Goal: Task Accomplishment & Management: Use online tool/utility

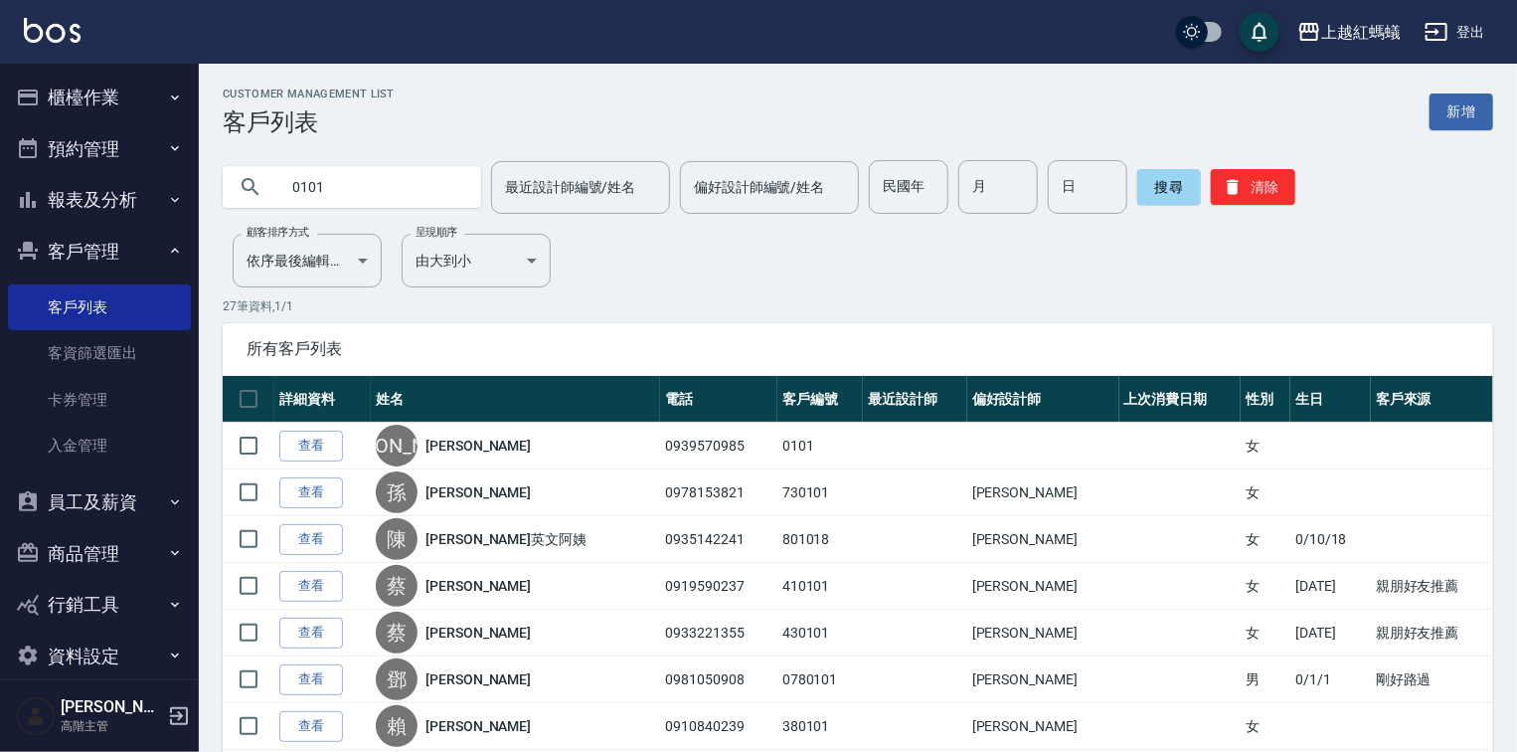
click at [112, 93] on button "櫃檯作業" at bounding box center [99, 98] width 183 height 52
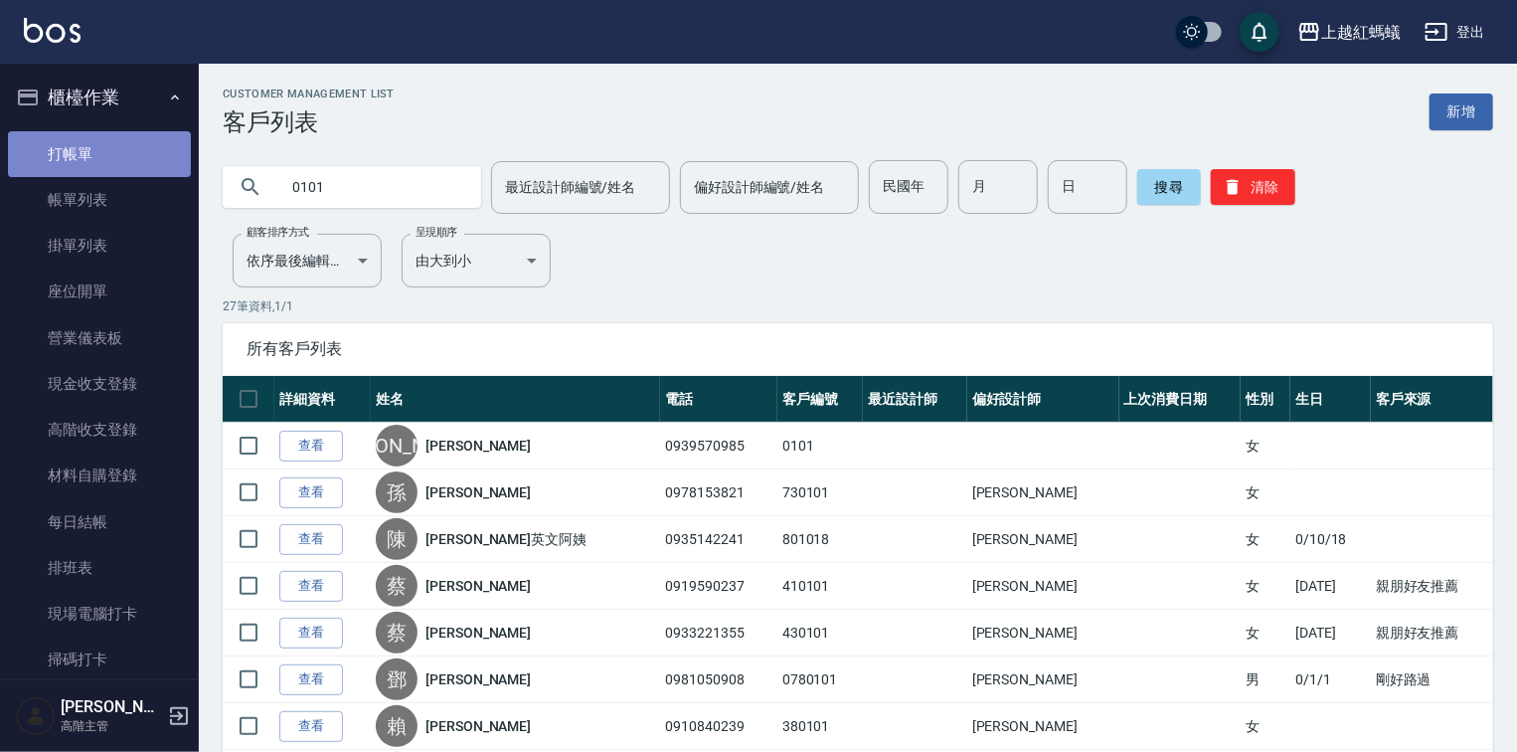
click at [119, 167] on link "打帳單" at bounding box center [99, 154] width 183 height 46
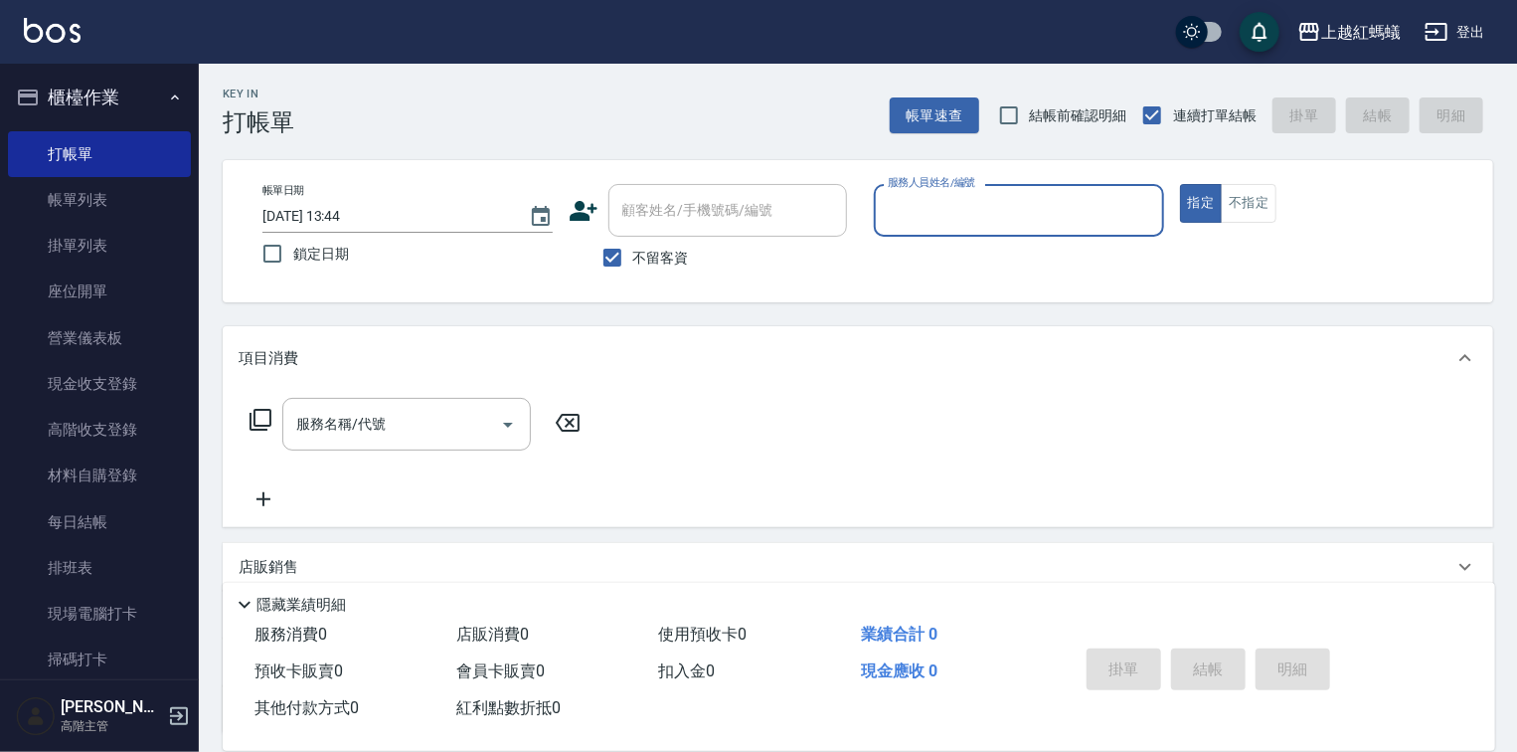
click at [939, 210] on input "服務人員姓名/編號" at bounding box center [1019, 210] width 272 height 35
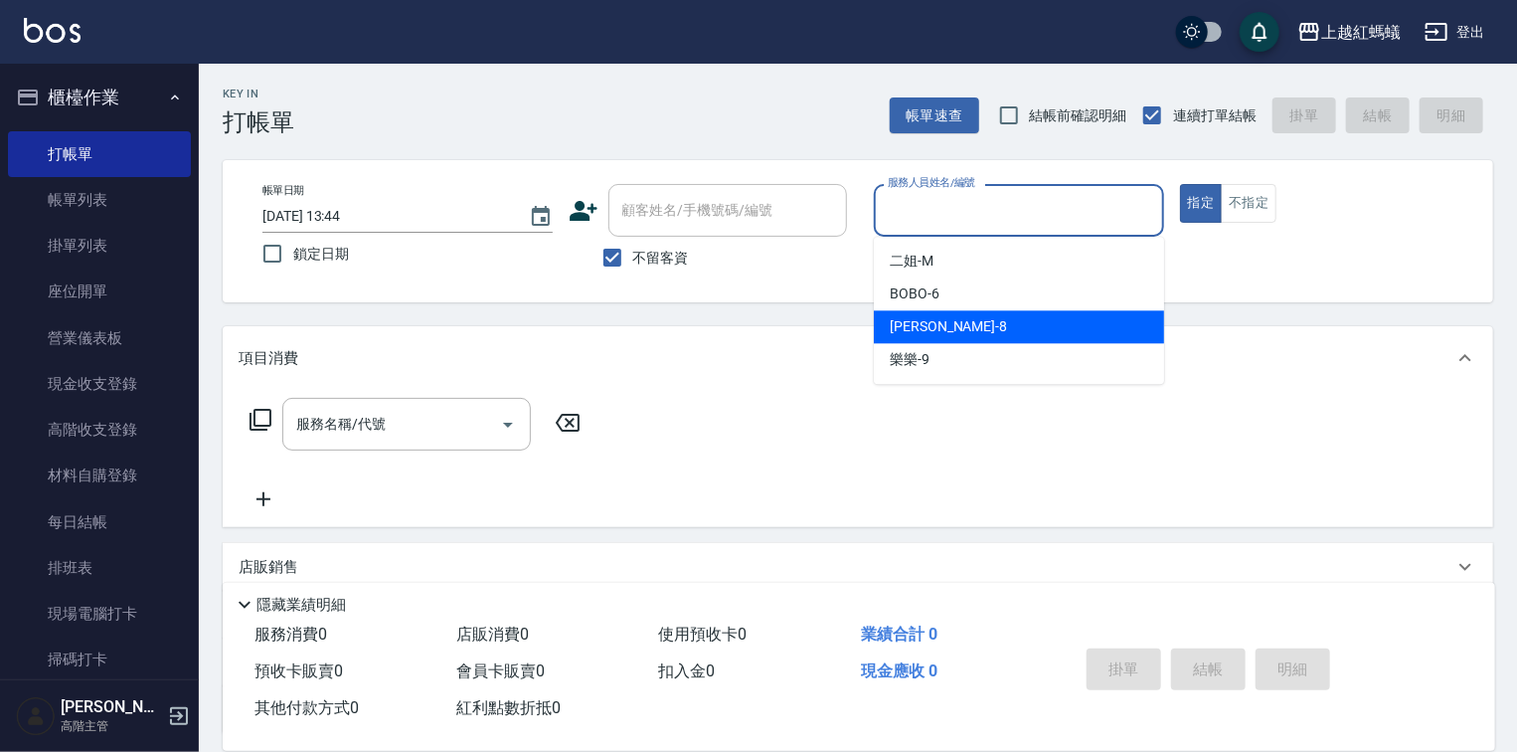
click at [980, 321] on div "[PERSON_NAME] -8" at bounding box center [1019, 326] width 290 height 33
type input "[PERSON_NAME]-8"
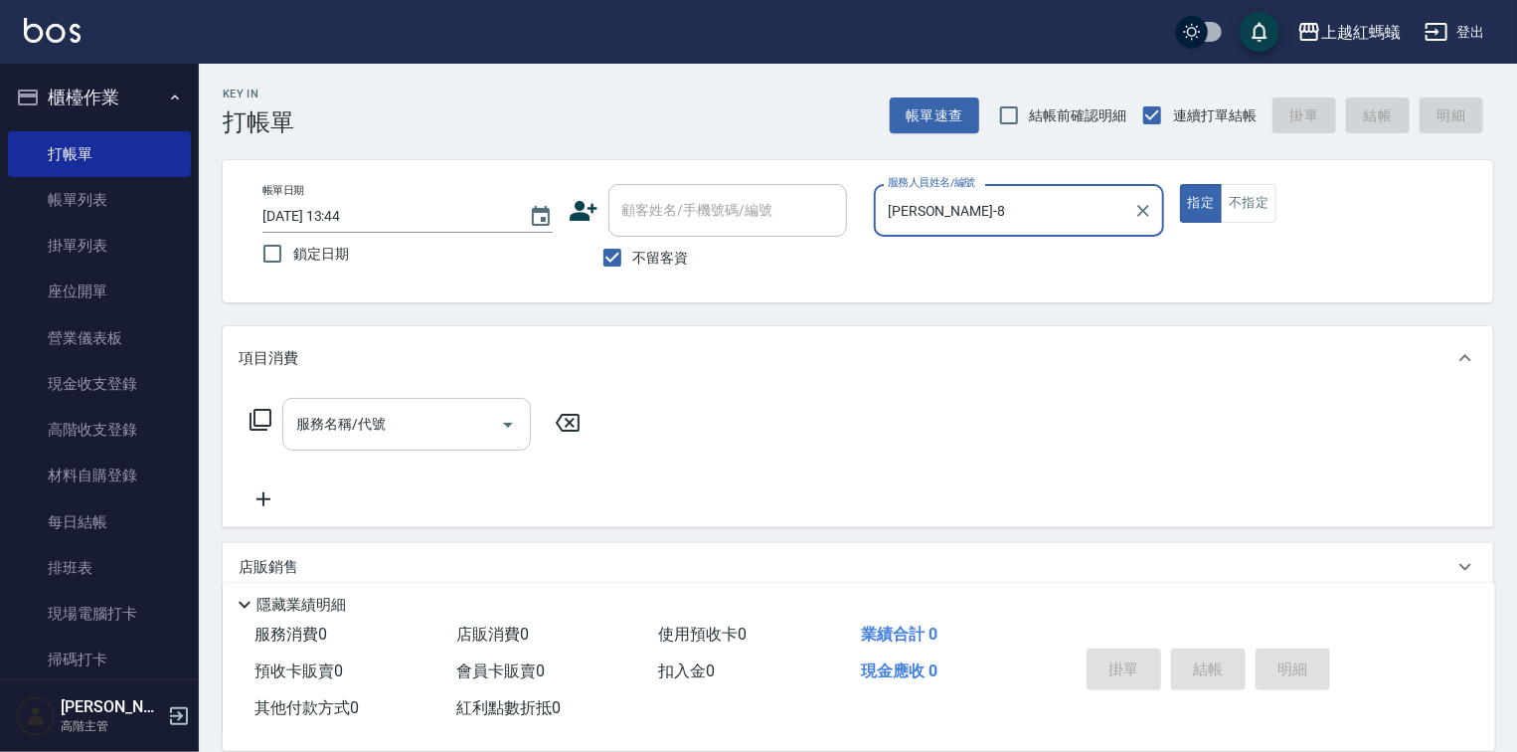
click at [447, 437] on input "服務名稱/代號" at bounding box center [391, 424] width 201 height 35
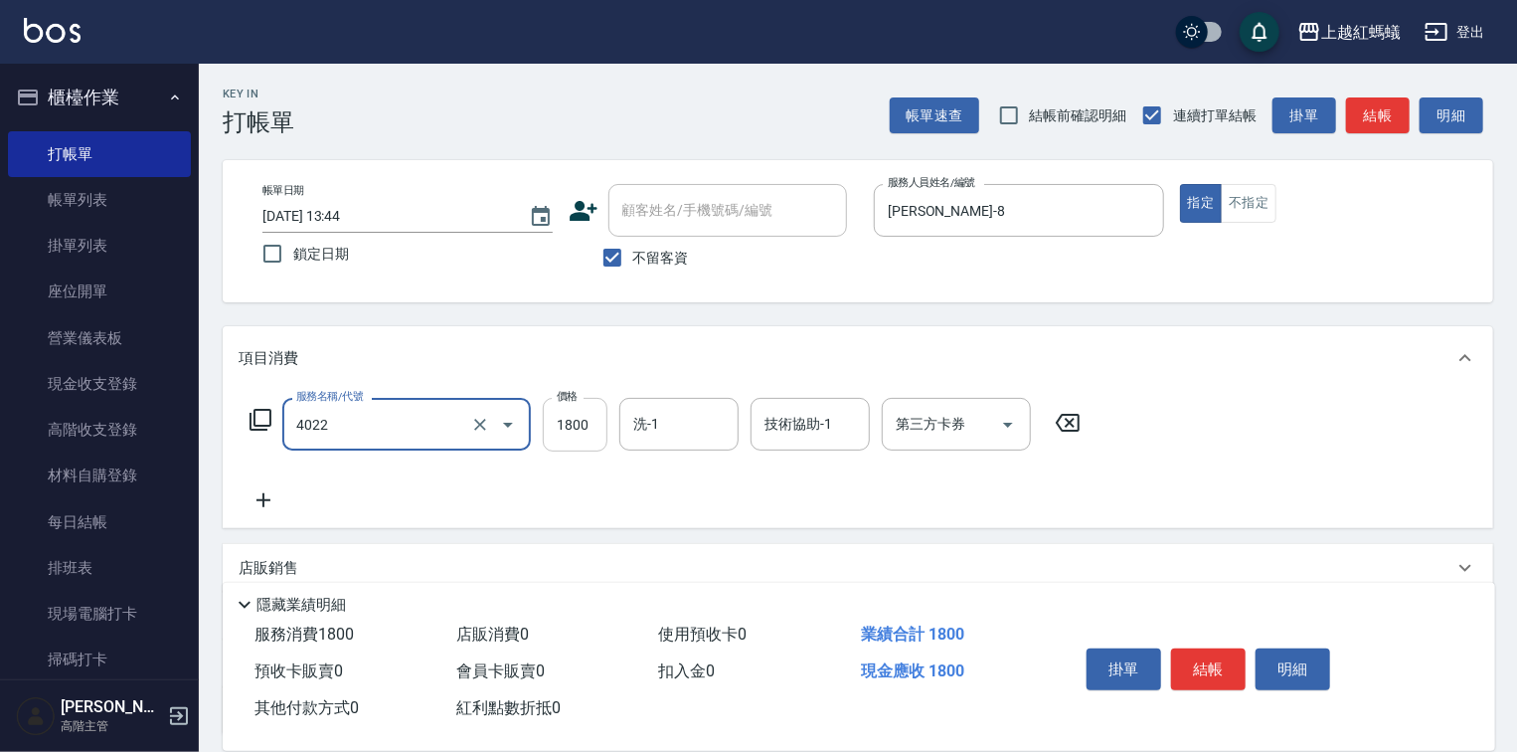
type input "時尚染髮(中)(4022)"
click at [571, 420] on input "1800" at bounding box center [575, 425] width 65 height 54
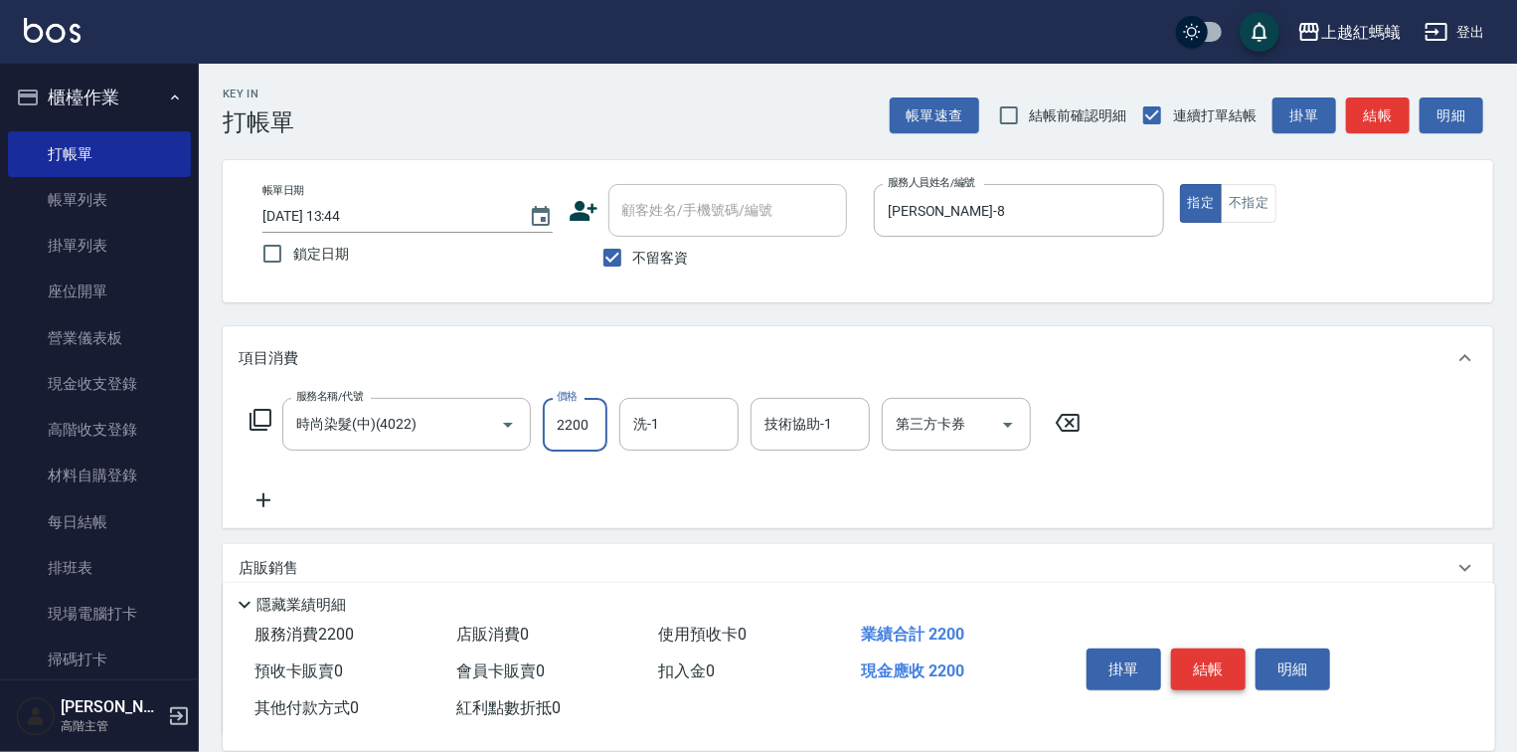
type input "2200"
click at [1237, 656] on button "結帳" at bounding box center [1208, 669] width 75 height 42
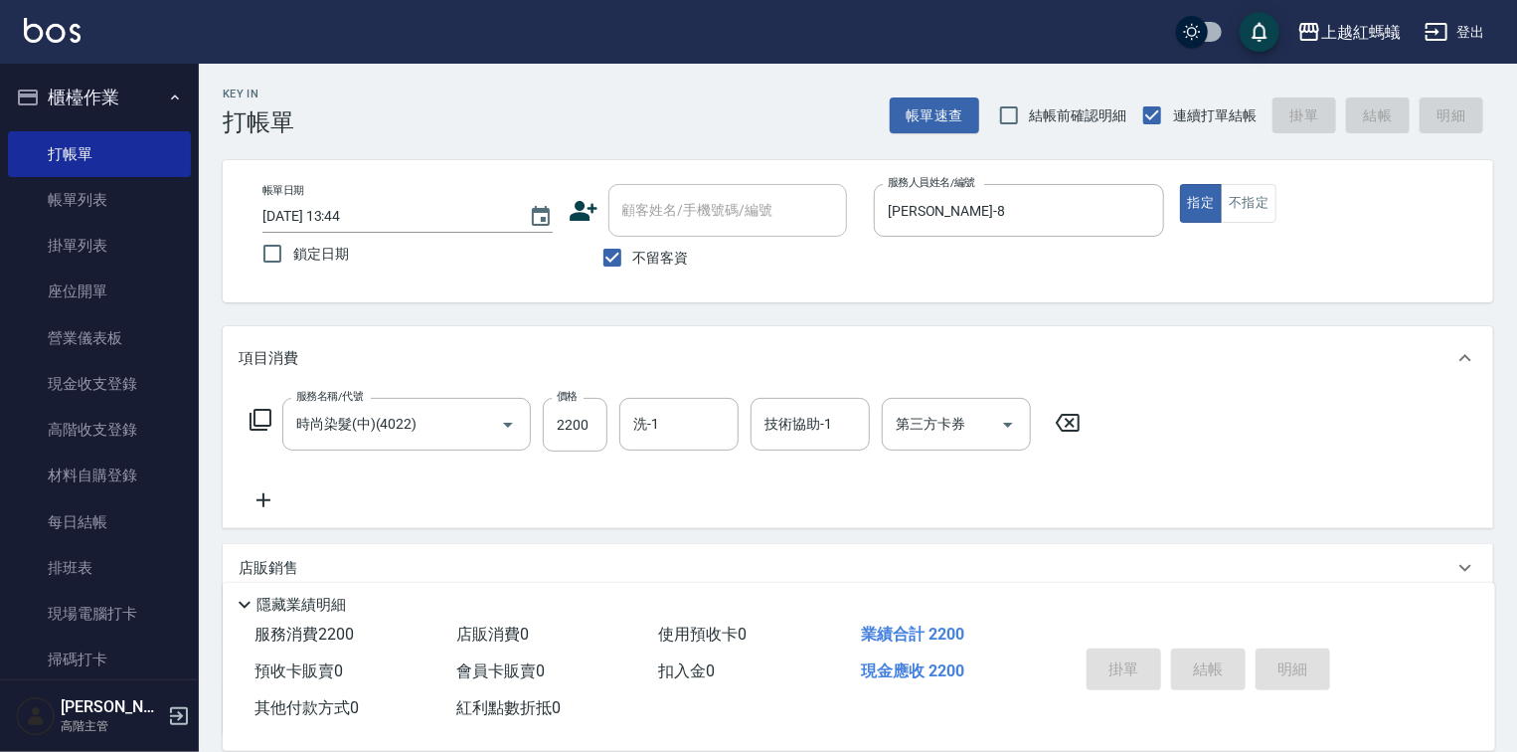
type input "[DATE] 13:45"
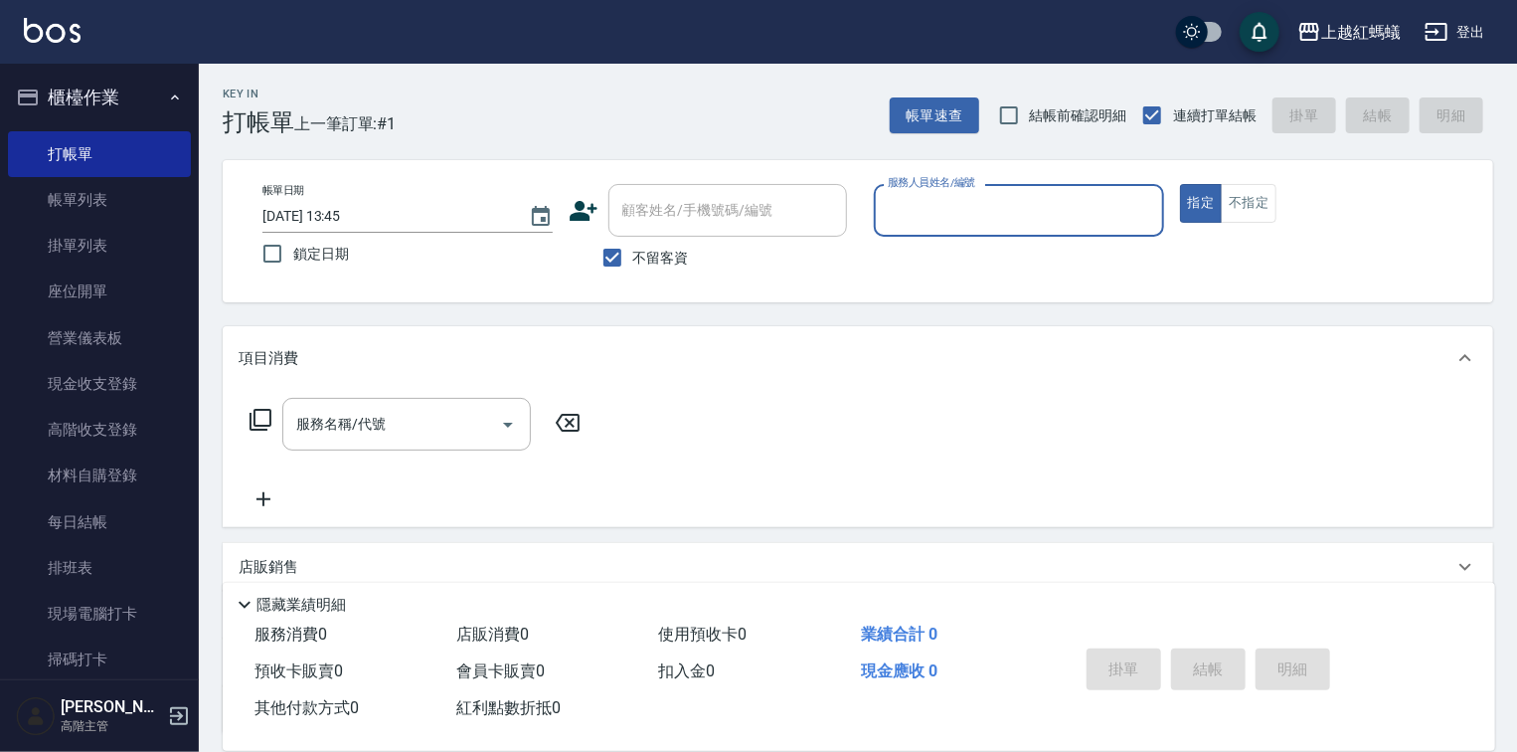
click at [959, 227] on input "服務人員姓名/編號" at bounding box center [1019, 210] width 272 height 35
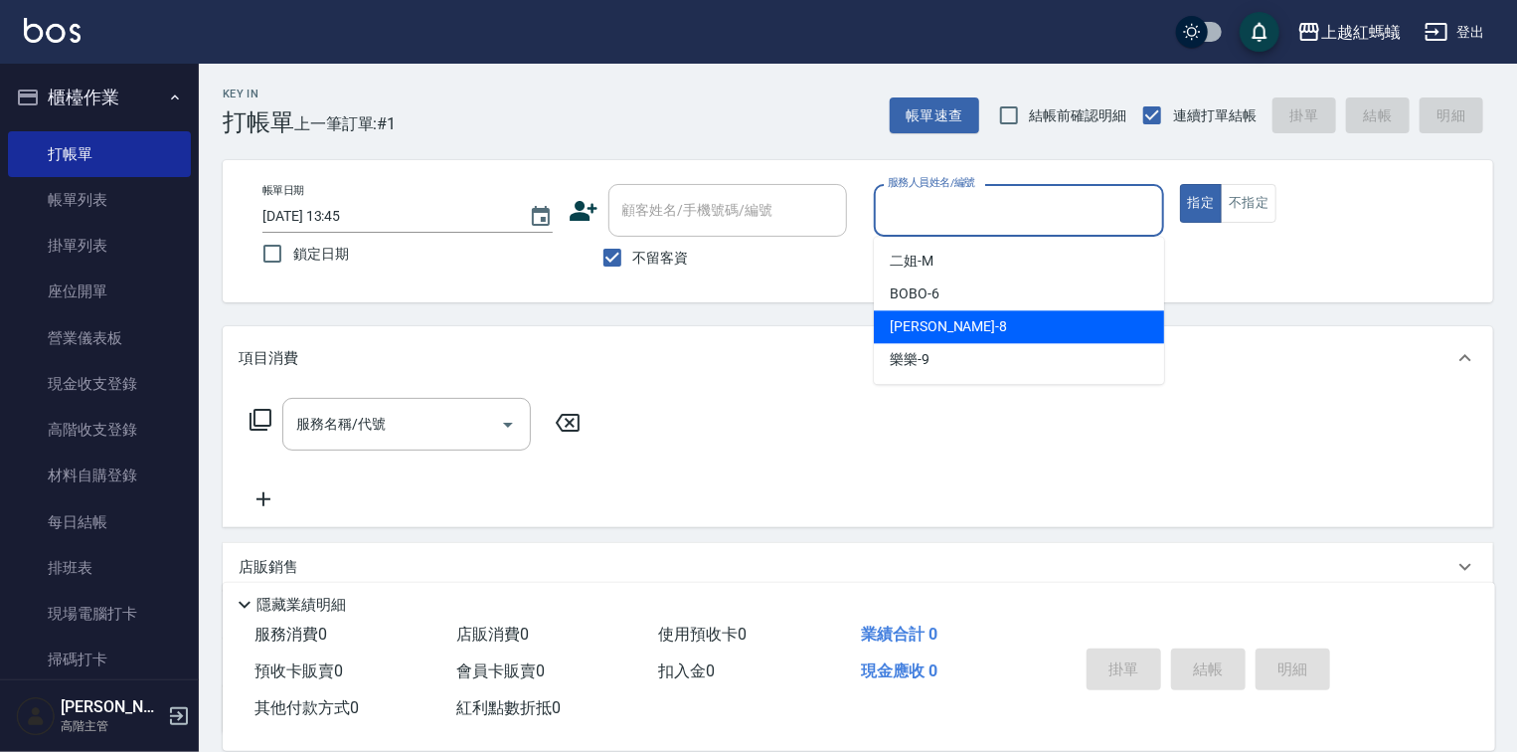
click at [944, 330] on div "[PERSON_NAME] -8" at bounding box center [1019, 326] width 290 height 33
type input "[PERSON_NAME]-8"
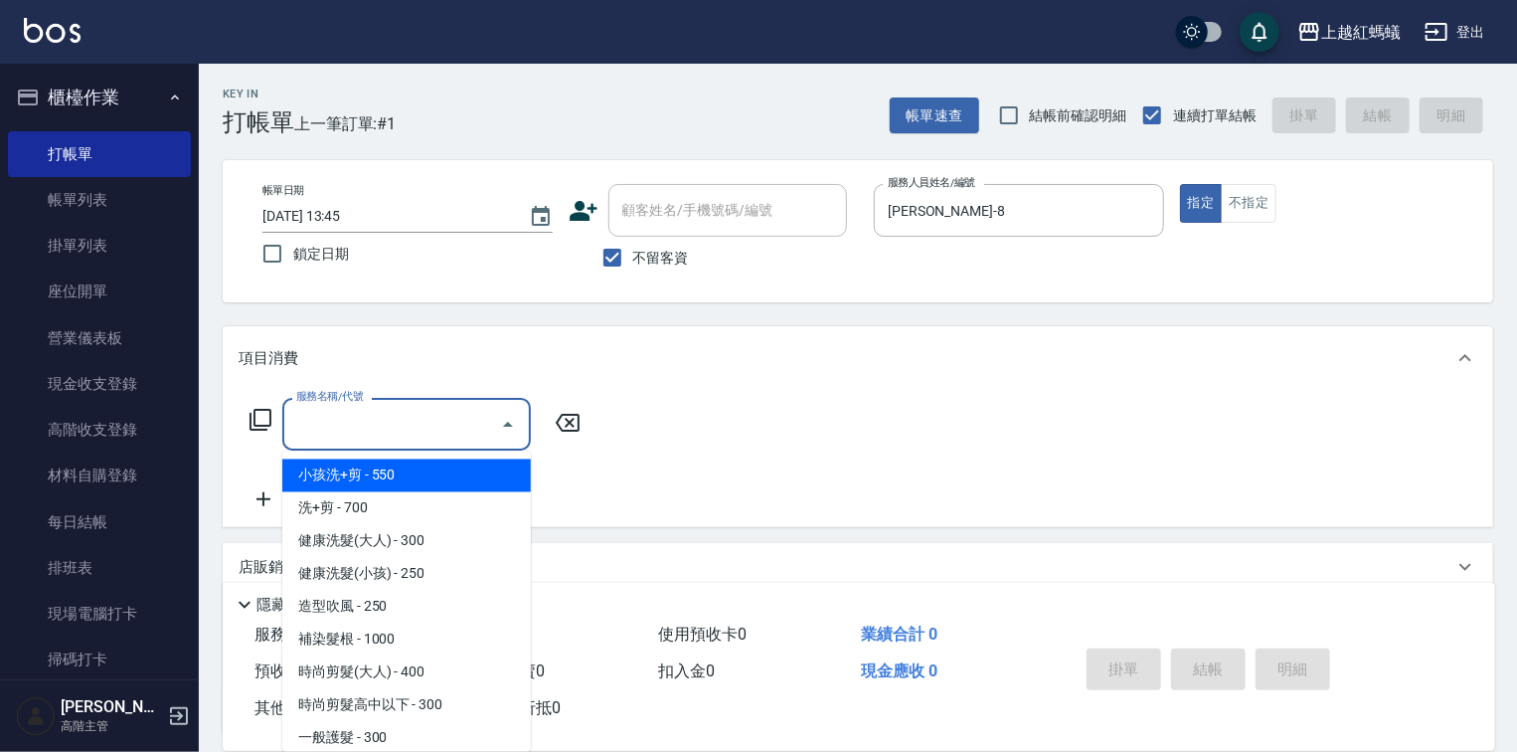
click at [378, 413] on input "服務名稱/代號" at bounding box center [391, 424] width 201 height 35
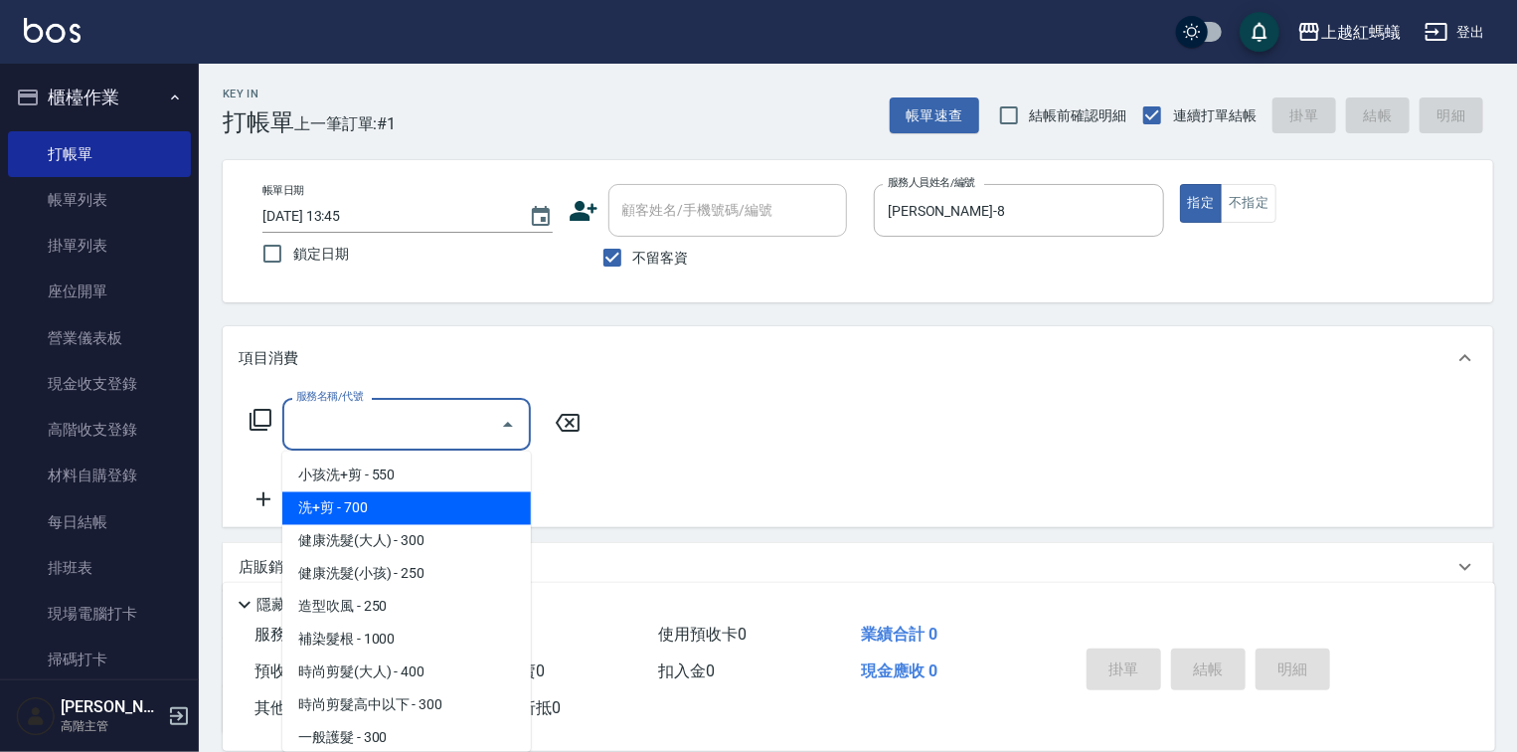
click at [377, 510] on span "洗+剪 - 700" at bounding box center [406, 508] width 249 height 33
type input "洗+剪(200)"
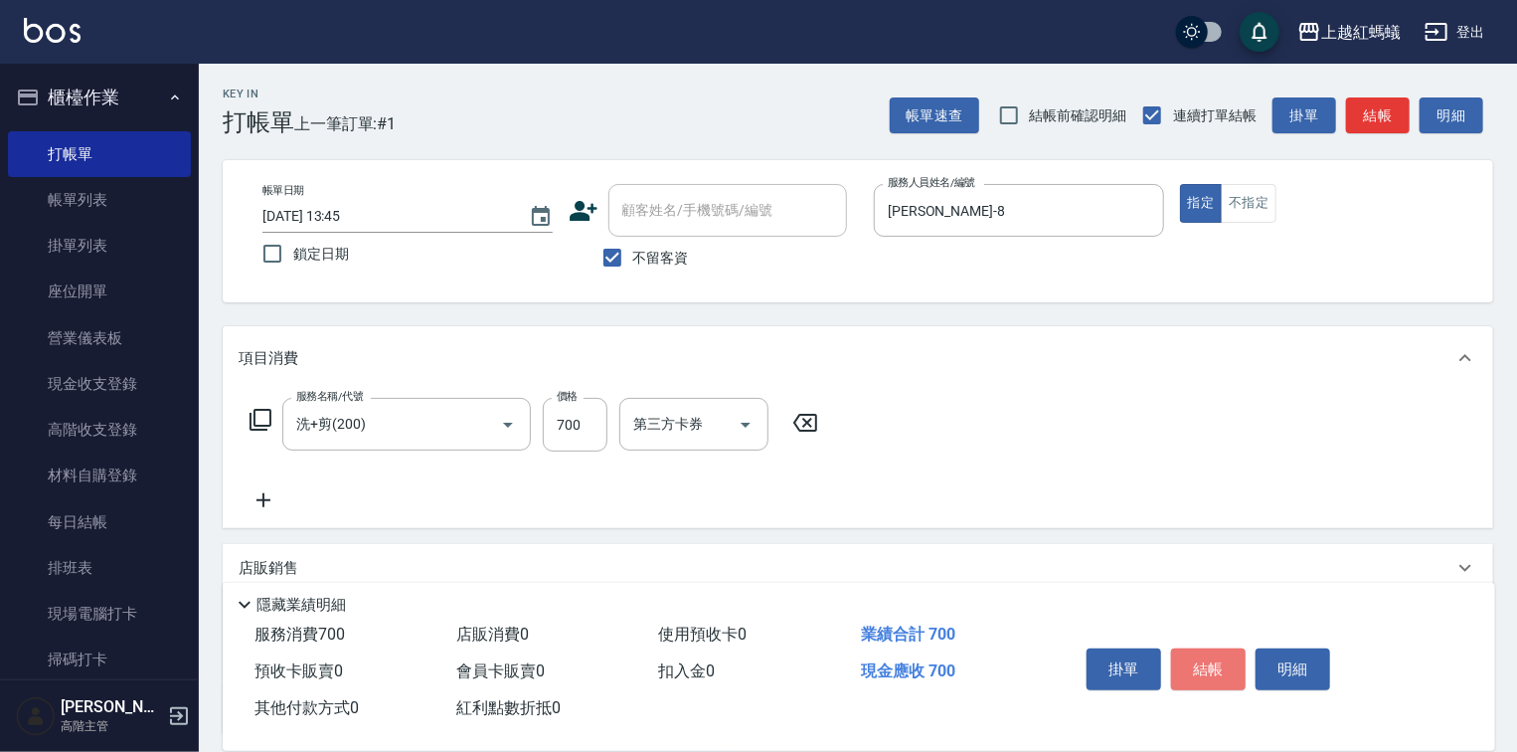
click at [1218, 648] on button "結帳" at bounding box center [1208, 669] width 75 height 42
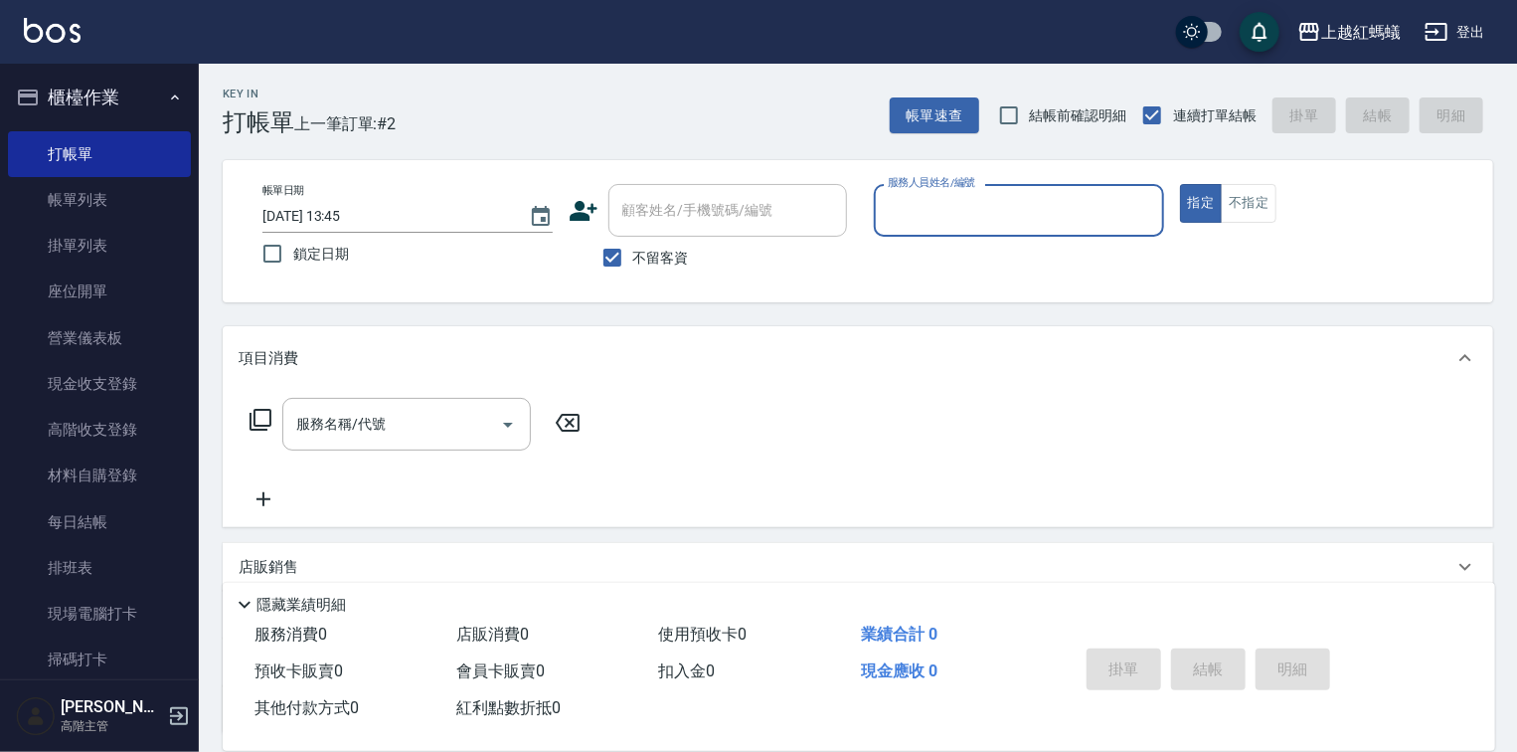
click at [959, 188] on label "服務人員姓名/編號" at bounding box center [931, 182] width 87 height 15
click at [959, 193] on input "服務人員姓名/編號" at bounding box center [1019, 210] width 272 height 35
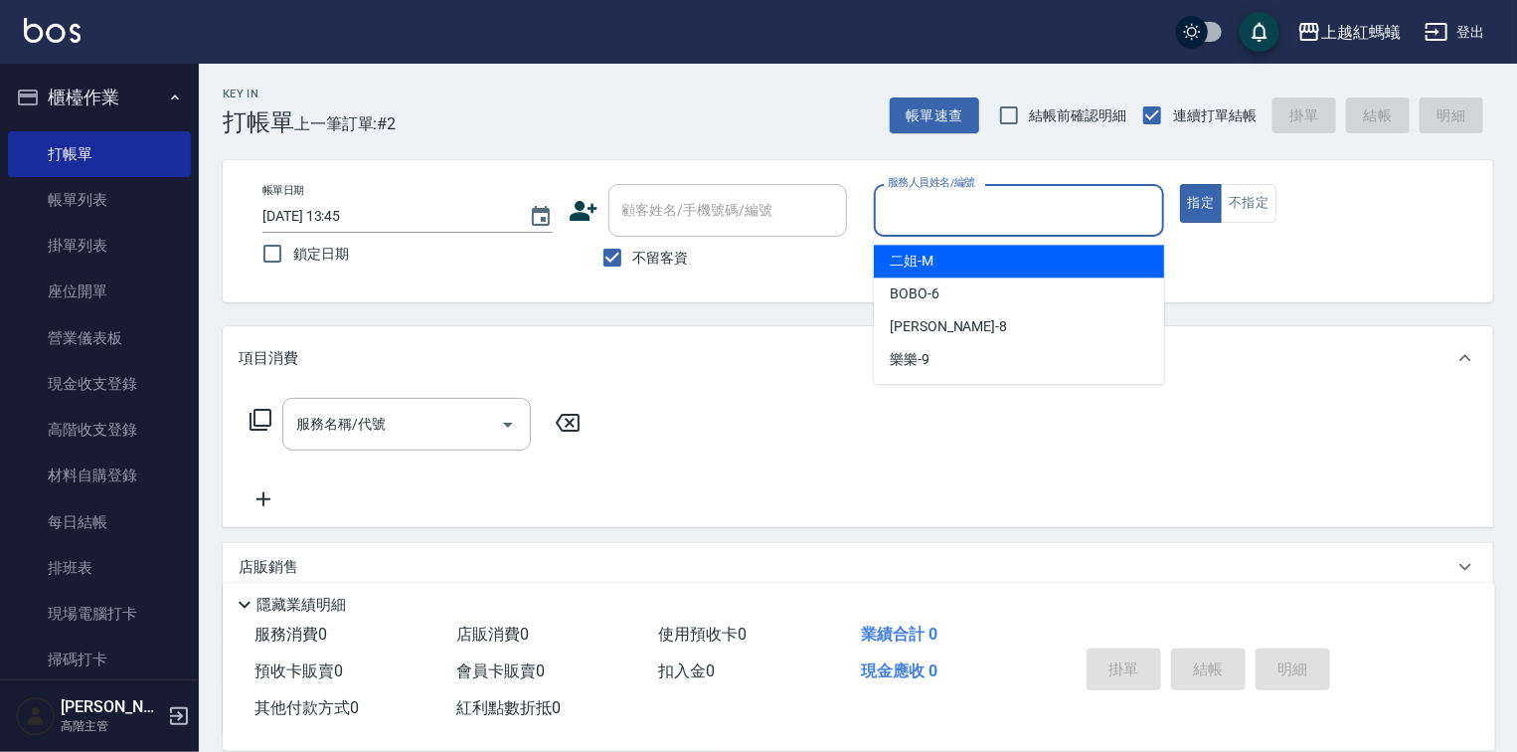
click at [912, 205] on input "服務人員姓名/編號" at bounding box center [1019, 210] width 272 height 35
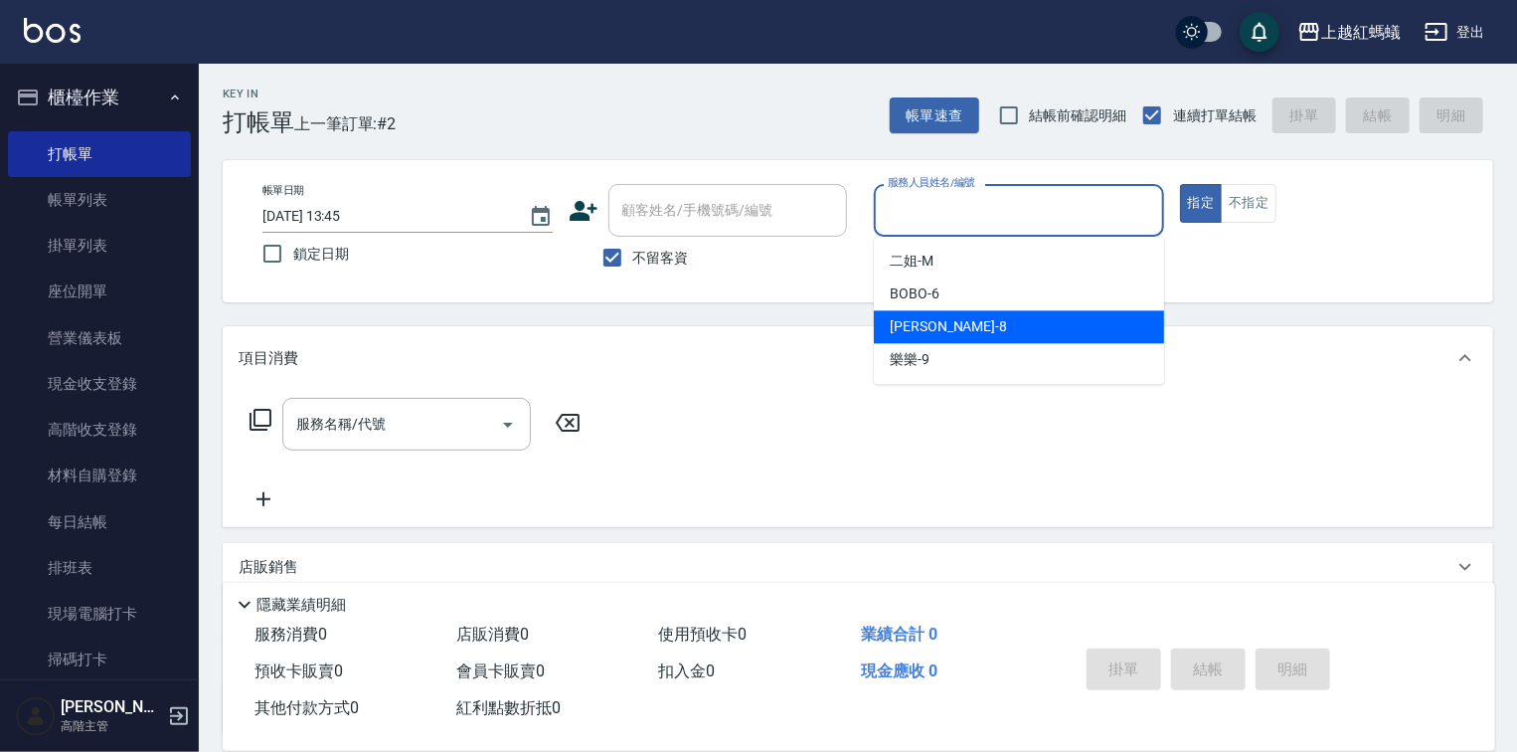
click at [966, 322] on div "[PERSON_NAME] -8" at bounding box center [1019, 326] width 290 height 33
type input "[PERSON_NAME]-8"
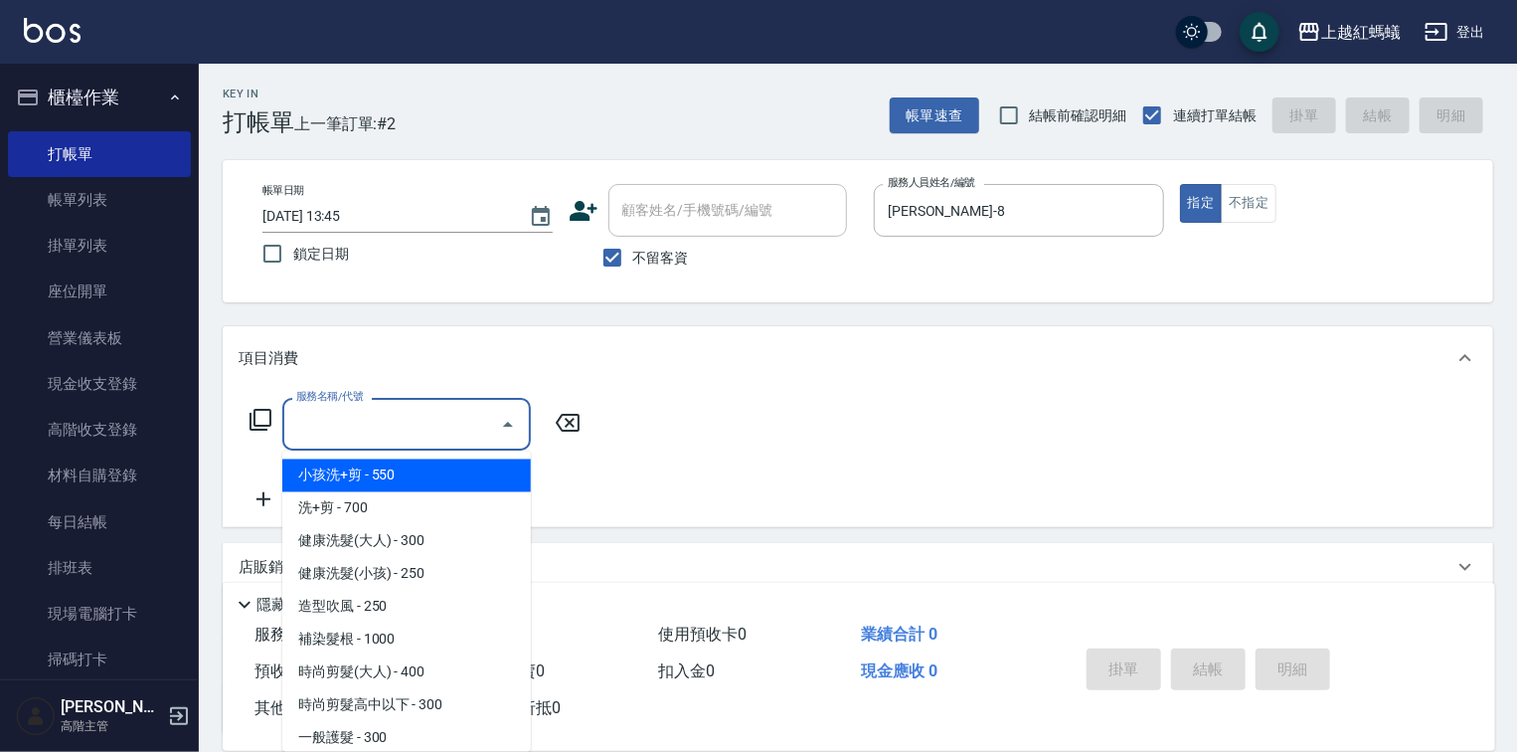
click at [426, 426] on input "服務名稱/代號" at bounding box center [391, 424] width 201 height 35
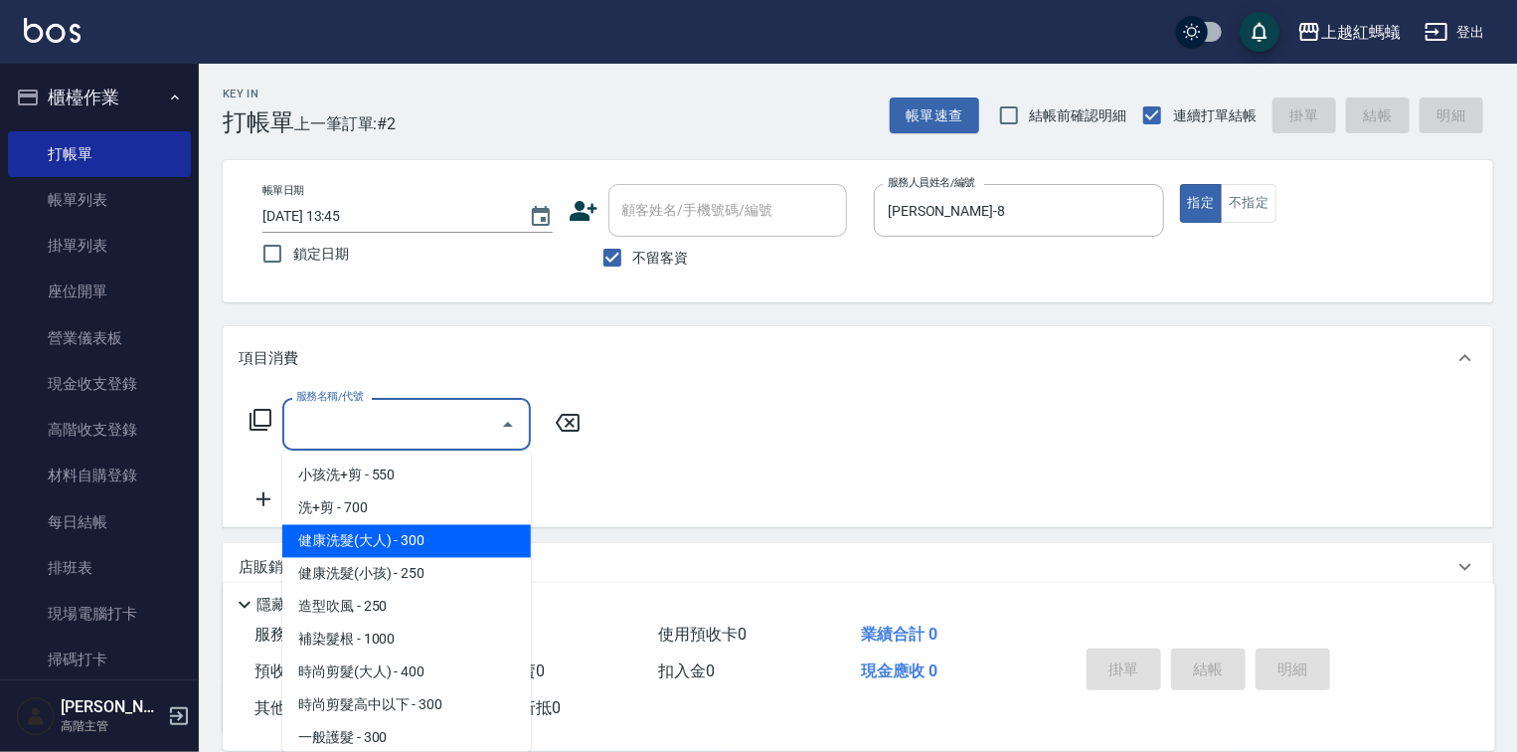
click at [465, 533] on span "健康洗髮(大人) - 300" at bounding box center [406, 541] width 249 height 33
type input "健康洗髮(大人)(201)"
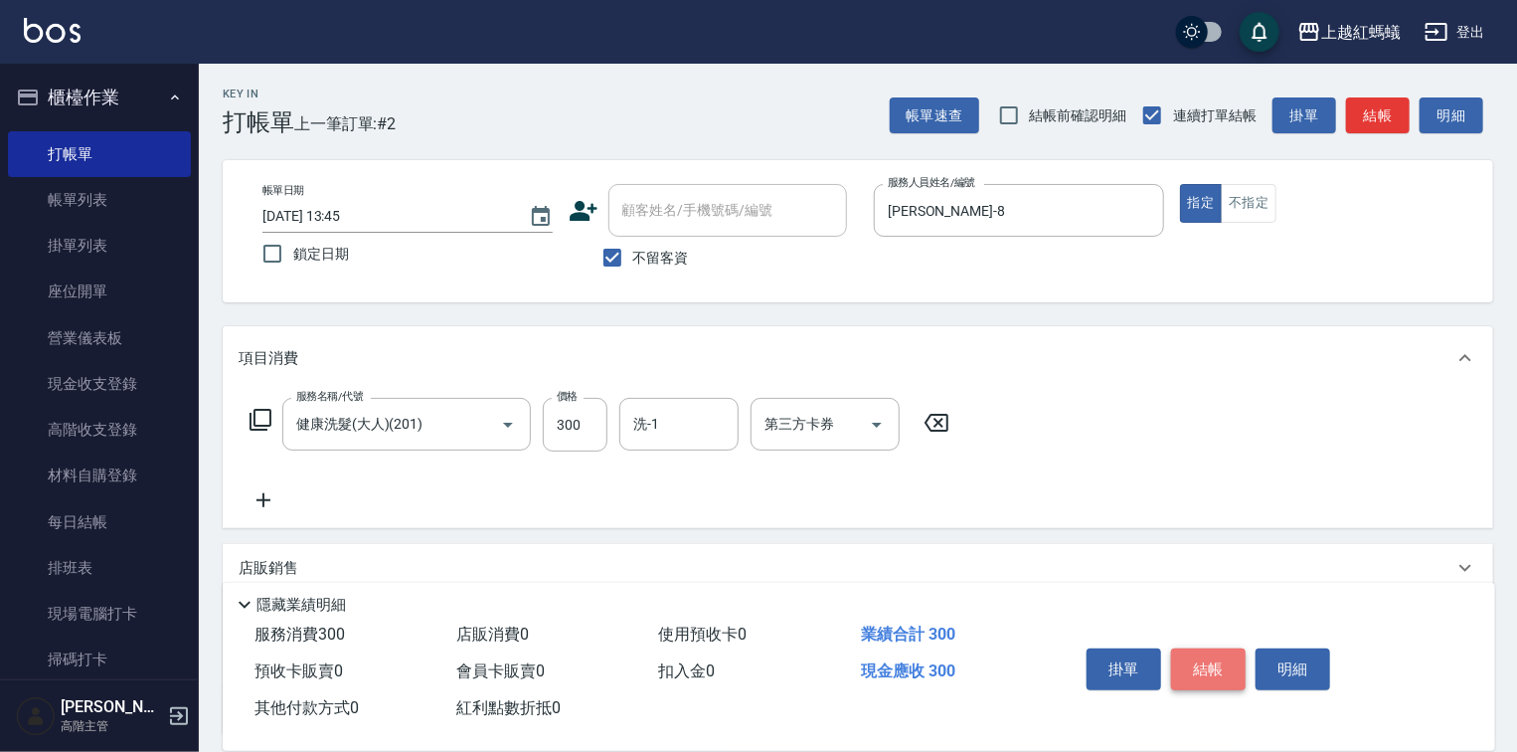
click at [1211, 648] on button "結帳" at bounding box center [1208, 669] width 75 height 42
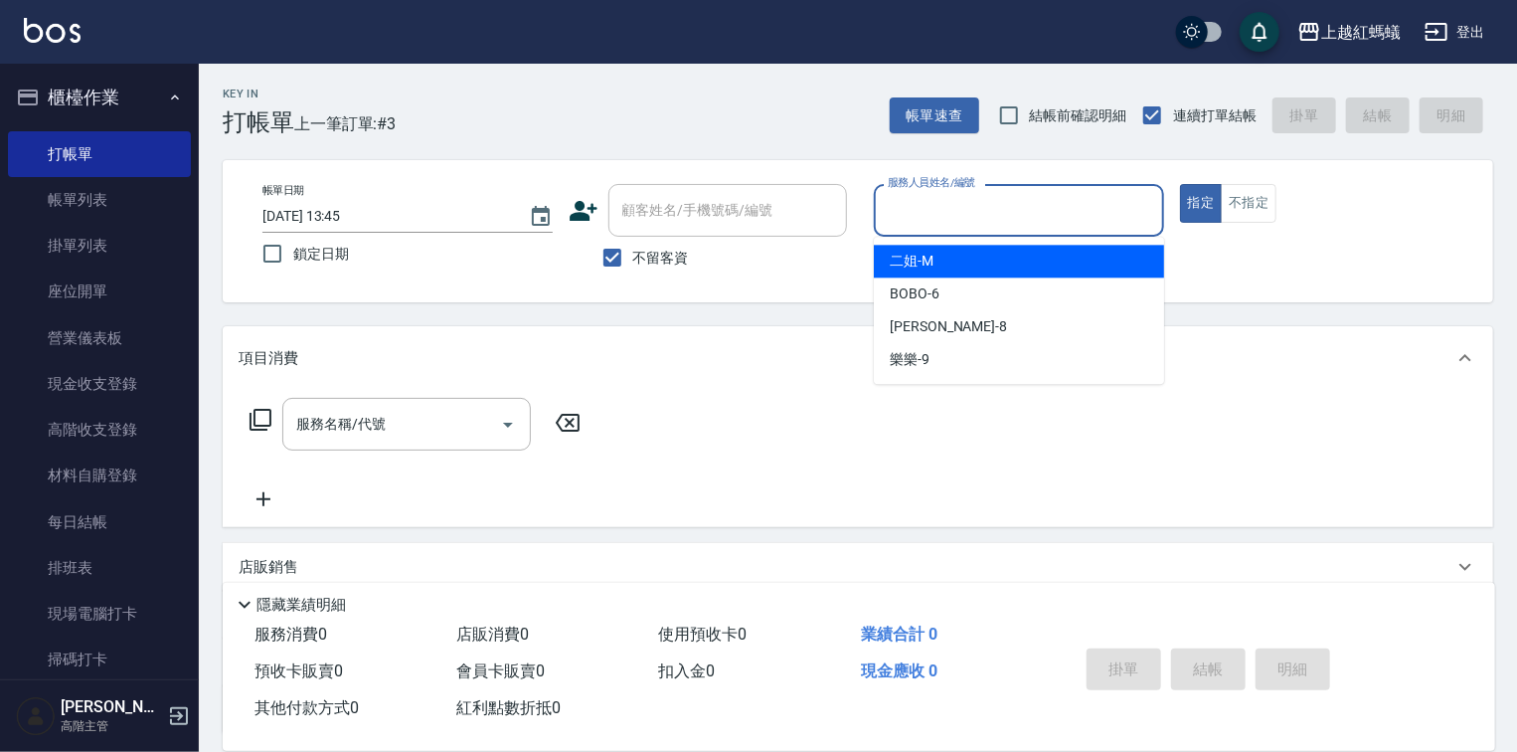
click at [967, 227] on input "服務人員姓名/編號" at bounding box center [1019, 210] width 272 height 35
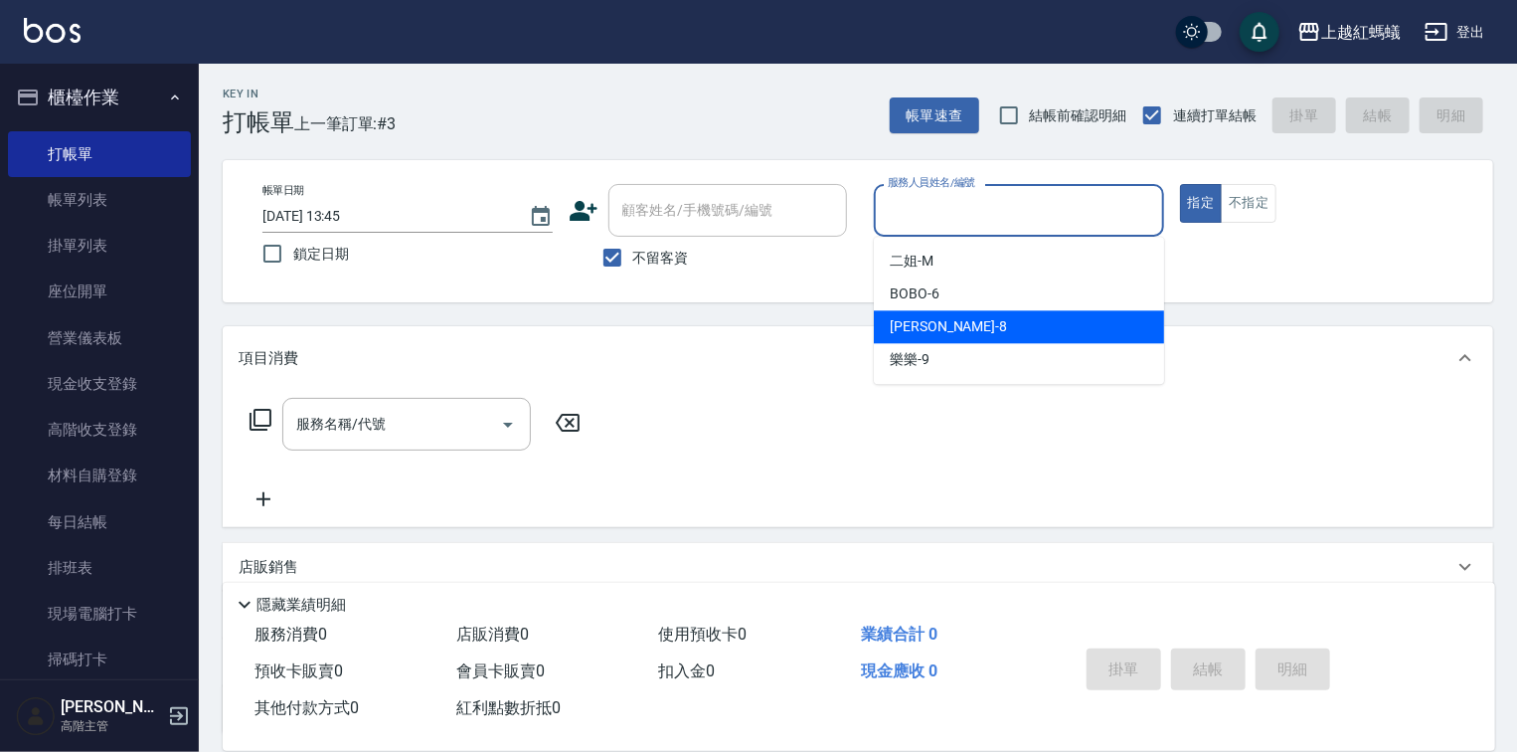
click at [961, 331] on div "[PERSON_NAME] -8" at bounding box center [1019, 326] width 290 height 33
type input "[PERSON_NAME]-8"
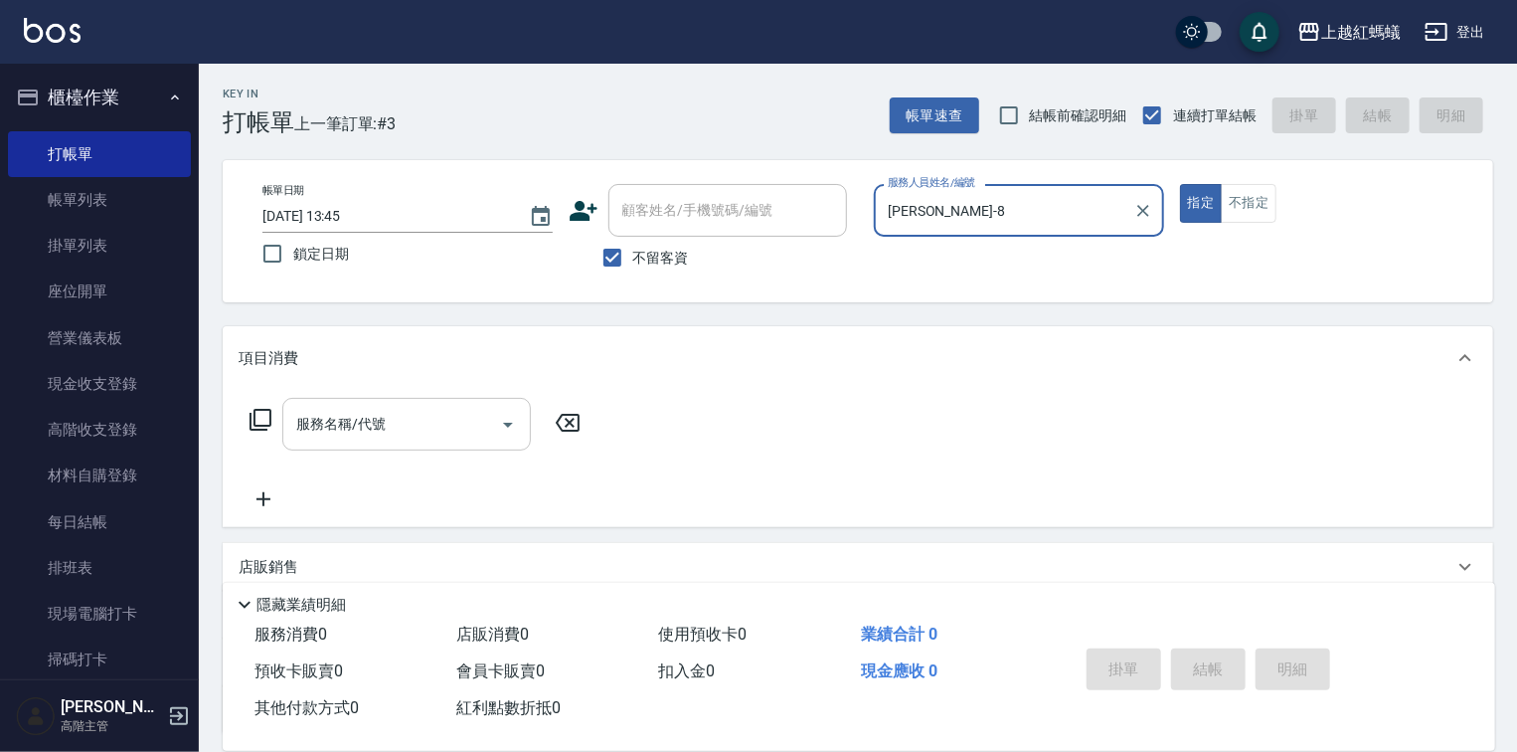
click at [424, 421] on input "服務名稱/代號" at bounding box center [391, 424] width 201 height 35
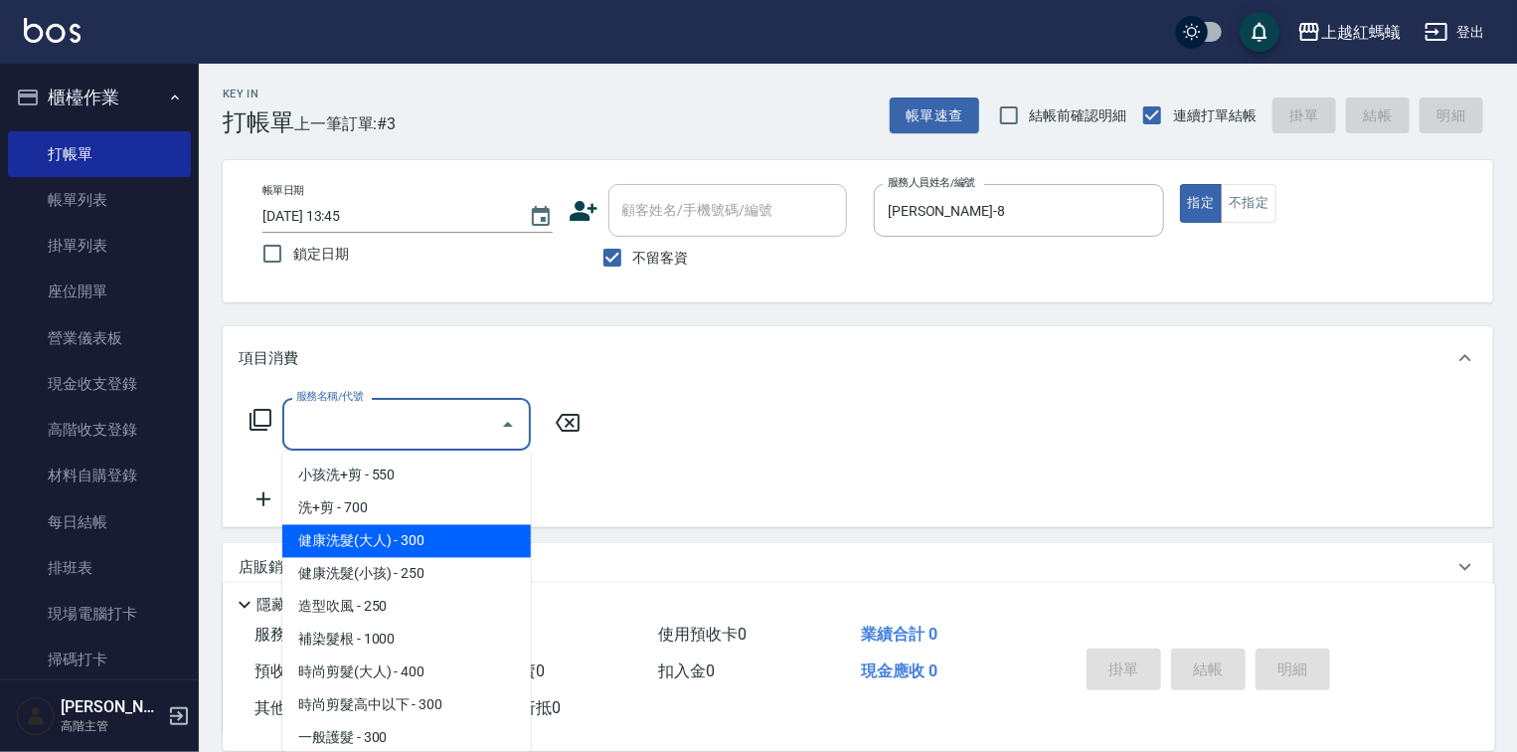
click at [476, 537] on span "健康洗髮(大人) - 300" at bounding box center [406, 541] width 249 height 33
type input "健康洗髮(大人)(201)"
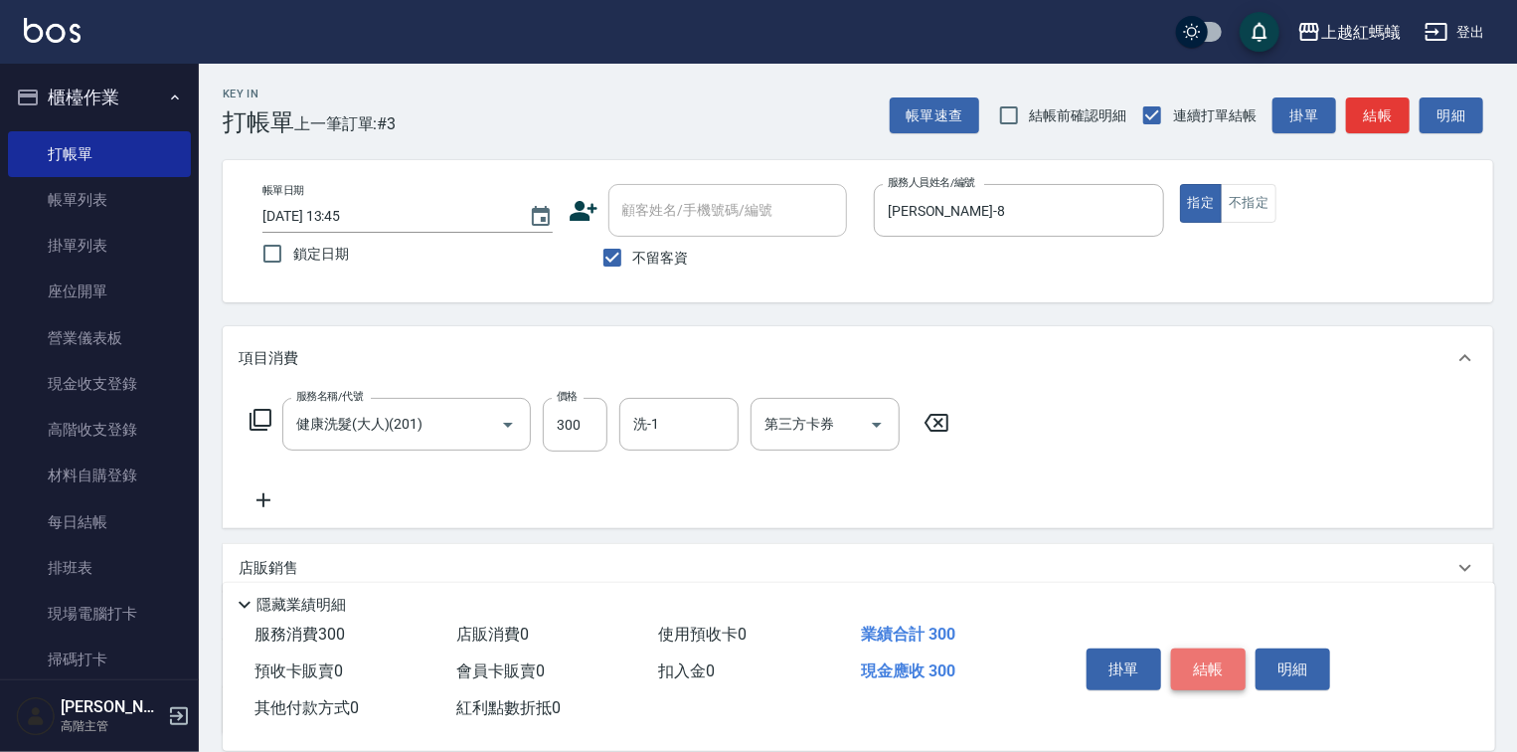
click at [1196, 666] on button "結帳" at bounding box center [1208, 669] width 75 height 42
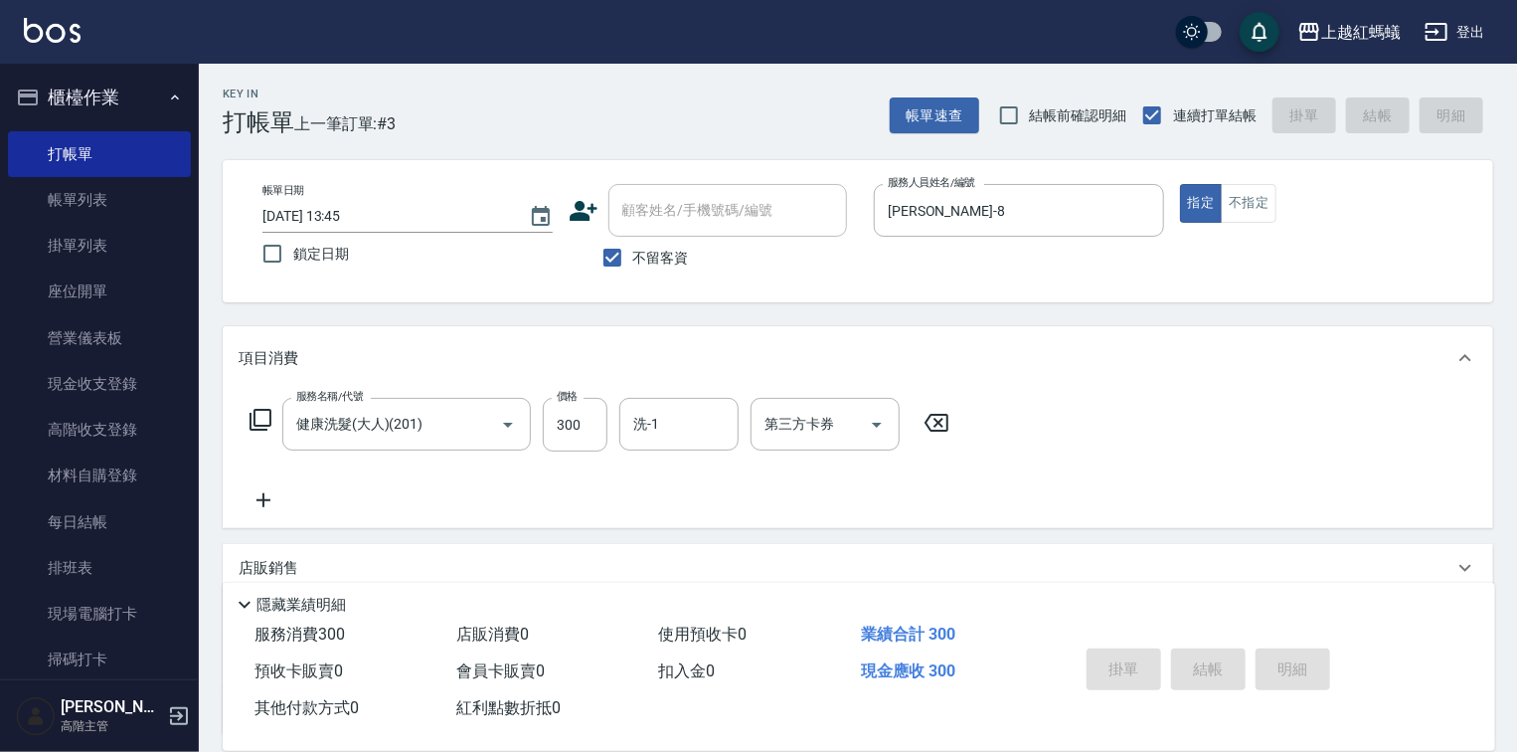
type input "[DATE] 13:46"
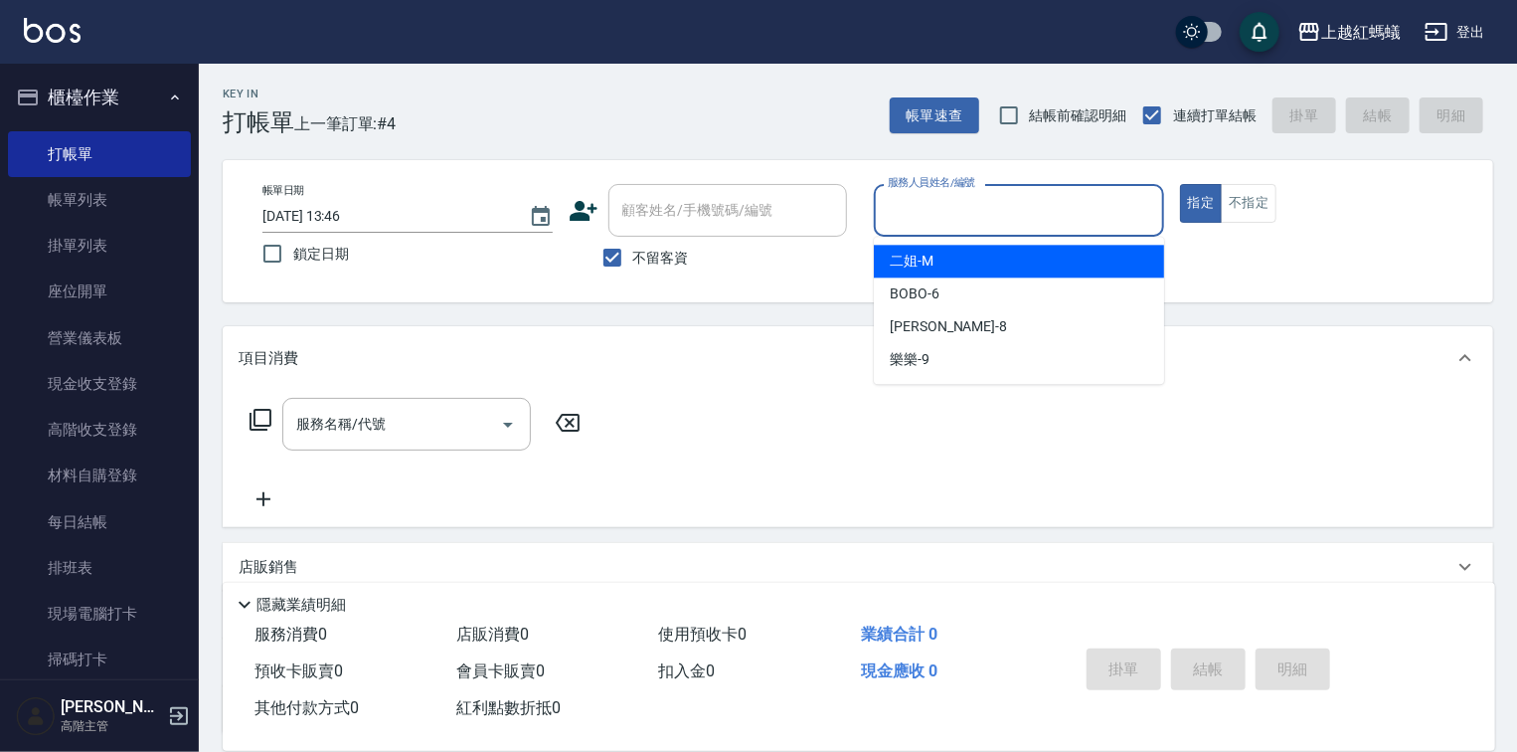
click at [1041, 219] on input "服務人員姓名/編號" at bounding box center [1019, 210] width 272 height 35
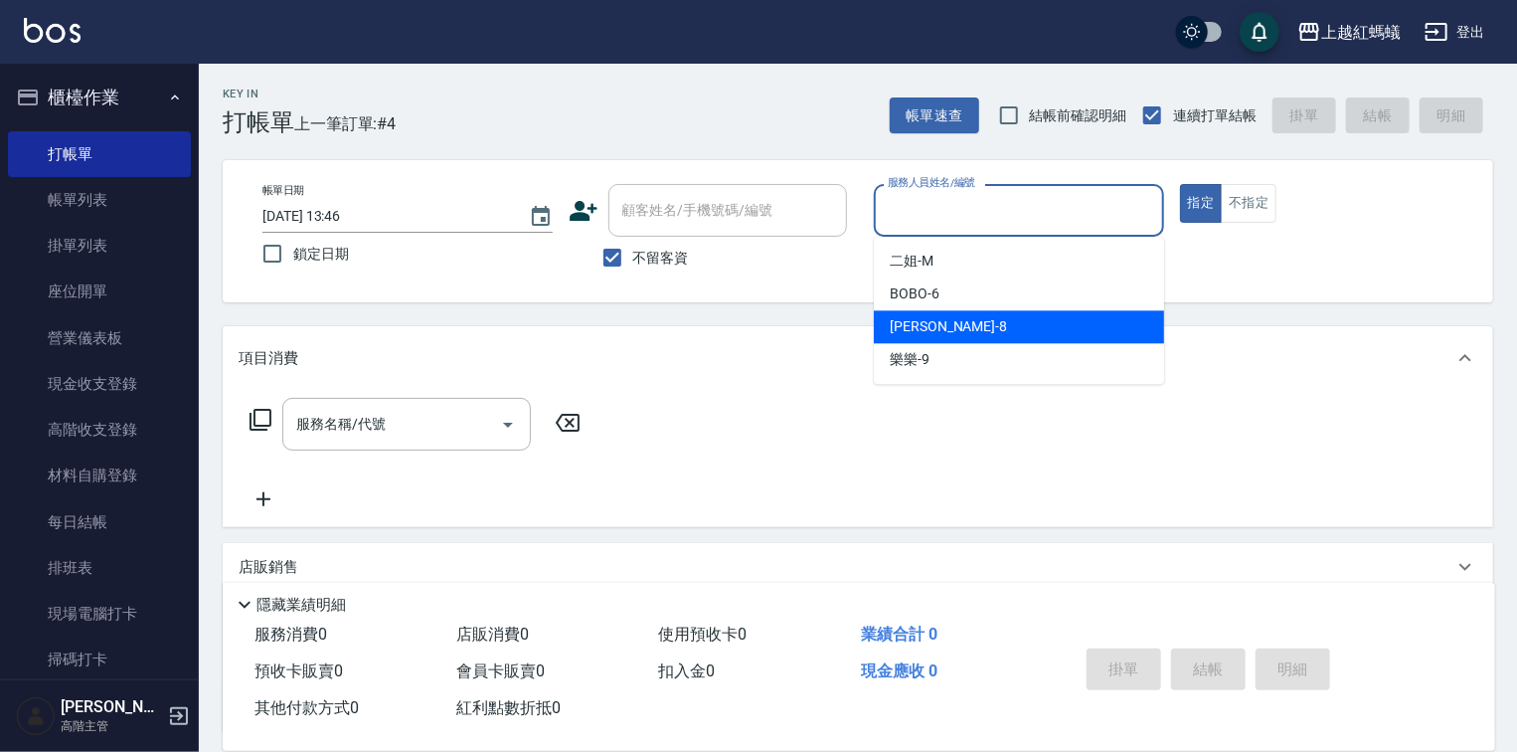
click at [943, 314] on div "[PERSON_NAME] -8" at bounding box center [1019, 326] width 290 height 33
type input "[PERSON_NAME]-8"
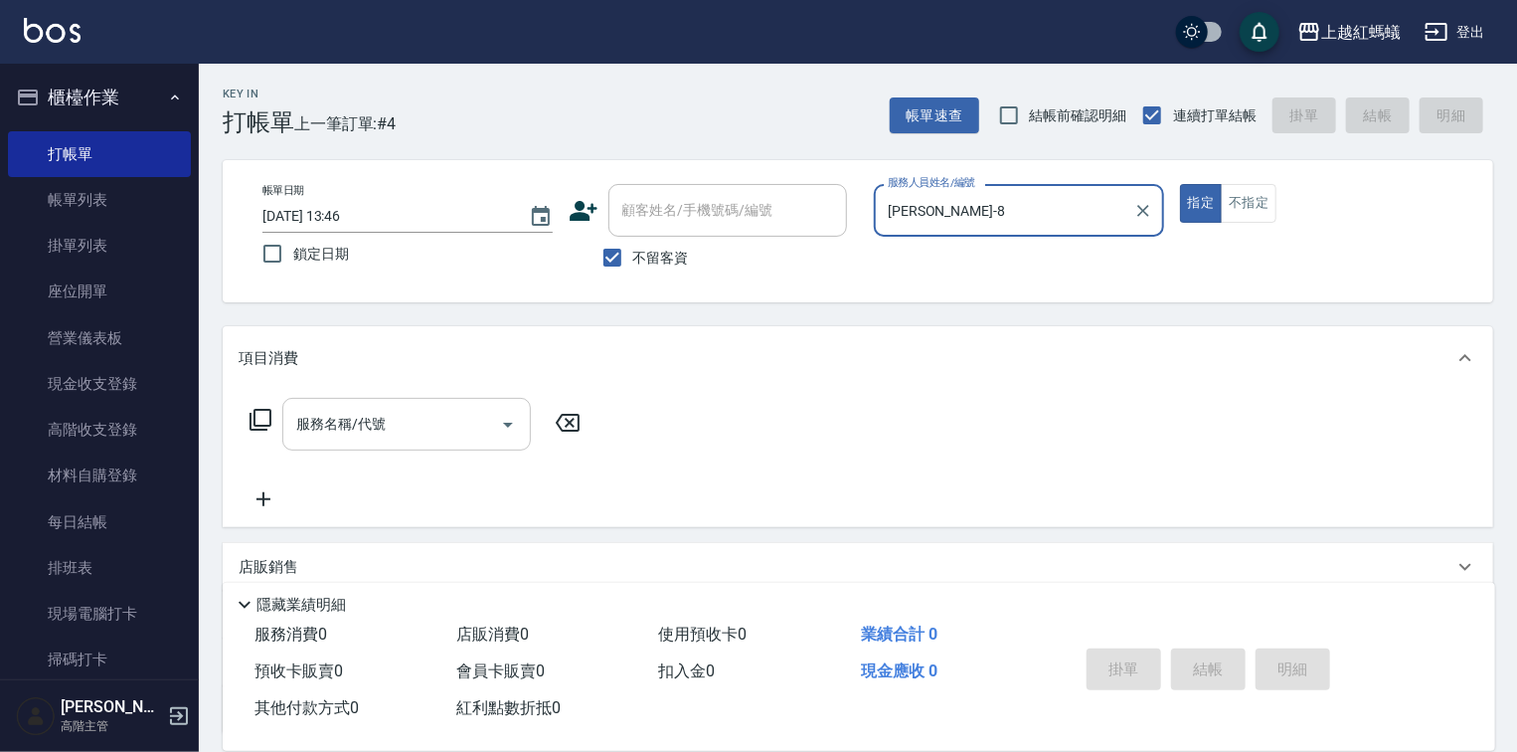
click at [451, 430] on input "服務名稱/代號" at bounding box center [391, 424] width 201 height 35
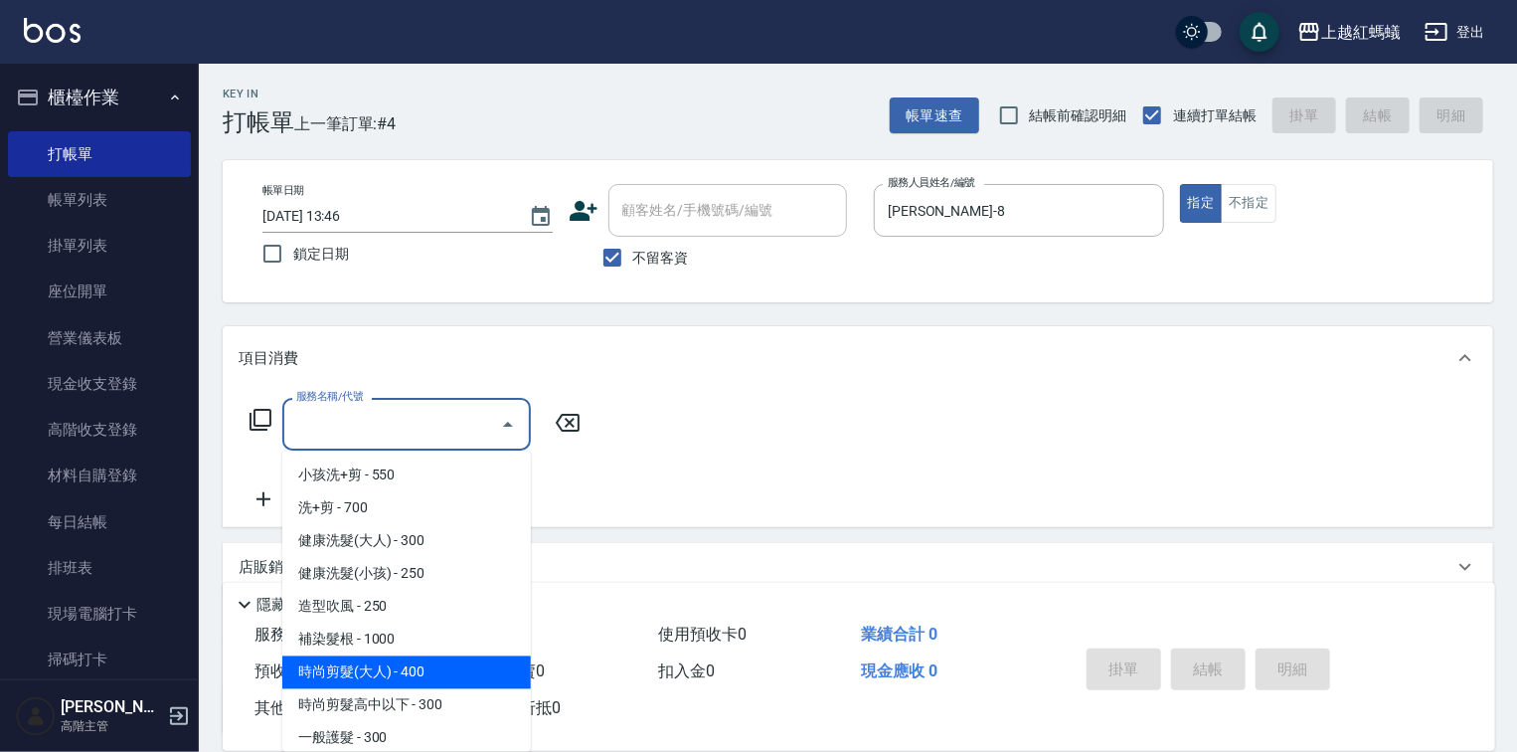
click at [450, 672] on span "時尚剪髮(大人) - 400" at bounding box center [406, 672] width 249 height 33
type input "時尚剪髮(大人)(301)"
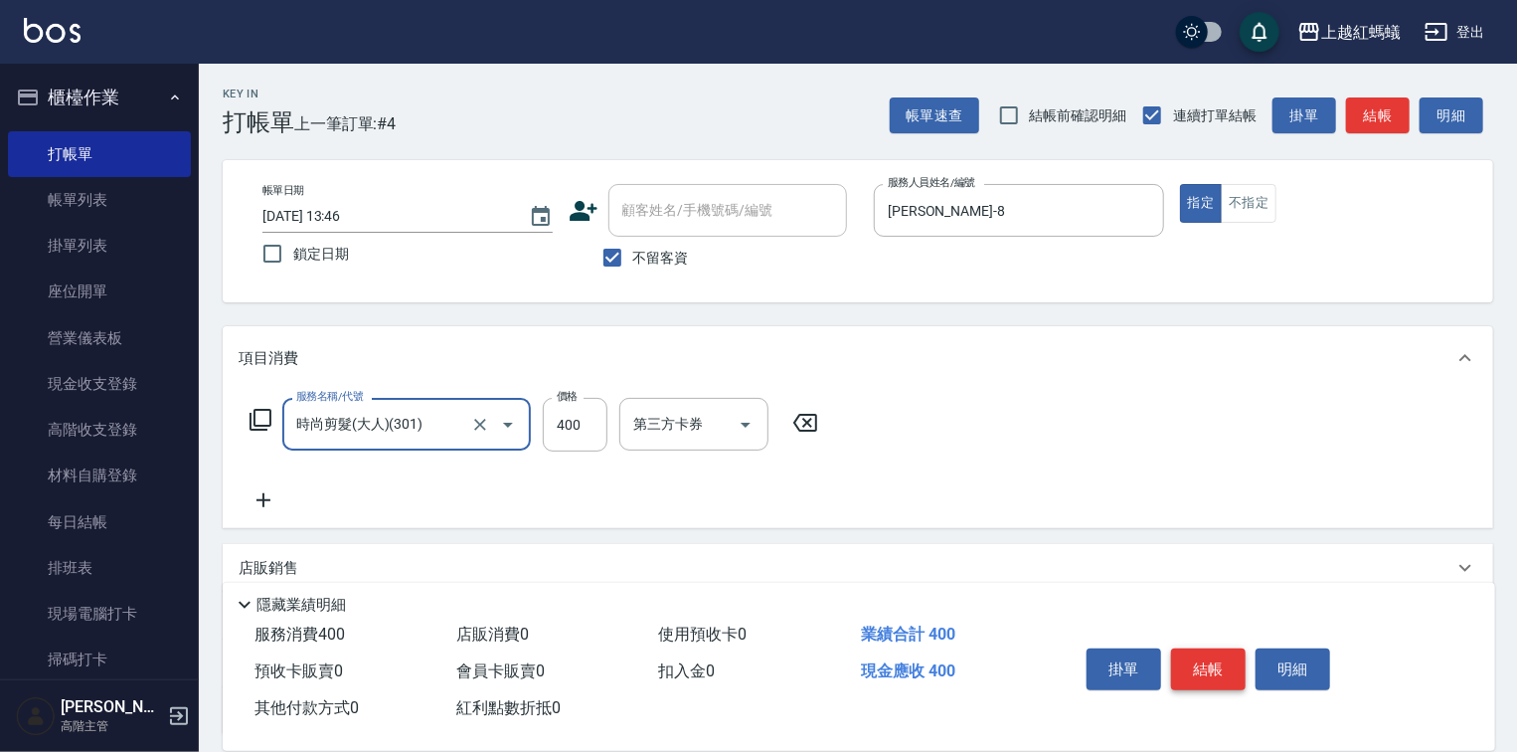
click at [1203, 673] on button "結帳" at bounding box center [1208, 669] width 75 height 42
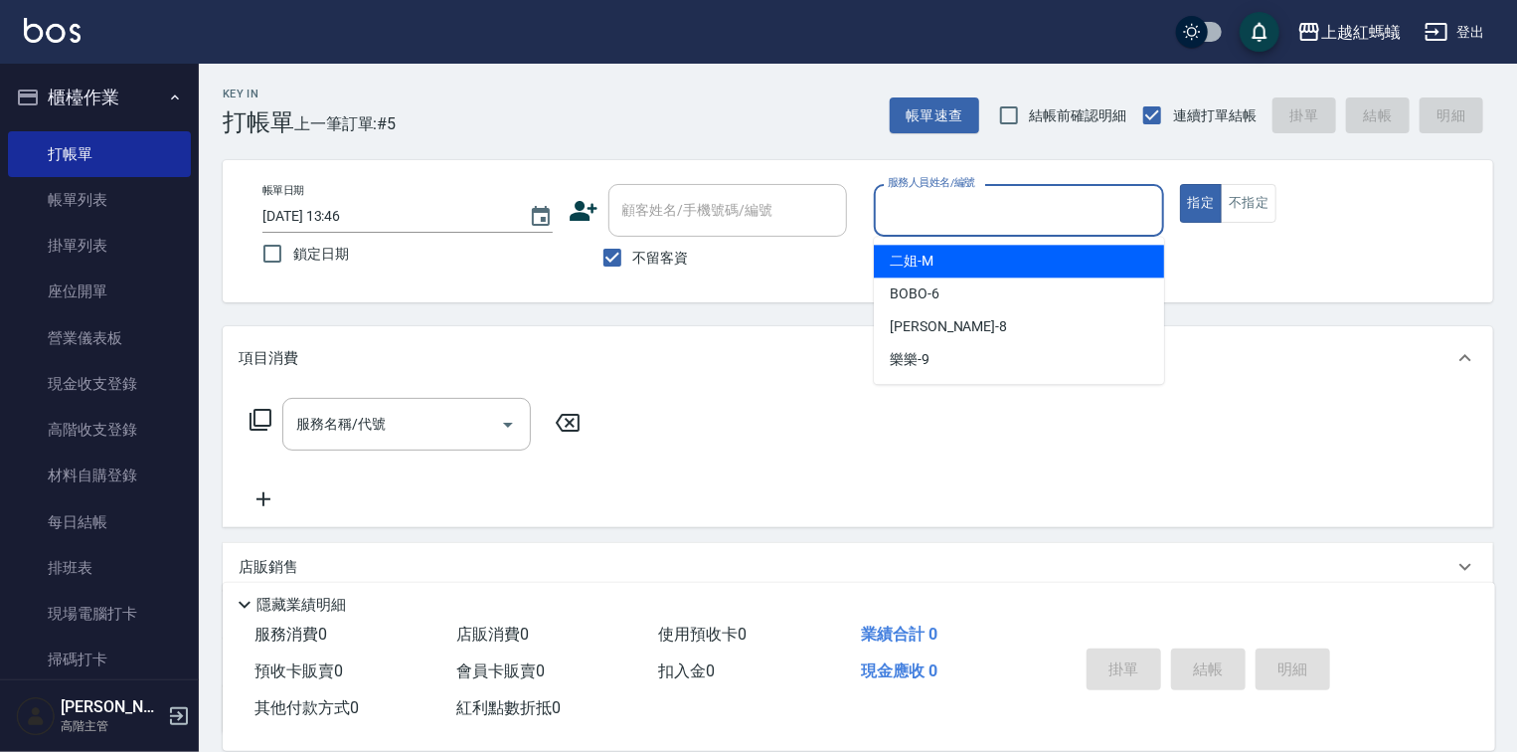
click at [994, 208] on input "服務人員姓名/編號" at bounding box center [1019, 210] width 272 height 35
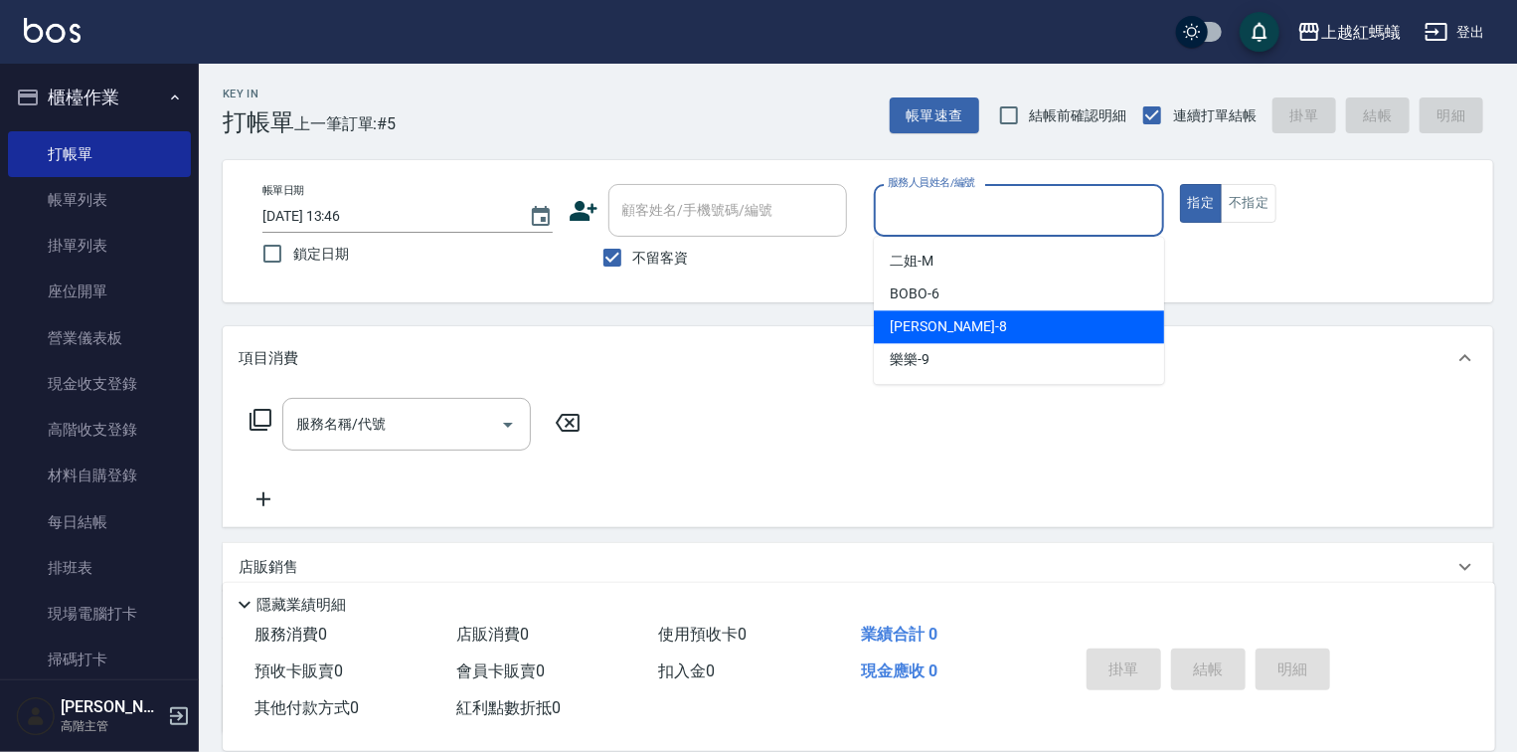
click at [990, 331] on div "[PERSON_NAME] -8" at bounding box center [1019, 326] width 290 height 33
type input "[PERSON_NAME]-8"
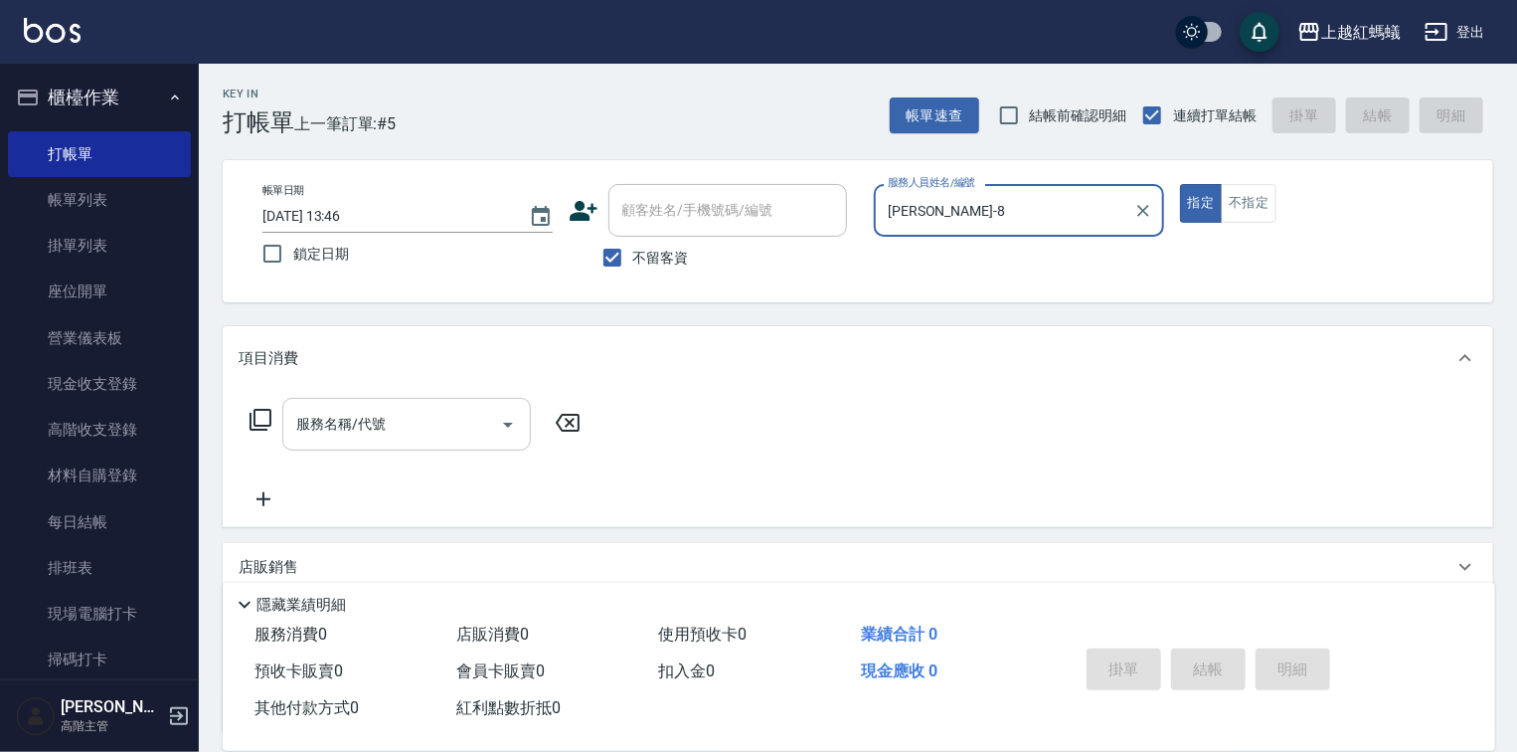
click at [430, 414] on input "服務名稱/代號" at bounding box center [391, 424] width 201 height 35
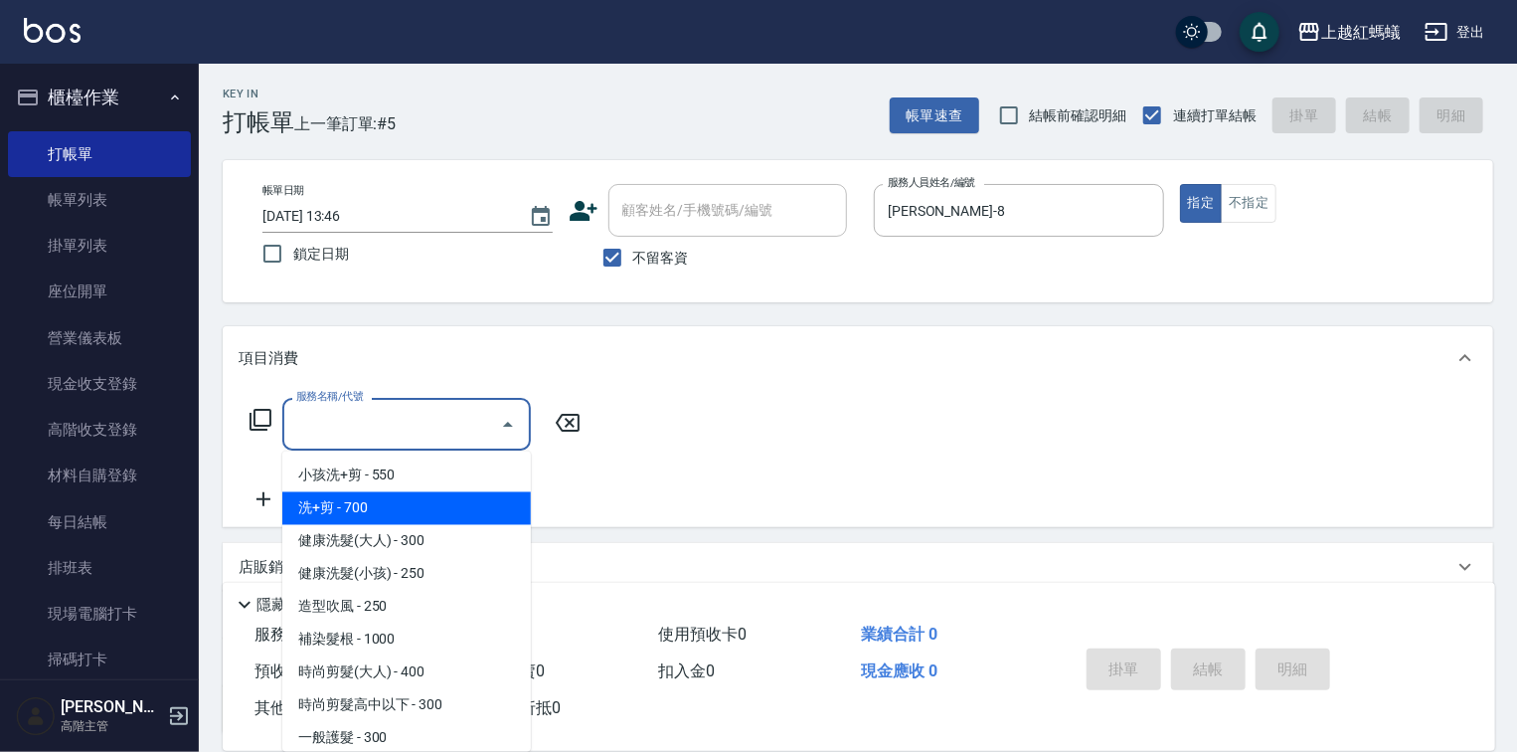
click at [302, 492] on span "洗+剪 - 700" at bounding box center [406, 508] width 249 height 33
type input "洗+剪(200)"
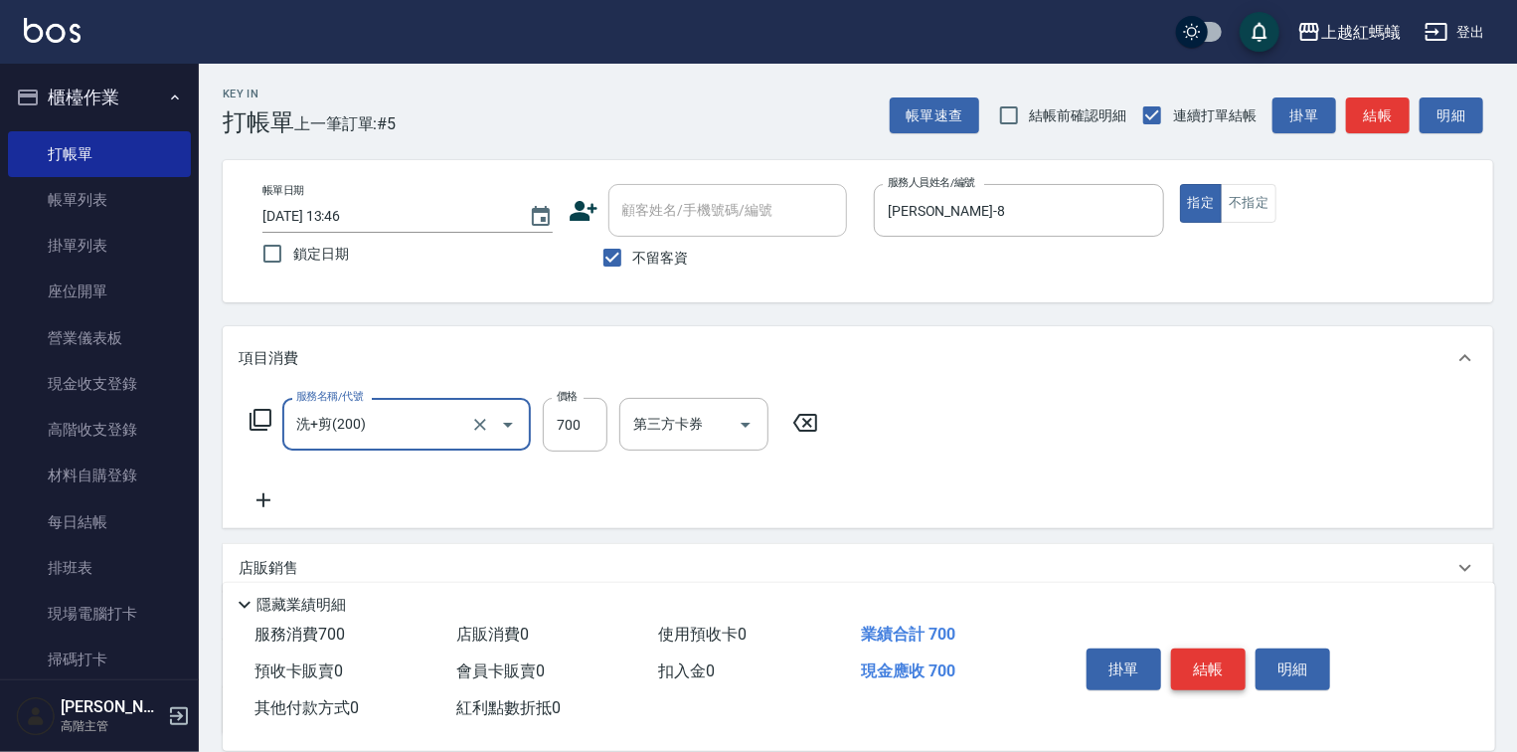
click at [1193, 657] on button "結帳" at bounding box center [1208, 669] width 75 height 42
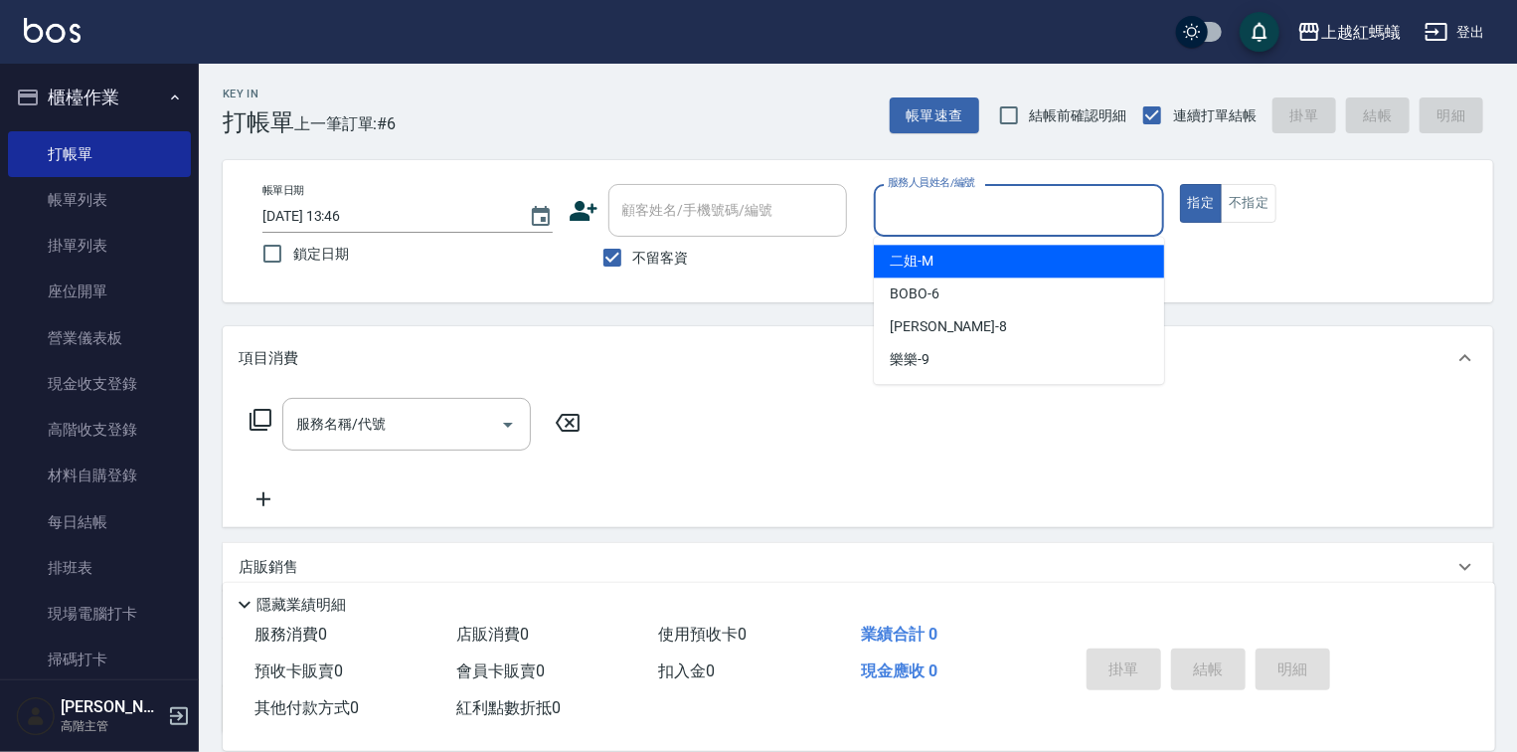
click at [962, 213] on input "服務人員姓名/編號" at bounding box center [1019, 210] width 272 height 35
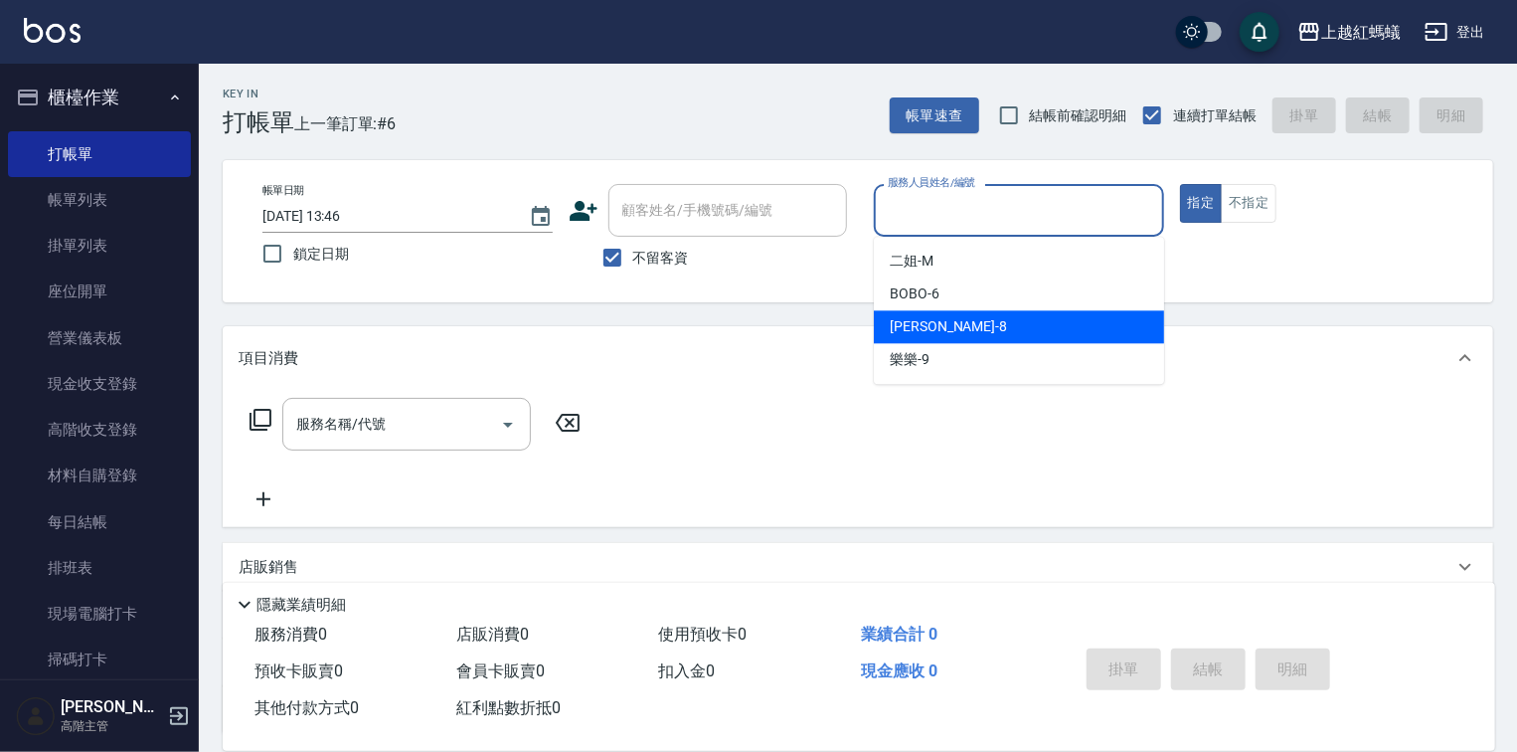
click at [958, 320] on div "[PERSON_NAME] -8" at bounding box center [1019, 326] width 290 height 33
type input "[PERSON_NAME]-8"
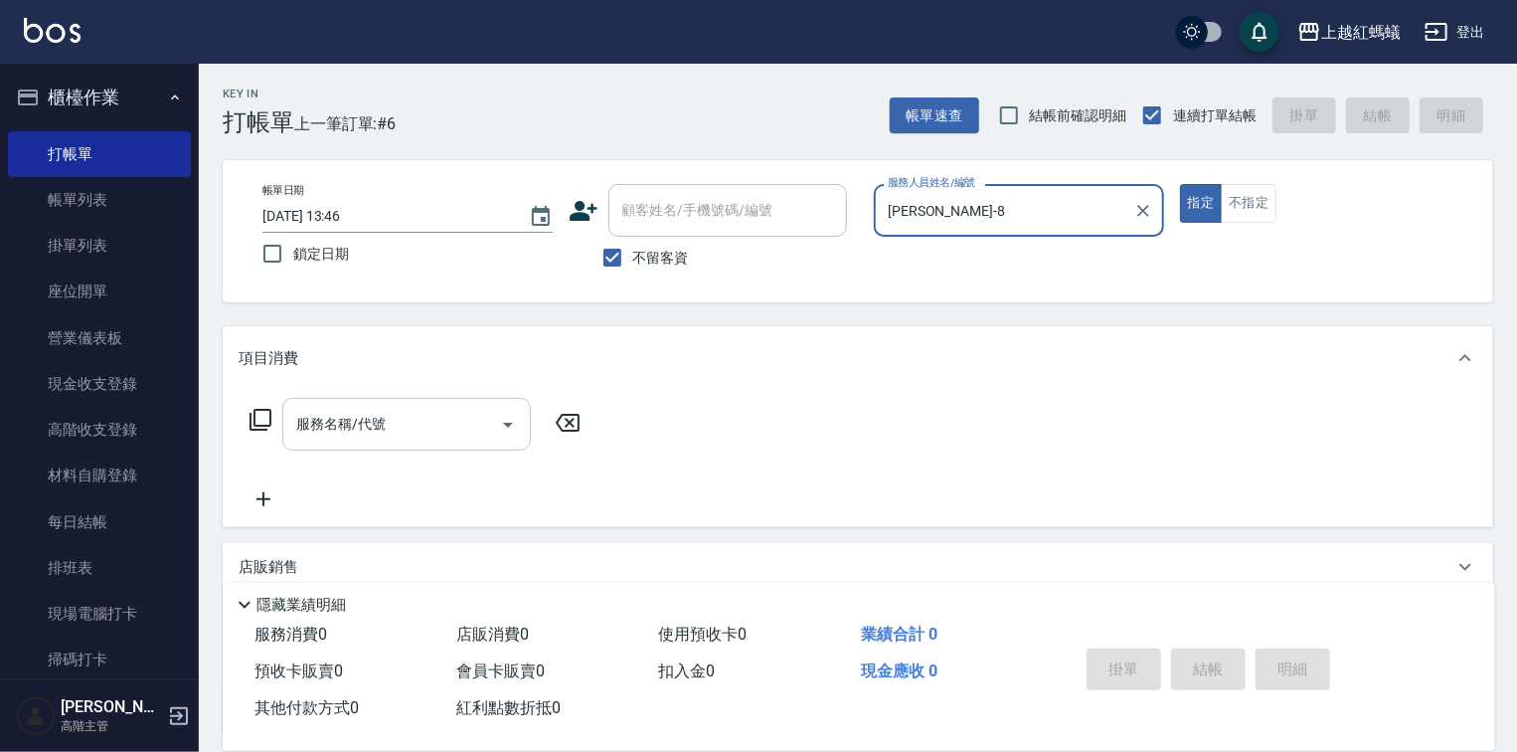
click at [391, 426] on input "服務名稱/代號" at bounding box center [391, 424] width 201 height 35
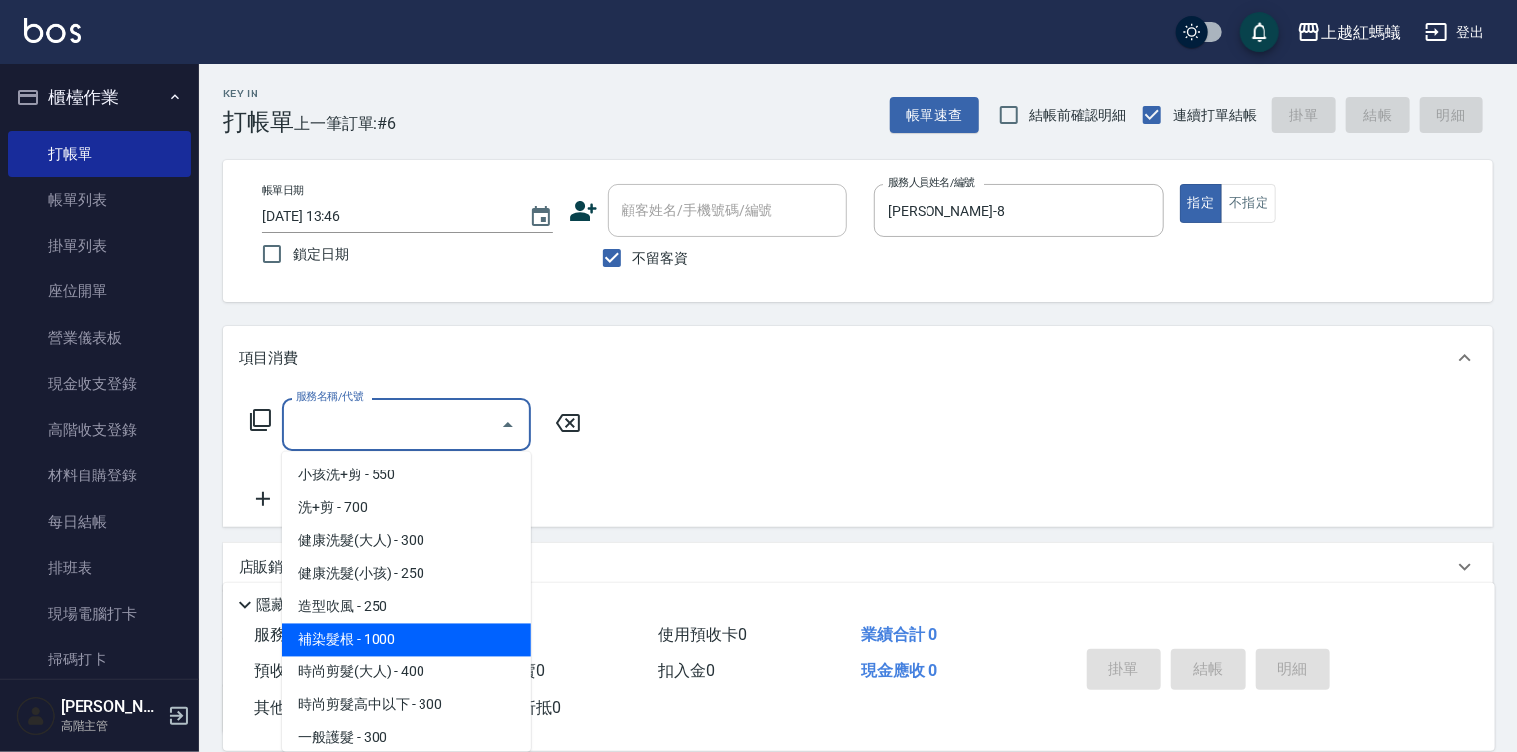
click at [417, 644] on span "補染髮根 - 1000" at bounding box center [406, 639] width 249 height 33
type input "補染髮根(204)"
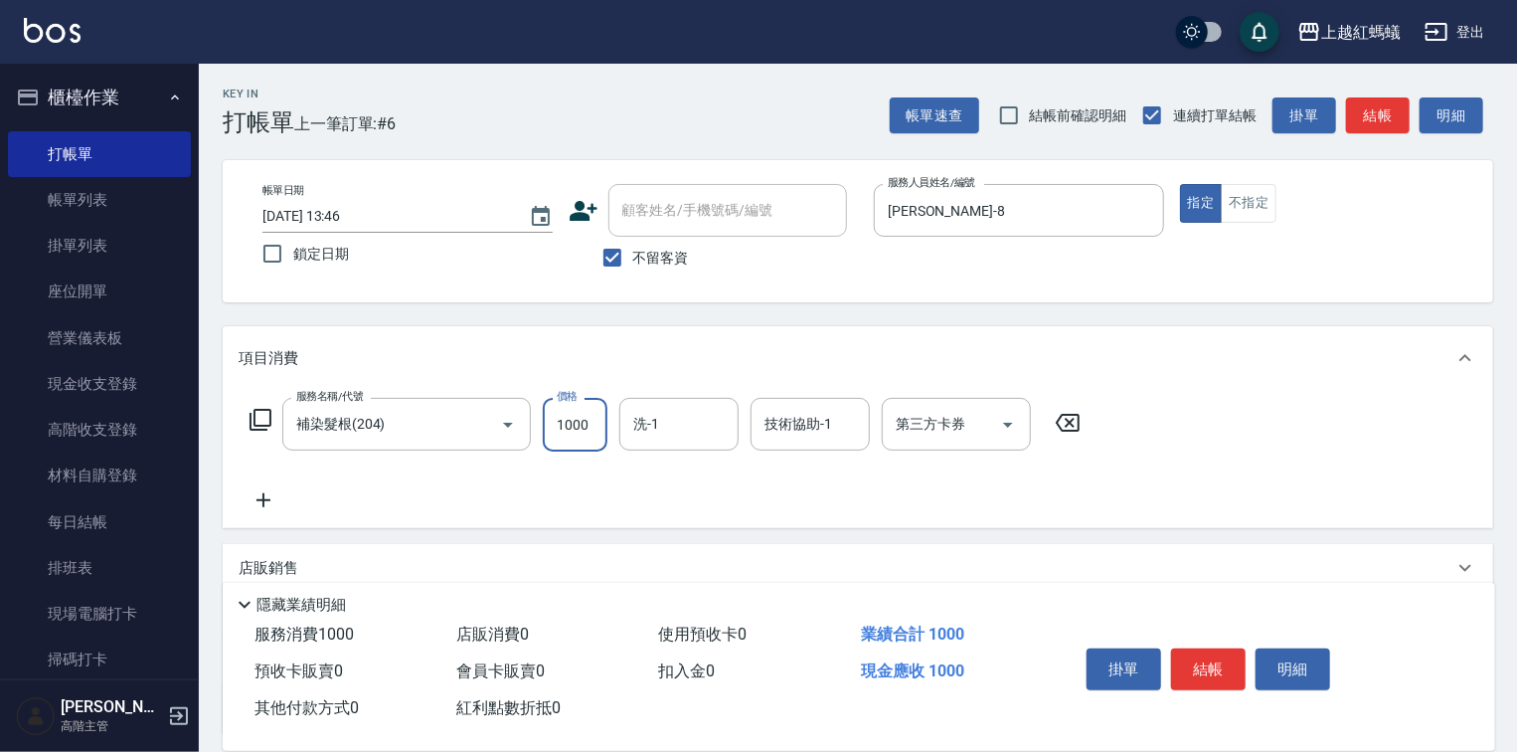
click at [580, 426] on input "1000" at bounding box center [575, 425] width 65 height 54
type input "1200"
drag, startPoint x: 1197, startPoint y: 650, endPoint x: 1207, endPoint y: 640, distance: 14.1
click at [1207, 648] on button "結帳" at bounding box center [1208, 669] width 75 height 42
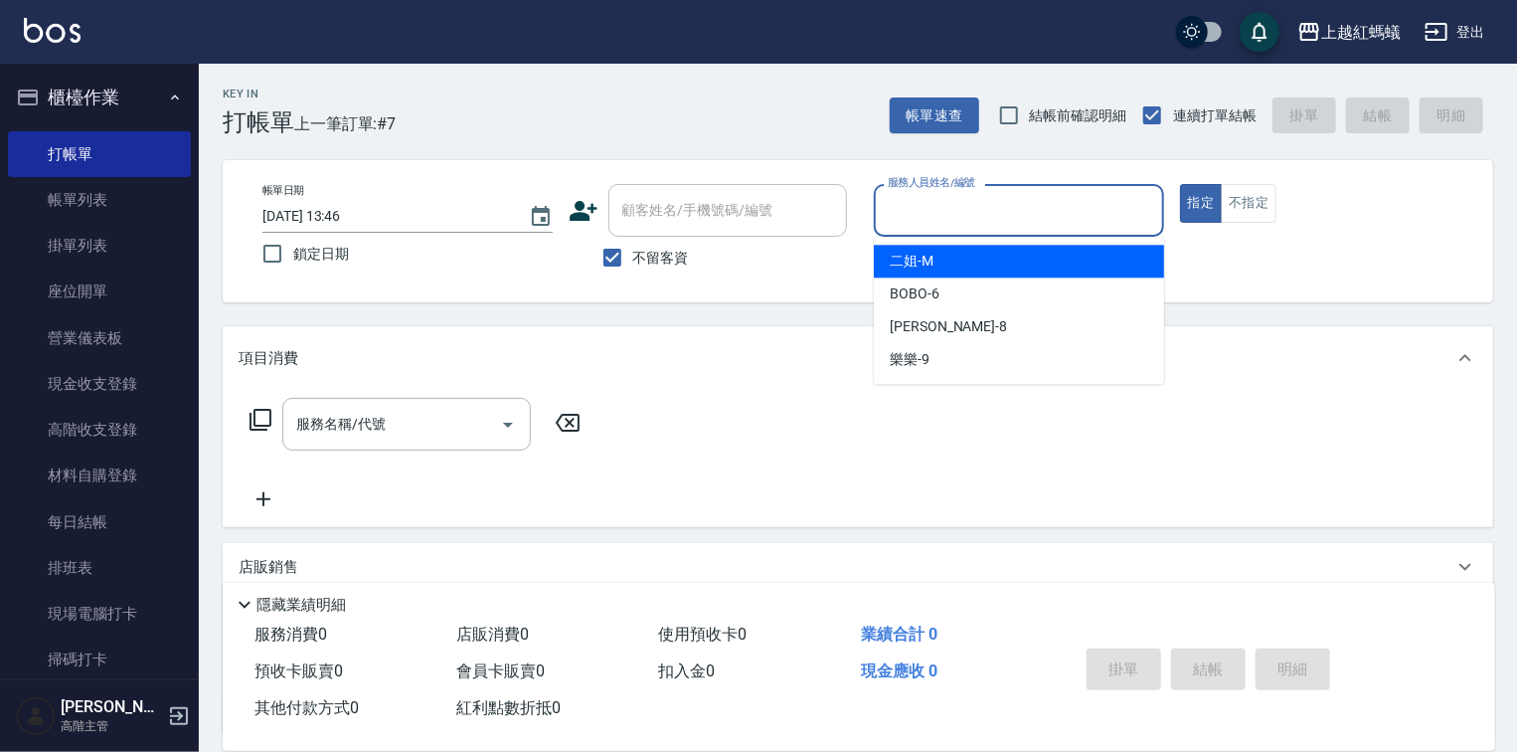
click at [934, 227] on input "服務人員姓名/編號" at bounding box center [1019, 210] width 272 height 35
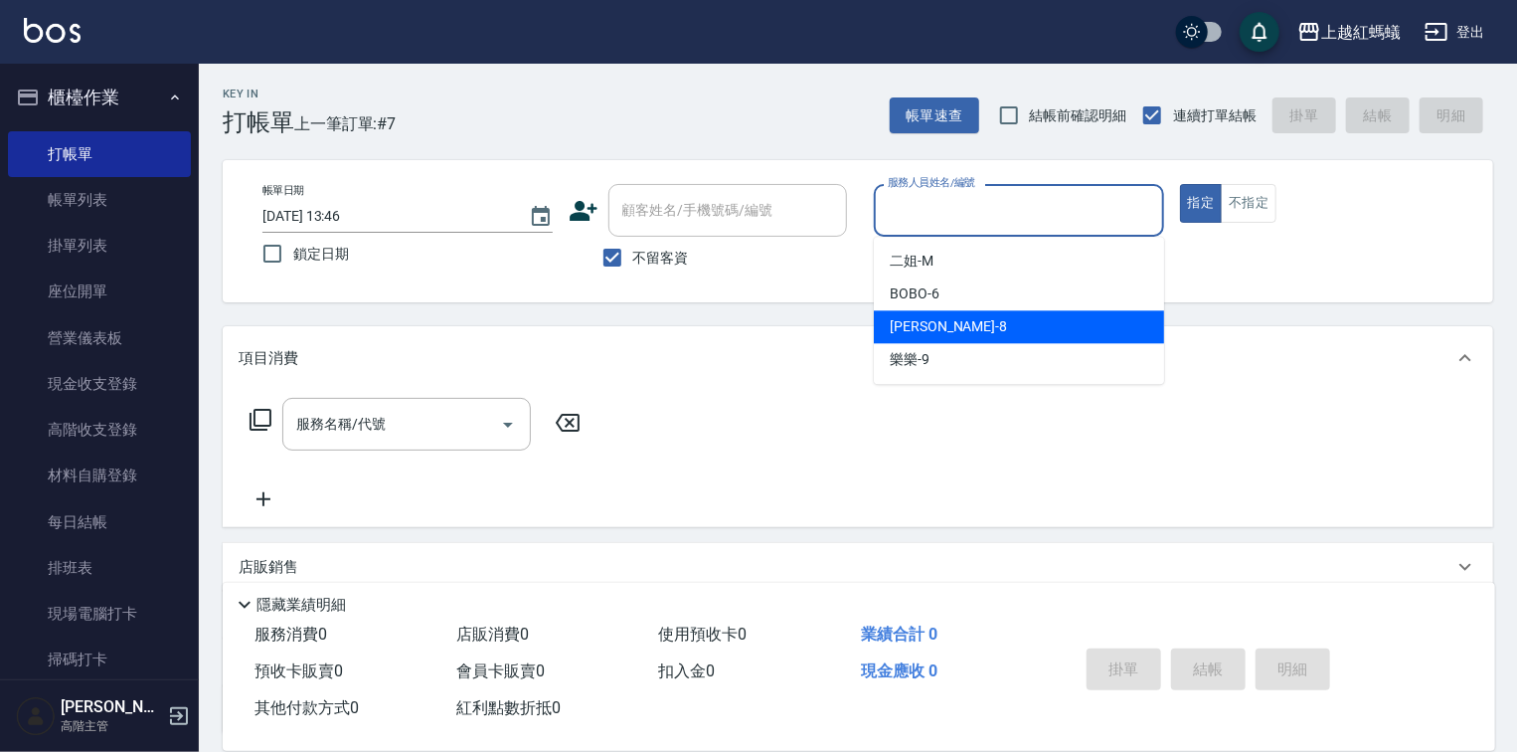
click at [966, 324] on div "[PERSON_NAME] -8" at bounding box center [1019, 326] width 290 height 33
type input "[PERSON_NAME]-8"
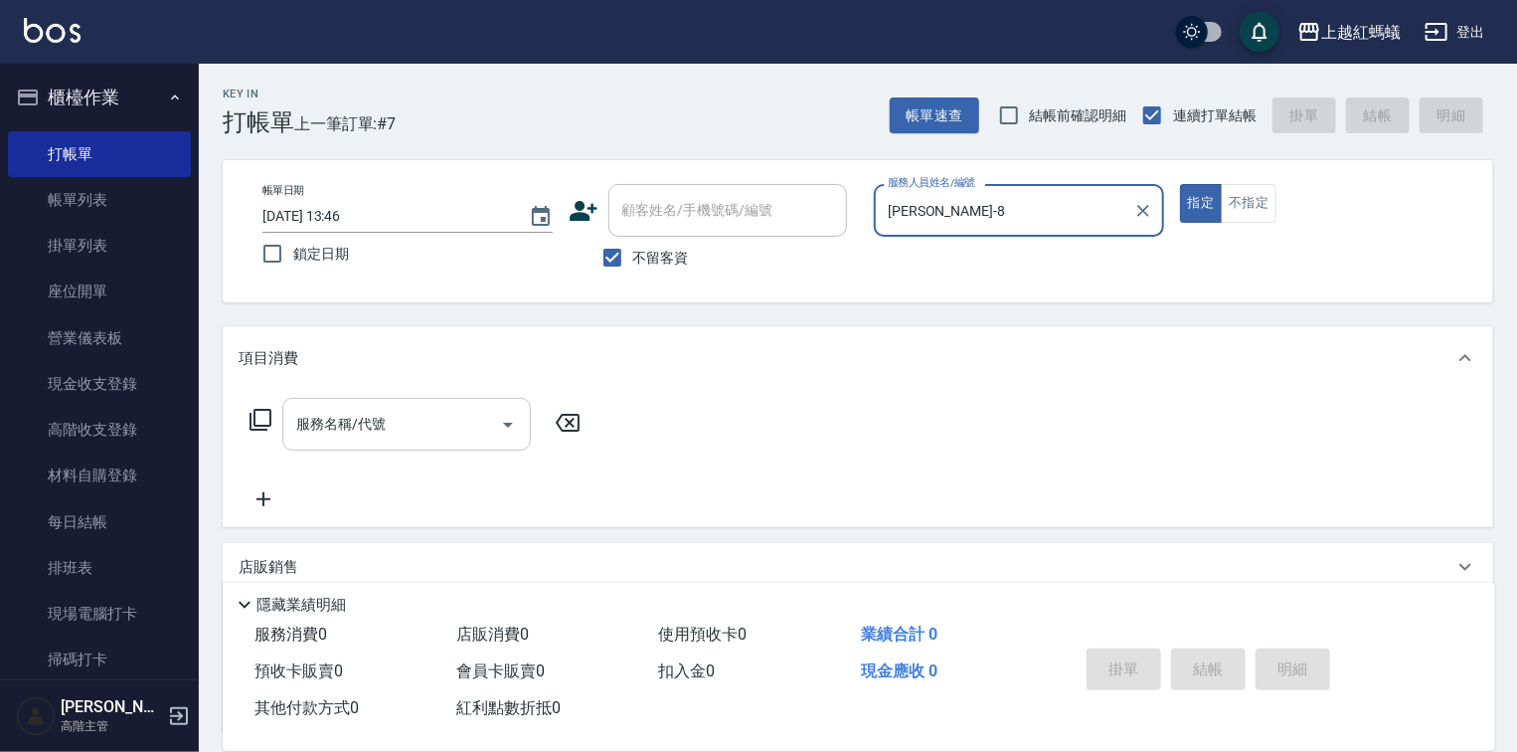
click at [427, 429] on input "服務名稱/代號" at bounding box center [391, 424] width 201 height 35
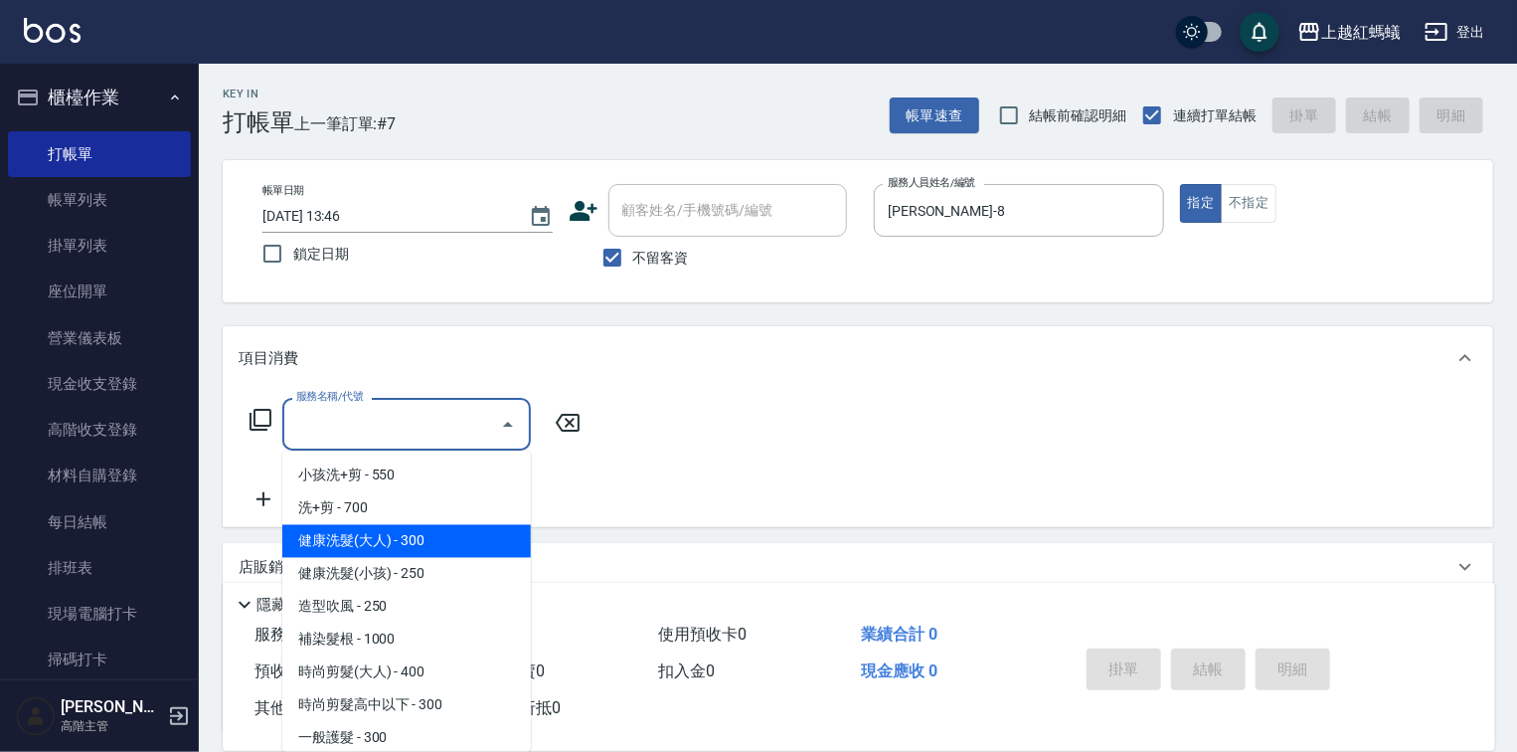
click at [457, 545] on span "健康洗髮(大人) - 300" at bounding box center [406, 541] width 249 height 33
type input "健康洗髮(大人)(201)"
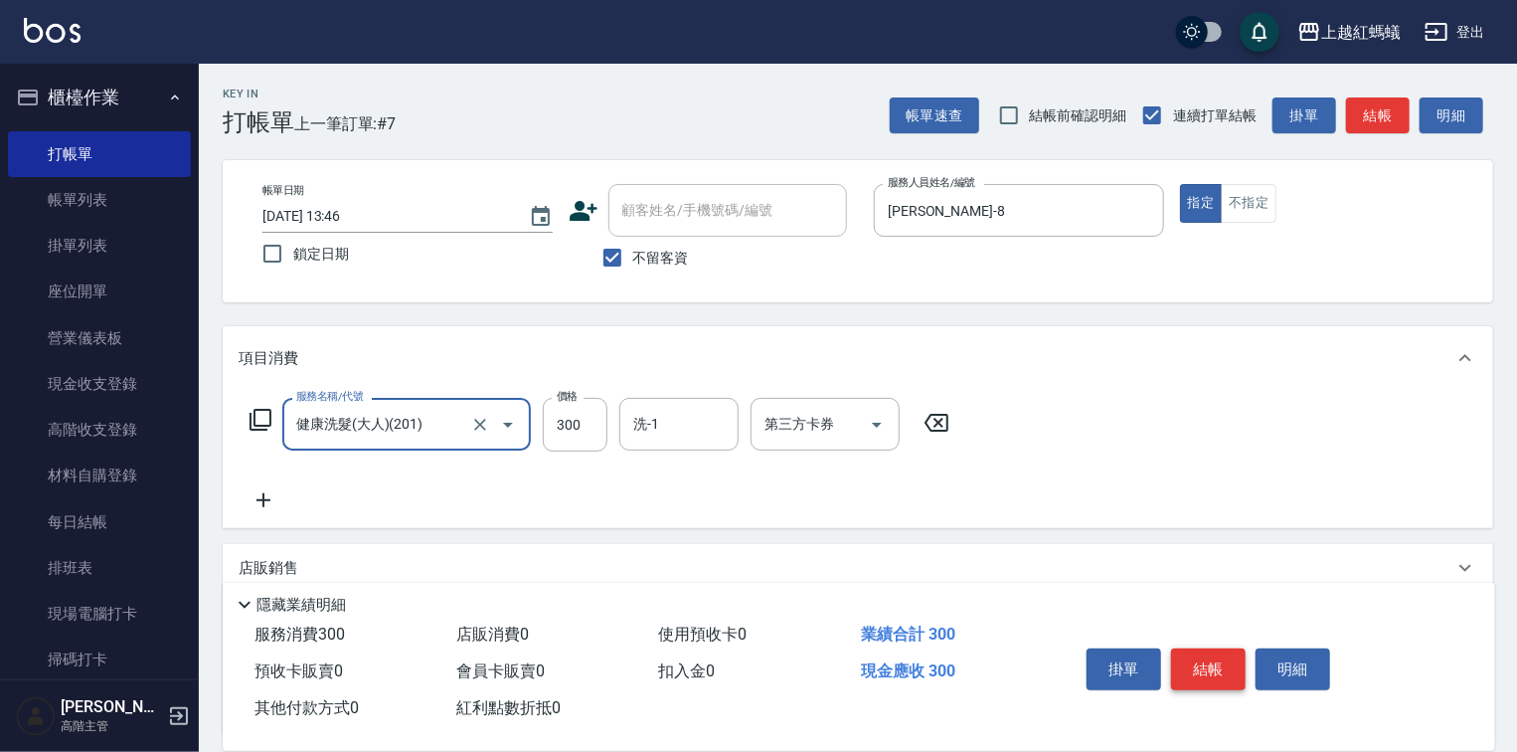
click at [1197, 664] on button "結帳" at bounding box center [1208, 669] width 75 height 42
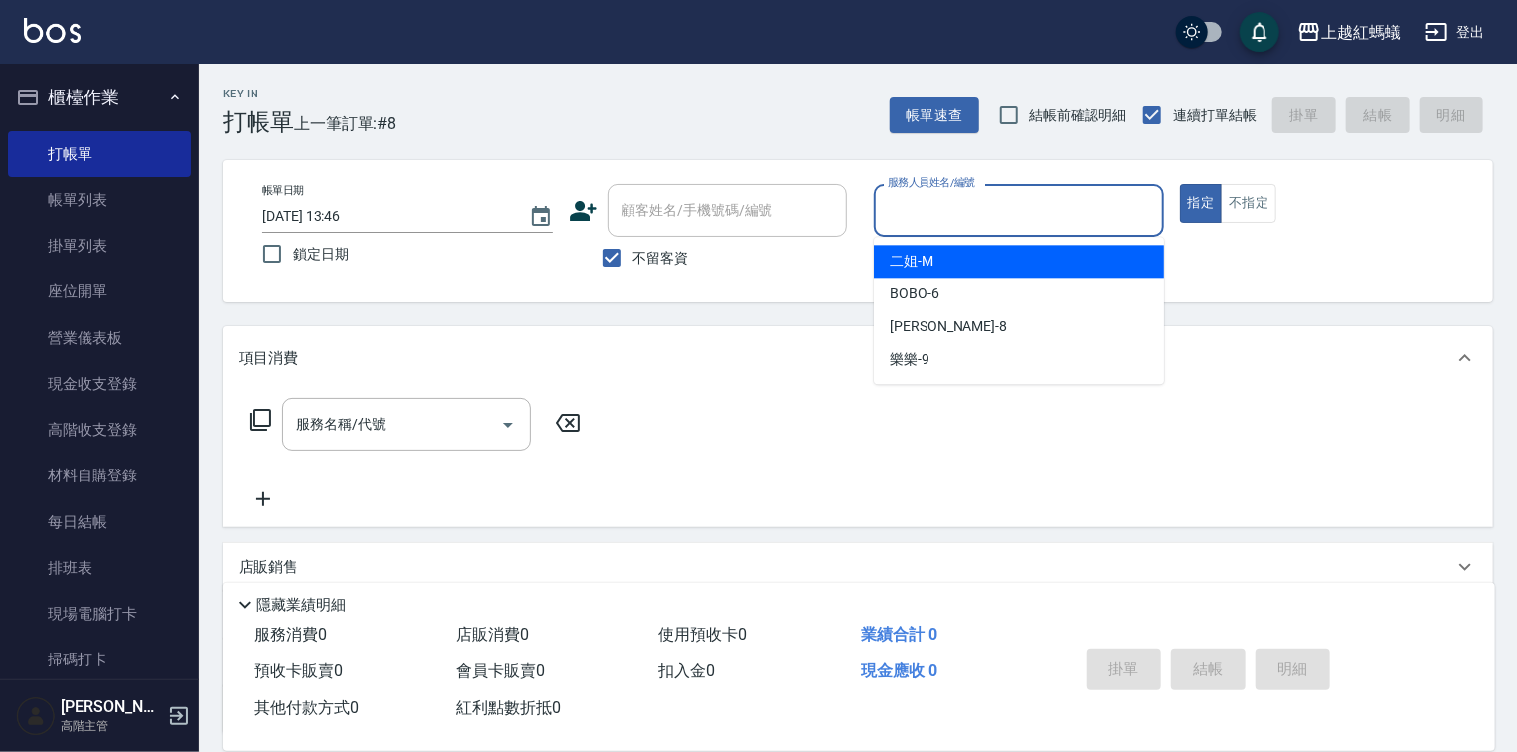
click at [955, 199] on input "服務人員姓名/編號" at bounding box center [1019, 210] width 272 height 35
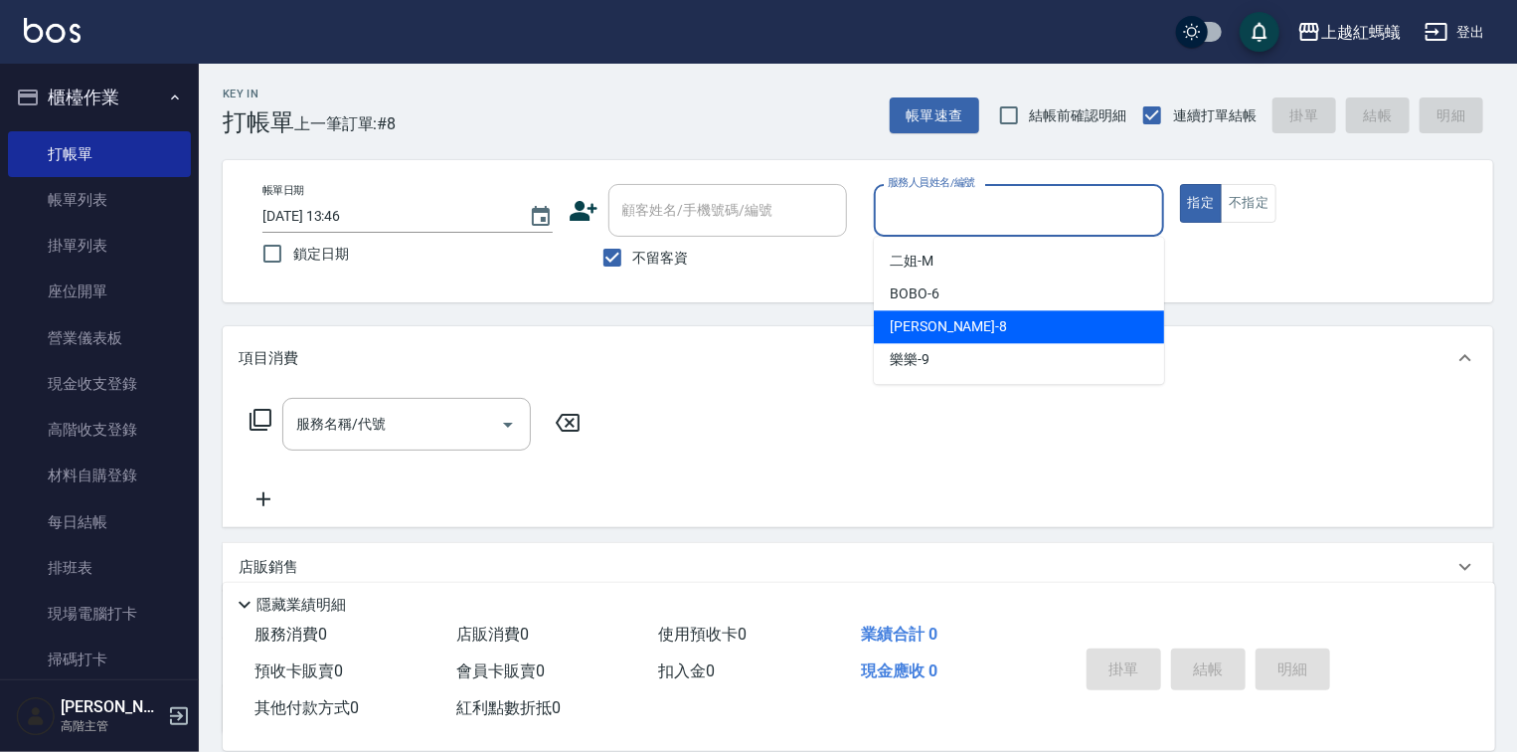
click at [963, 326] on div "[PERSON_NAME] -8" at bounding box center [1019, 326] width 290 height 33
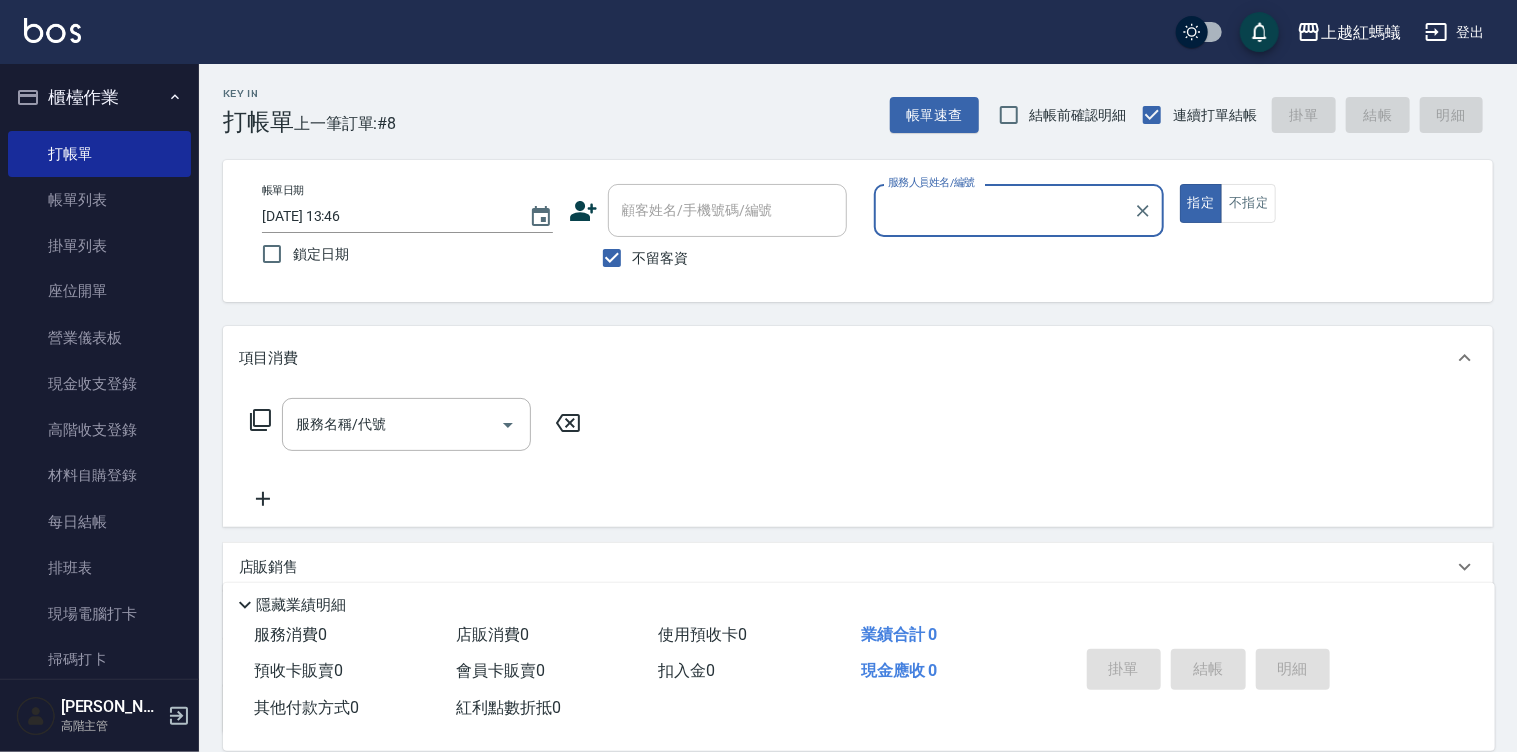
type input "[PERSON_NAME]-8"
click at [403, 421] on input "服務名稱/代號" at bounding box center [391, 424] width 201 height 35
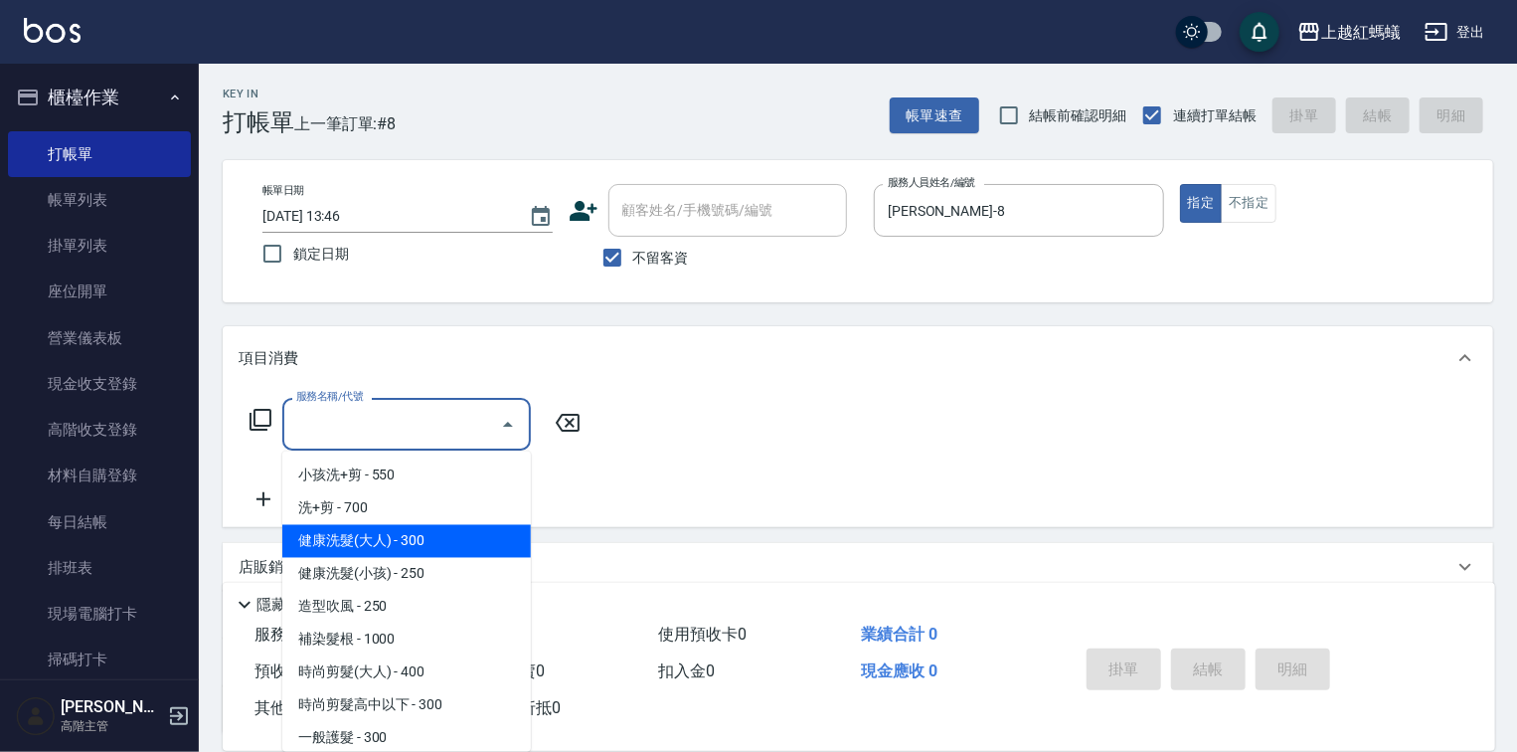
click at [497, 554] on span "健康洗髮(大人) - 300" at bounding box center [406, 541] width 249 height 33
type input "健康洗髮(大人)(201)"
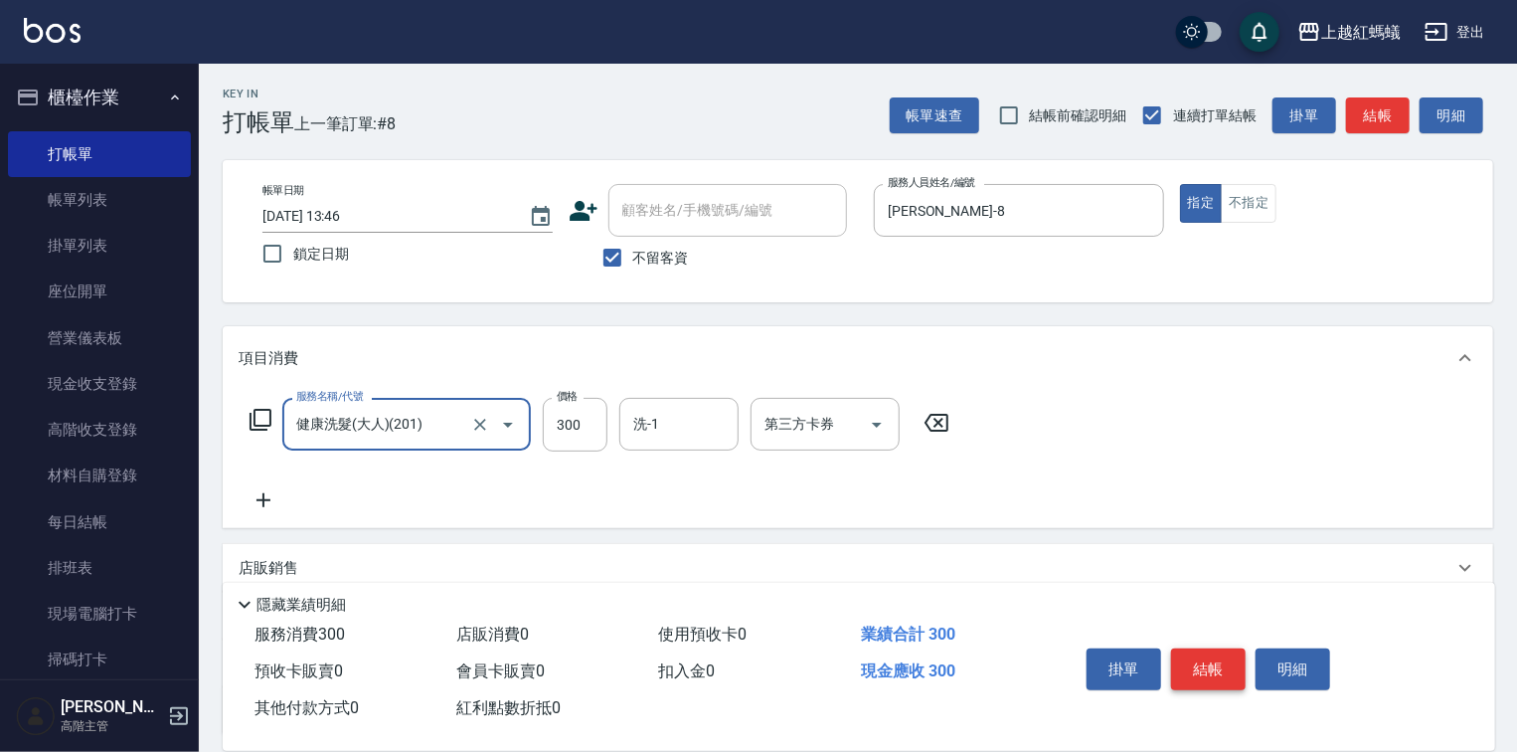
click at [1193, 668] on button "結帳" at bounding box center [1208, 669] width 75 height 42
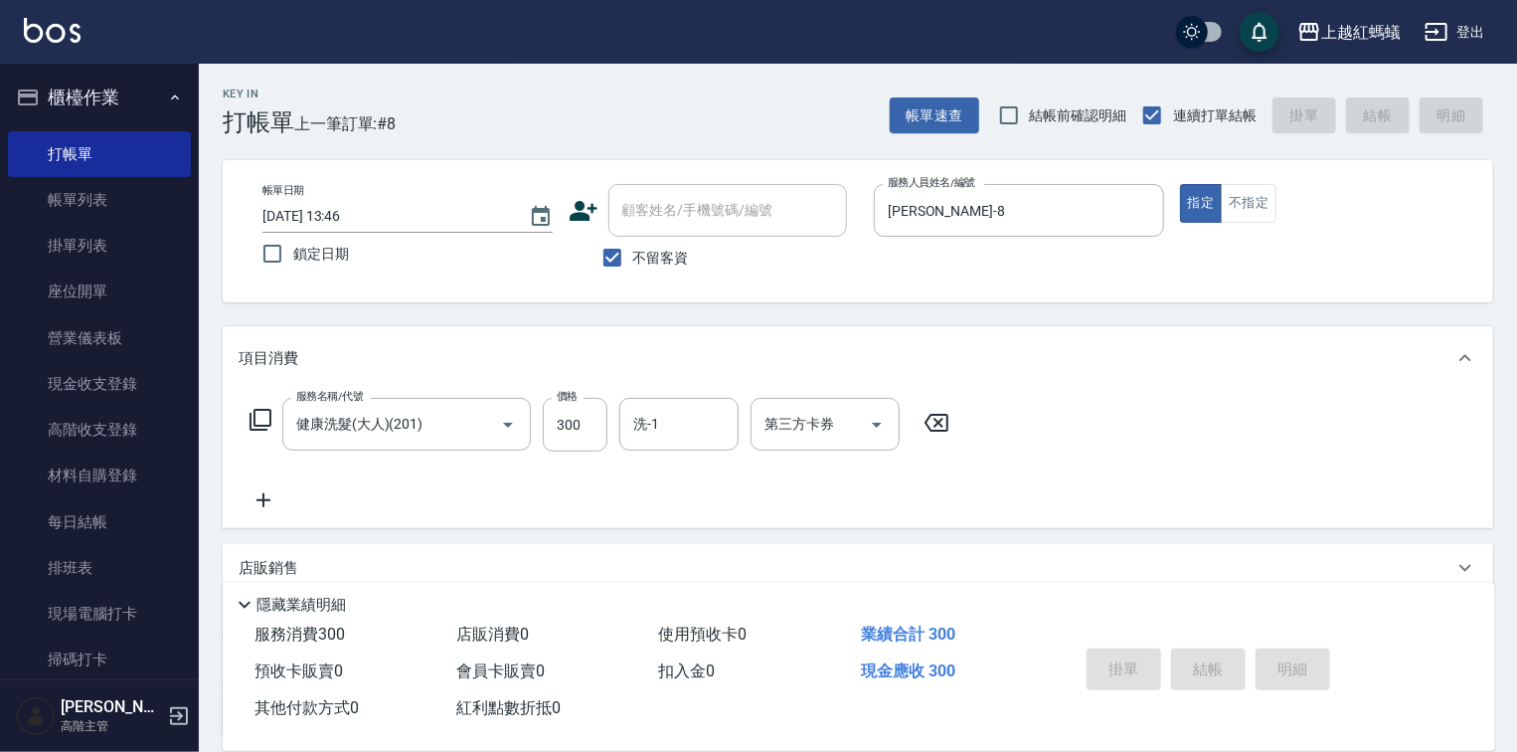
type input "[DATE] 13:47"
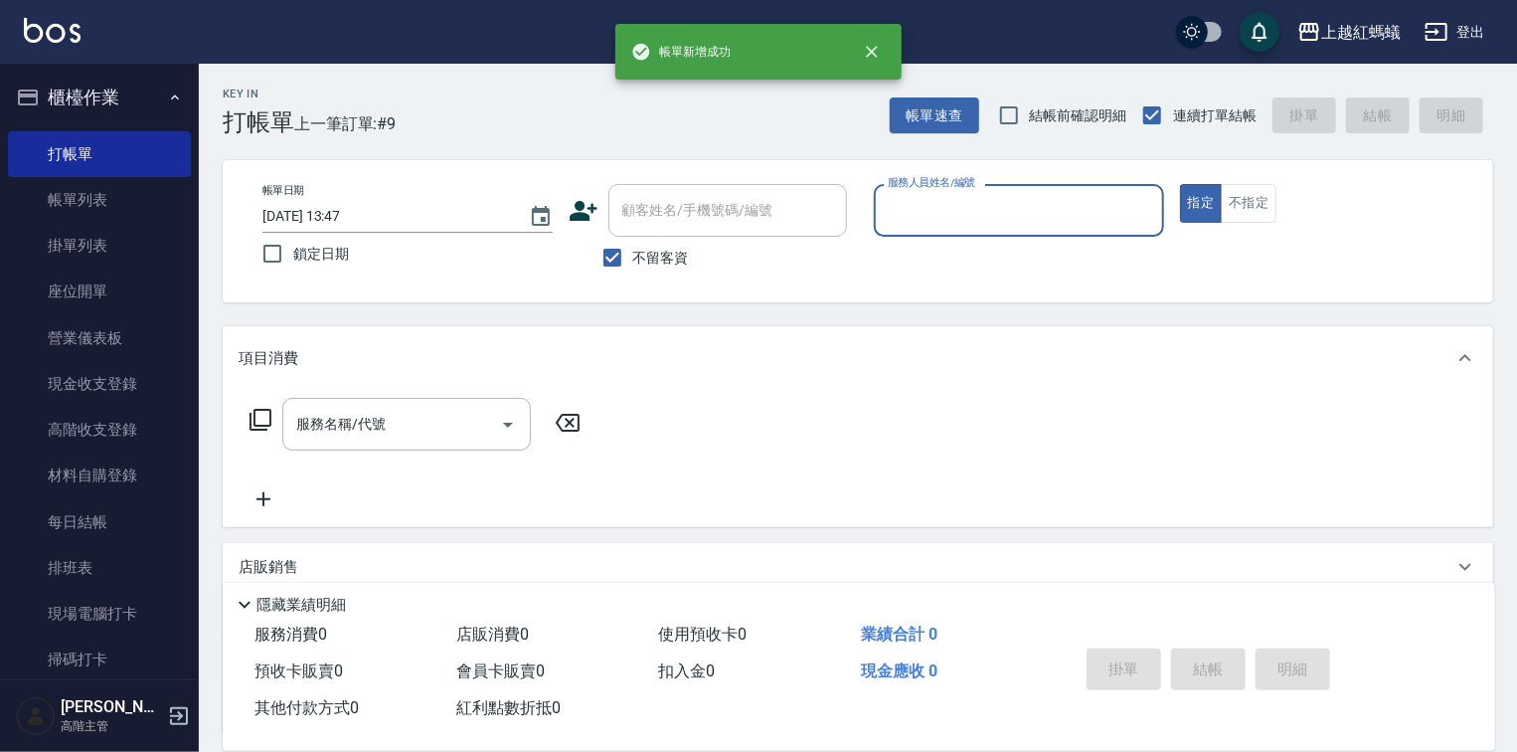
click at [935, 235] on div "服務人員姓名/編號" at bounding box center [1019, 210] width 290 height 53
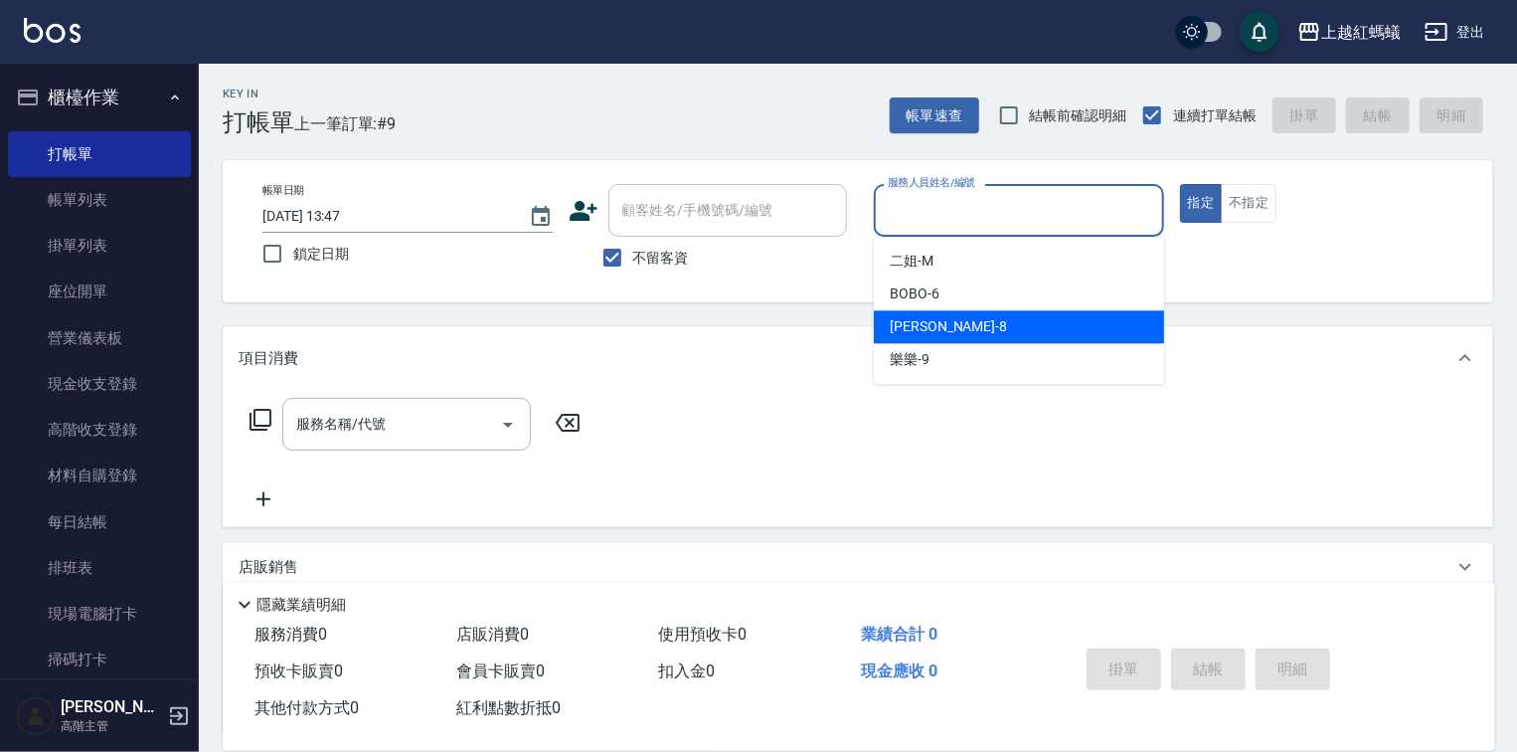
click at [946, 326] on div "[PERSON_NAME] -8" at bounding box center [1019, 326] width 290 height 33
type input "[PERSON_NAME]-8"
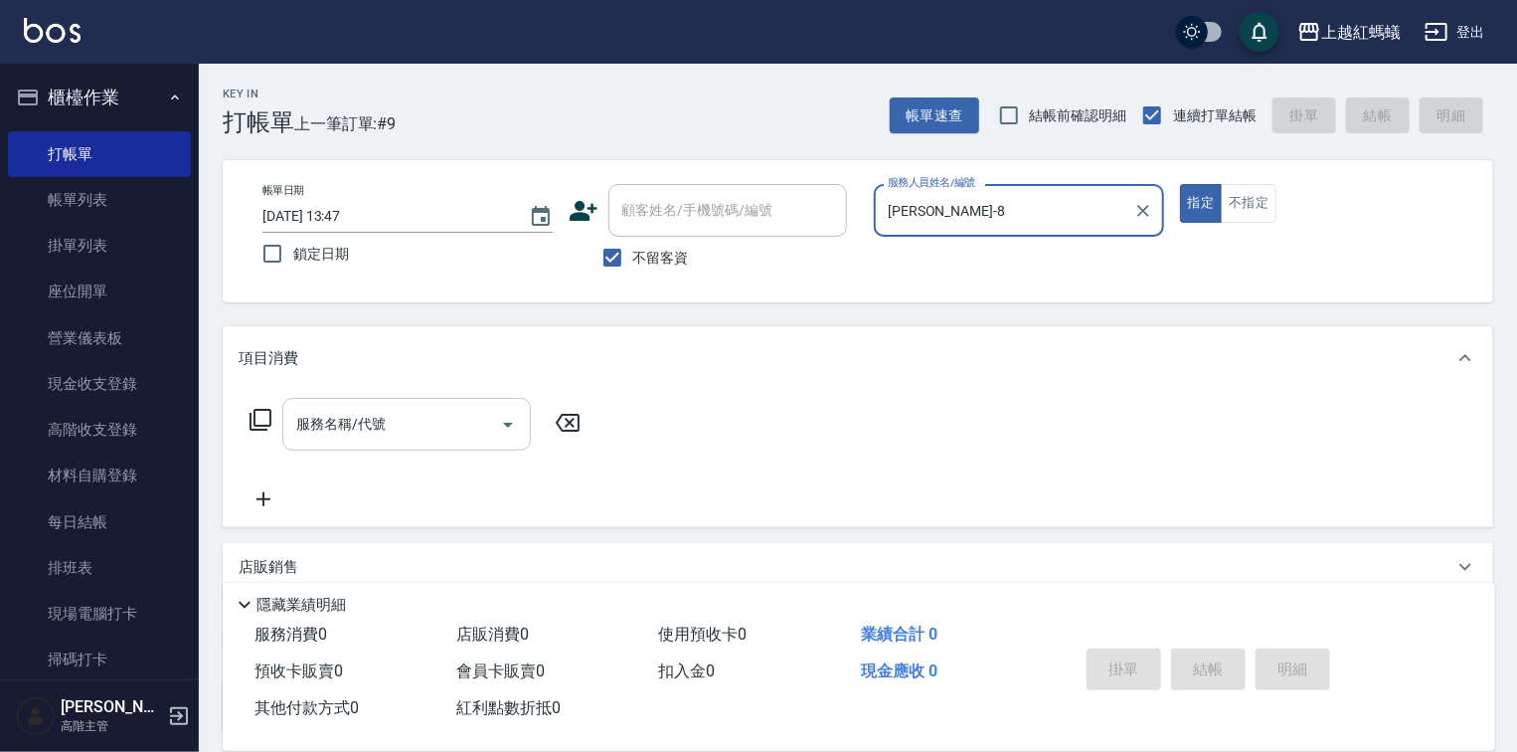
click at [470, 408] on div "服務名稱/代號" at bounding box center [406, 424] width 249 height 53
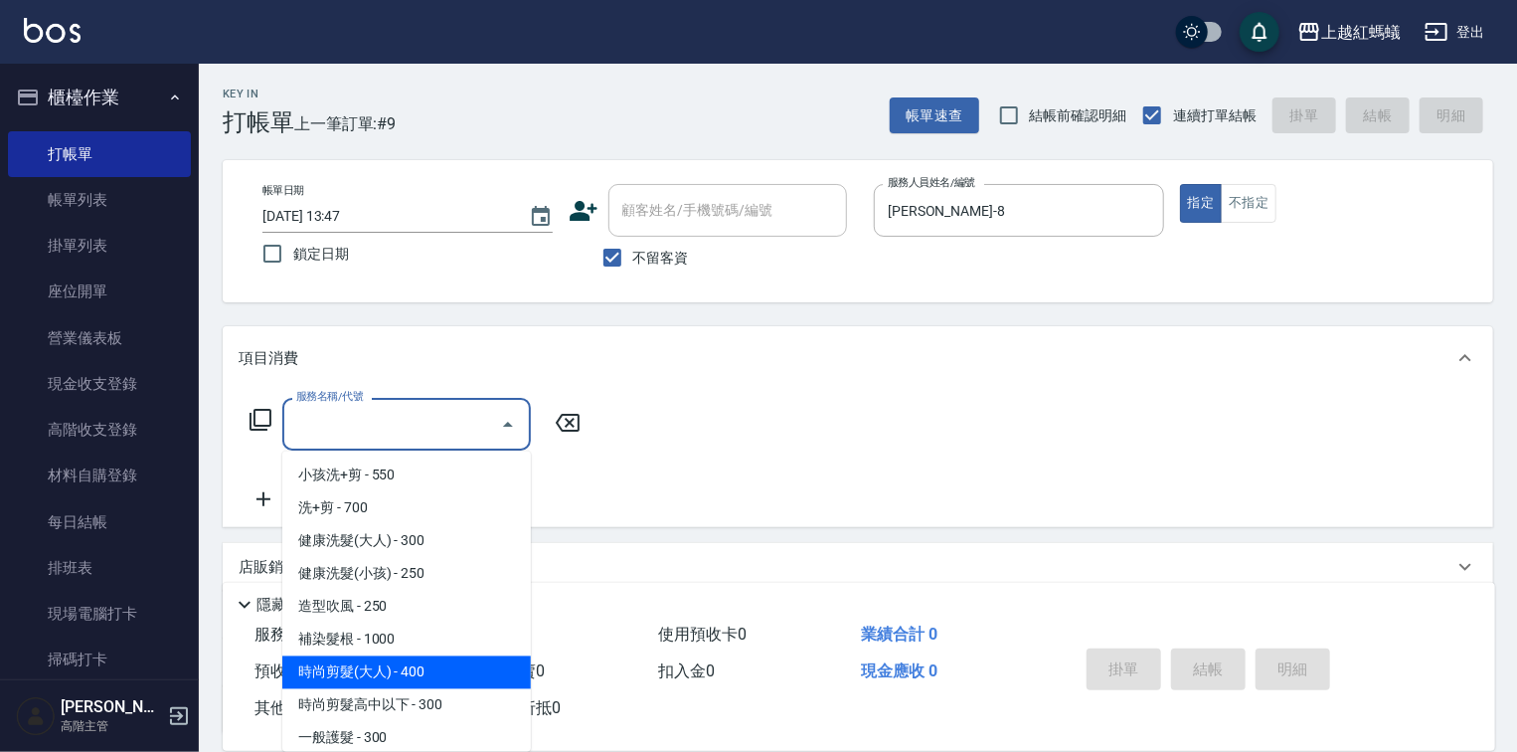
click at [429, 672] on span "時尚剪髮(大人) - 400" at bounding box center [406, 672] width 249 height 33
type input "時尚剪髮(大人)(301)"
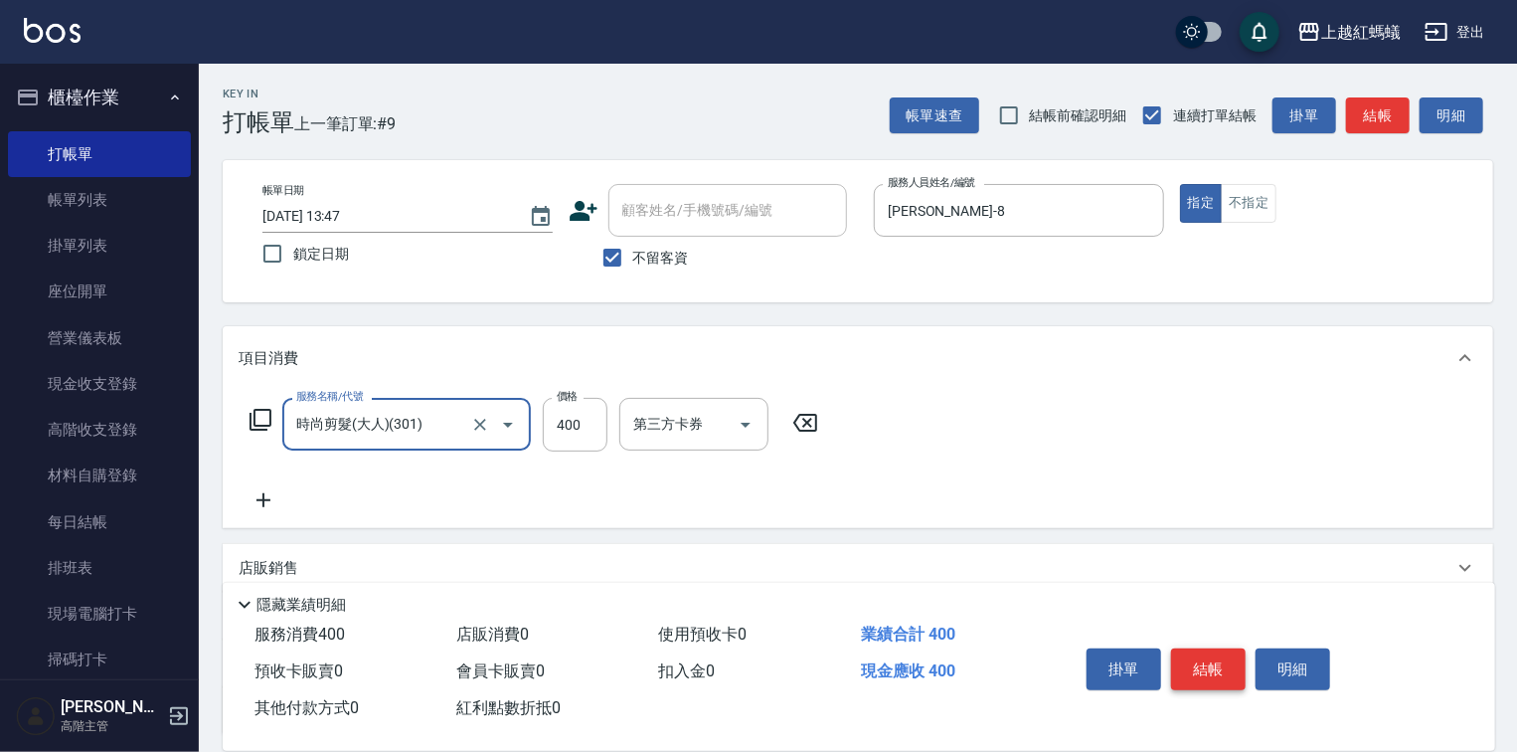
click at [1194, 669] on button "結帳" at bounding box center [1208, 669] width 75 height 42
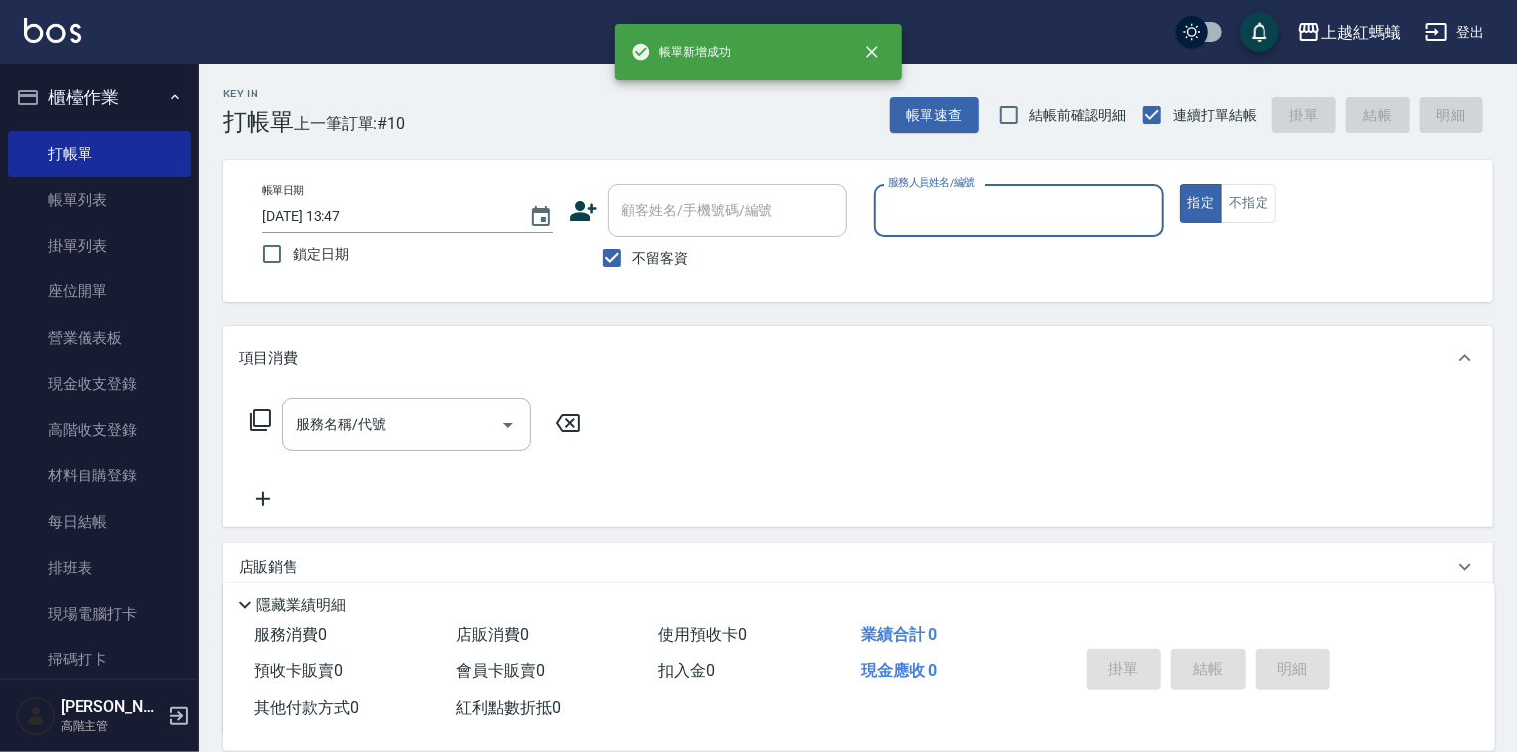
click at [992, 228] on div "服務人員姓名/編號" at bounding box center [1019, 210] width 290 height 53
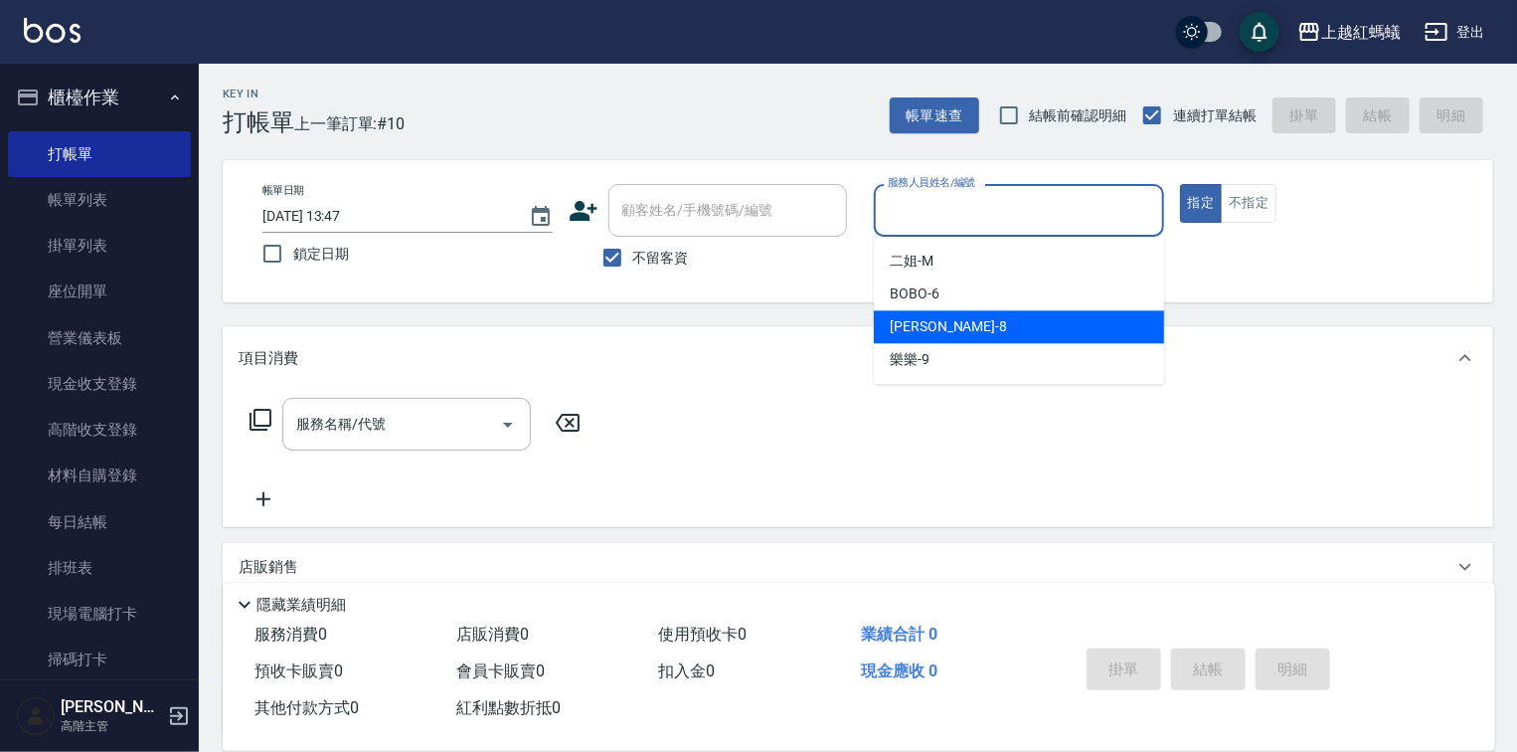
click at [970, 316] on div "[PERSON_NAME] -8" at bounding box center [1019, 326] width 290 height 33
type input "[PERSON_NAME]-8"
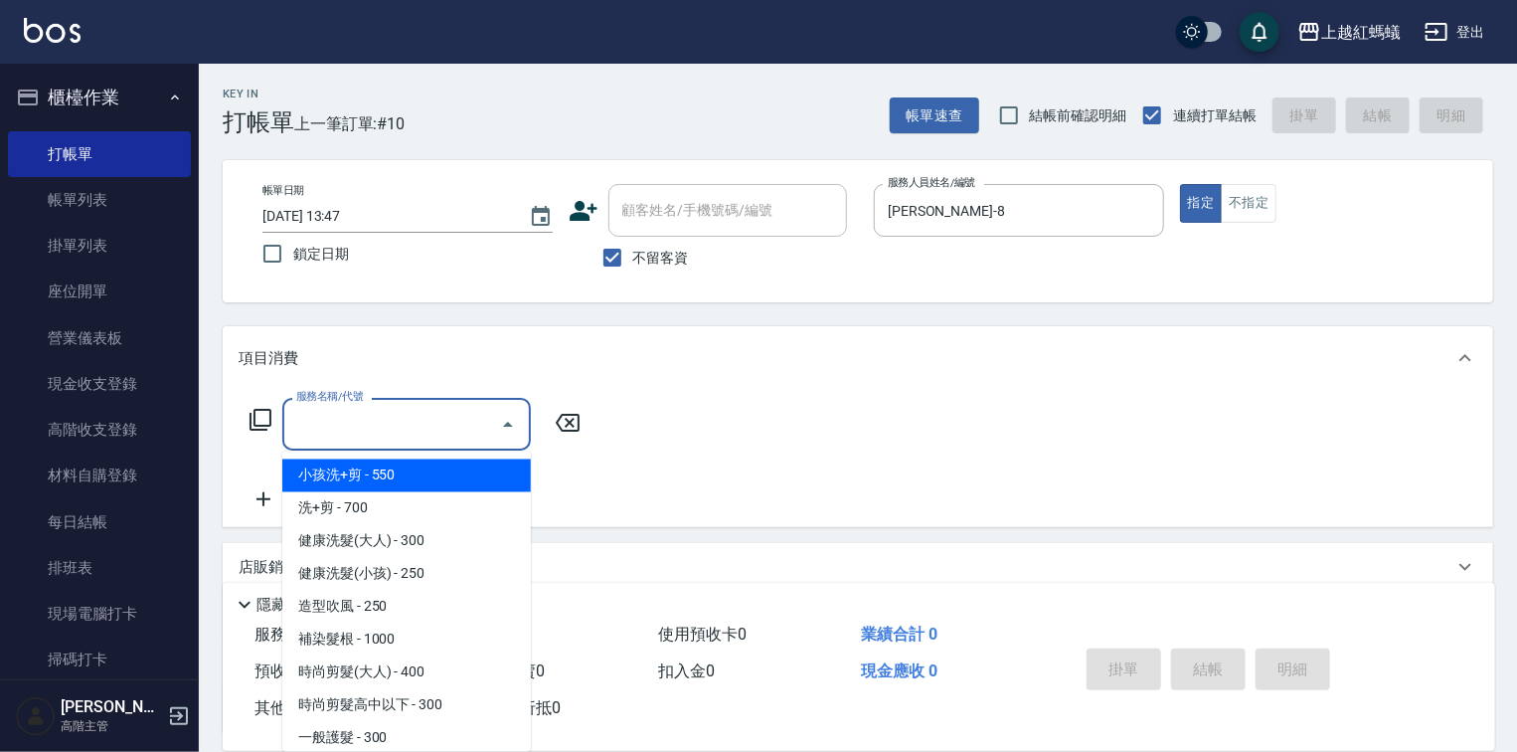
click at [362, 420] on input "服務名稱/代號" at bounding box center [391, 424] width 201 height 35
click at [399, 467] on span "小孩洗+剪 - 550" at bounding box center [406, 475] width 249 height 33
type input "小孩洗+剪(109)"
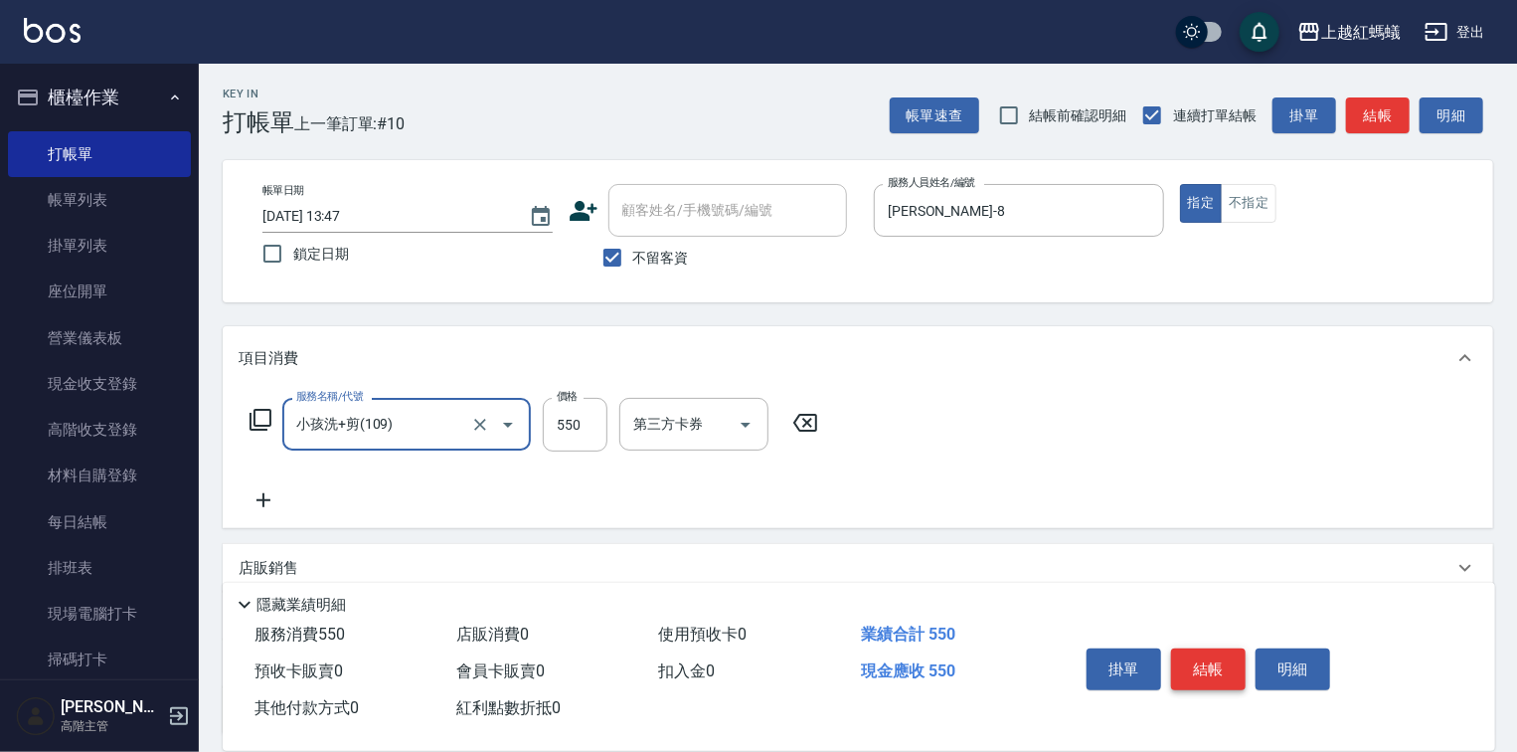
click at [1204, 663] on button "結帳" at bounding box center [1208, 669] width 75 height 42
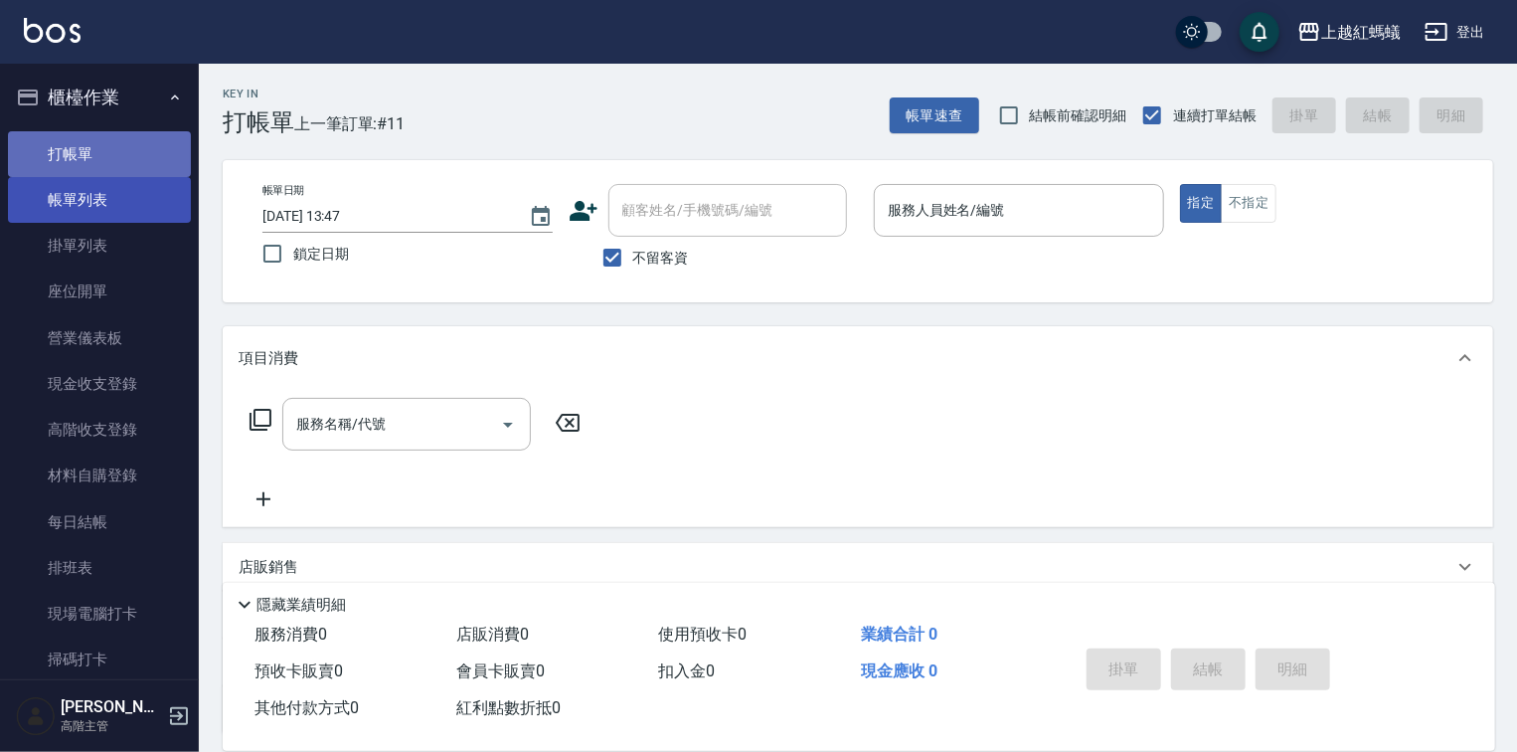
drag, startPoint x: 111, startPoint y: 157, endPoint x: 93, endPoint y: 212, distance: 57.5
click at [114, 158] on link "打帳單" at bounding box center [99, 154] width 183 height 46
click at [93, 199] on link "帳單列表" at bounding box center [99, 200] width 183 height 46
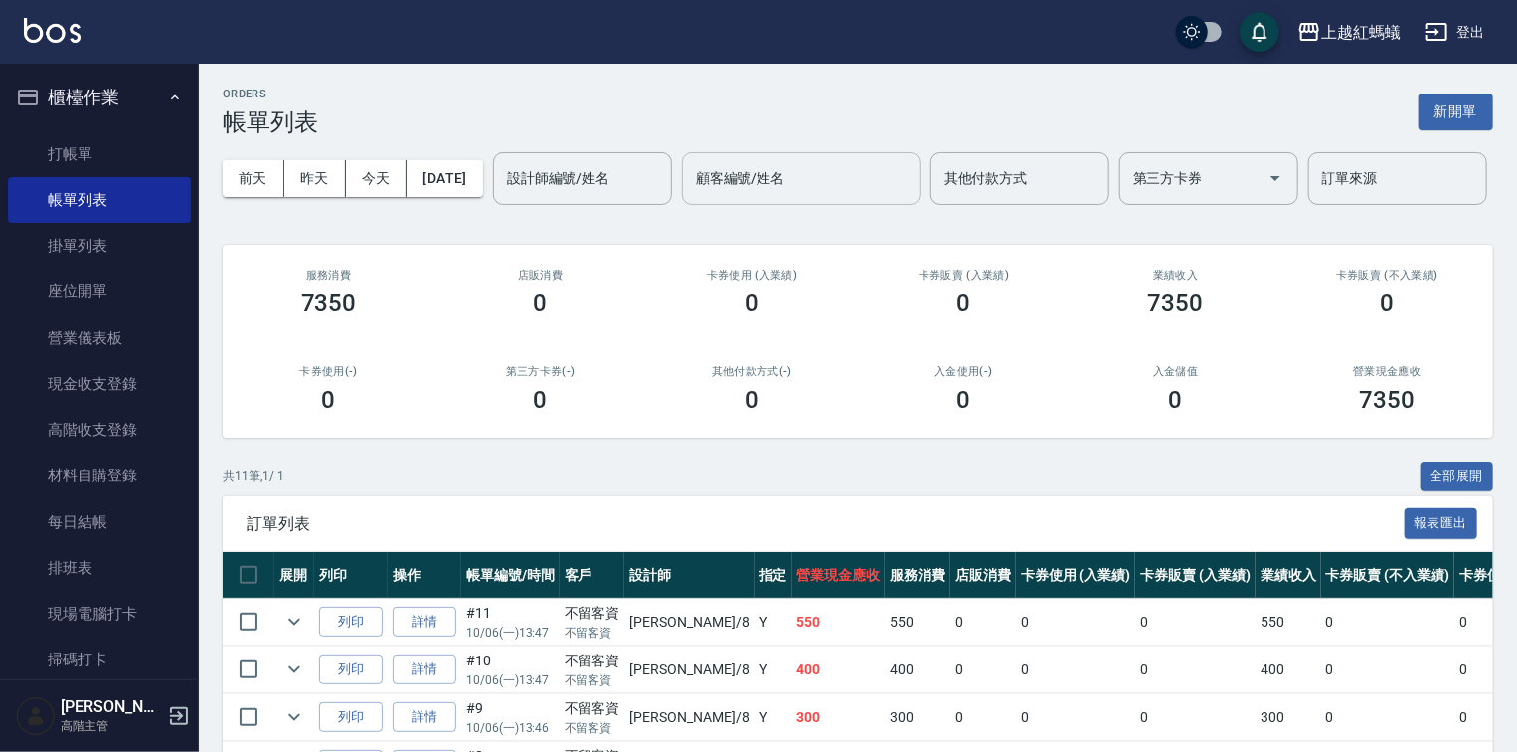
click at [691, 196] on input "顧客編號/姓名" at bounding box center [801, 178] width 221 height 35
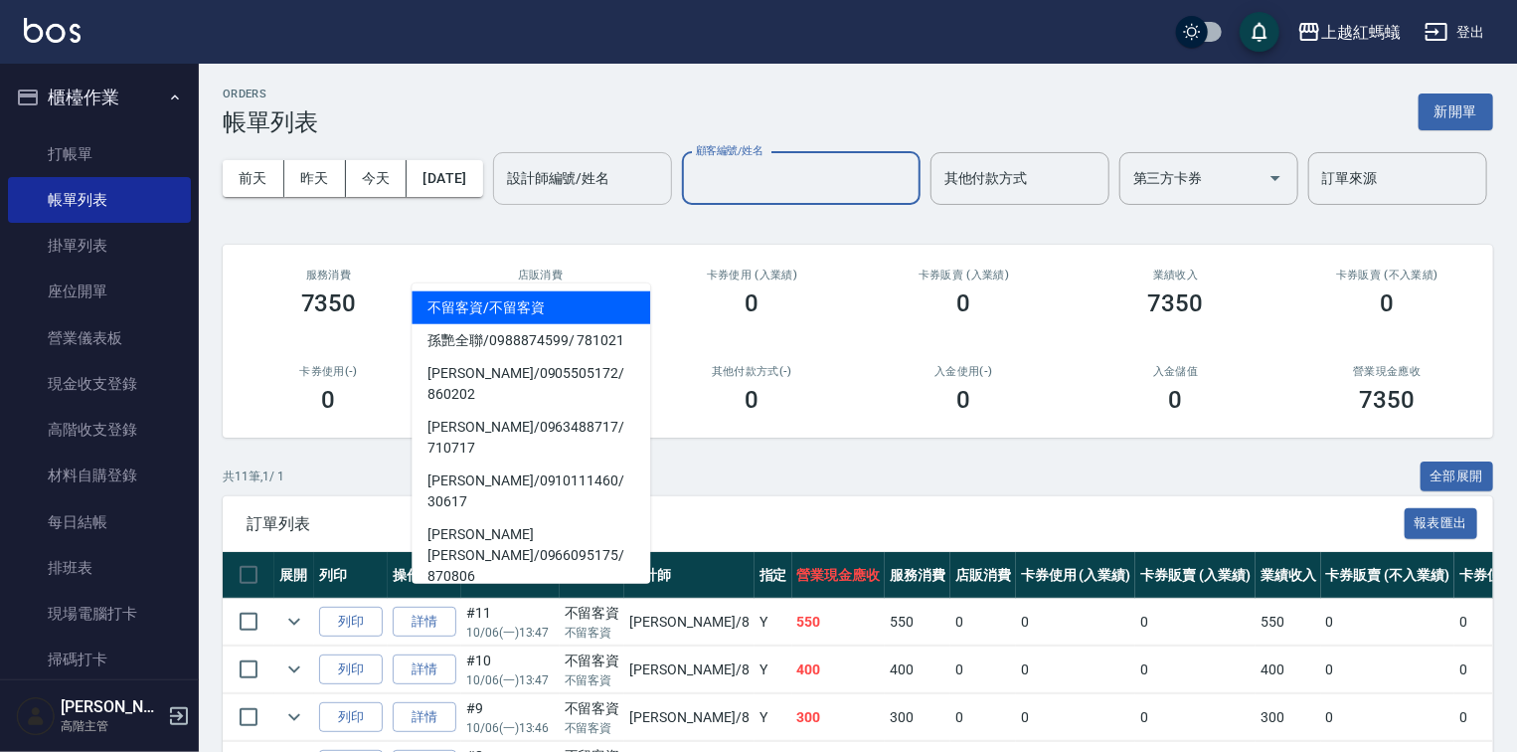
click at [502, 196] on input "設計師編號/姓名" at bounding box center [582, 178] width 161 height 35
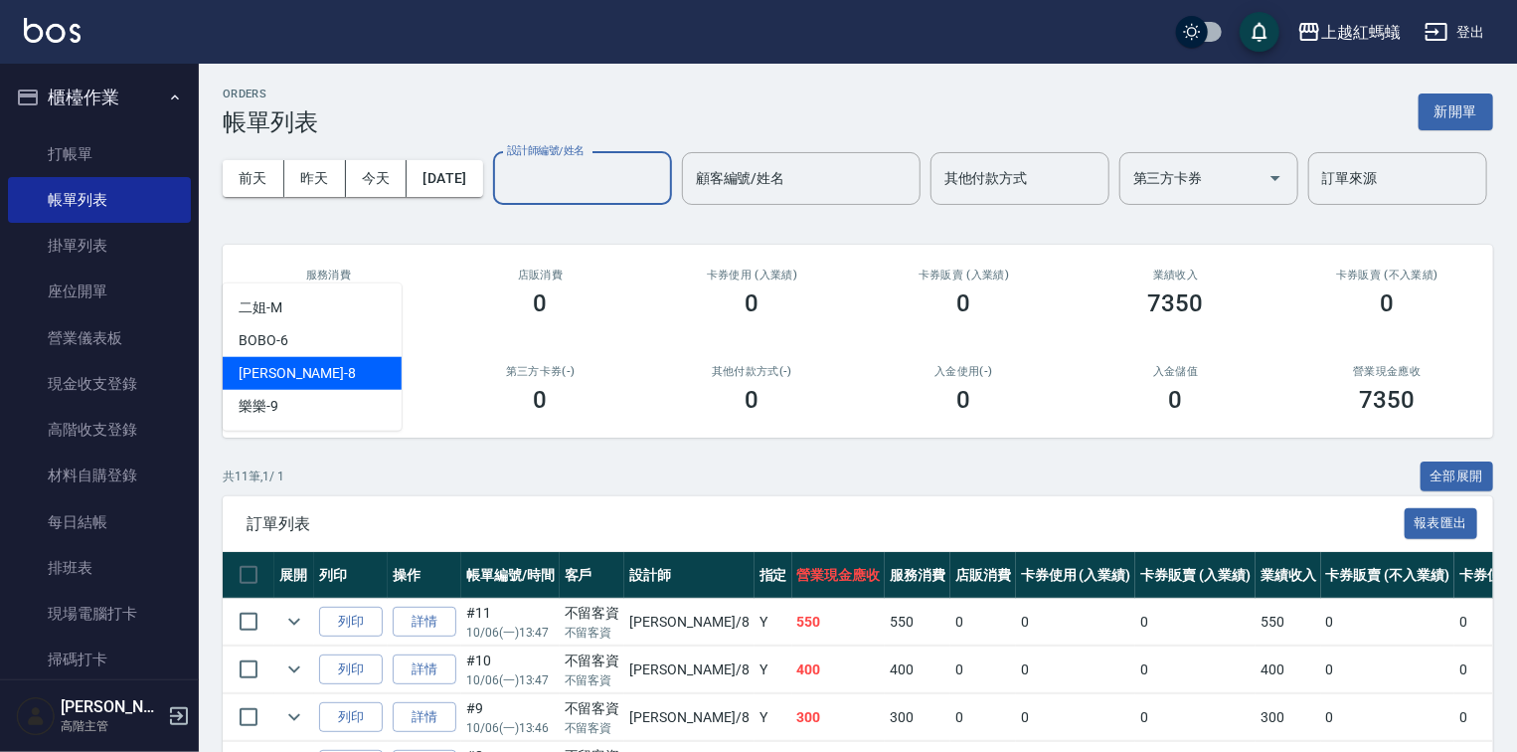
click at [380, 369] on div "[PERSON_NAME] -8" at bounding box center [312, 373] width 179 height 33
type input "[PERSON_NAME]-8"
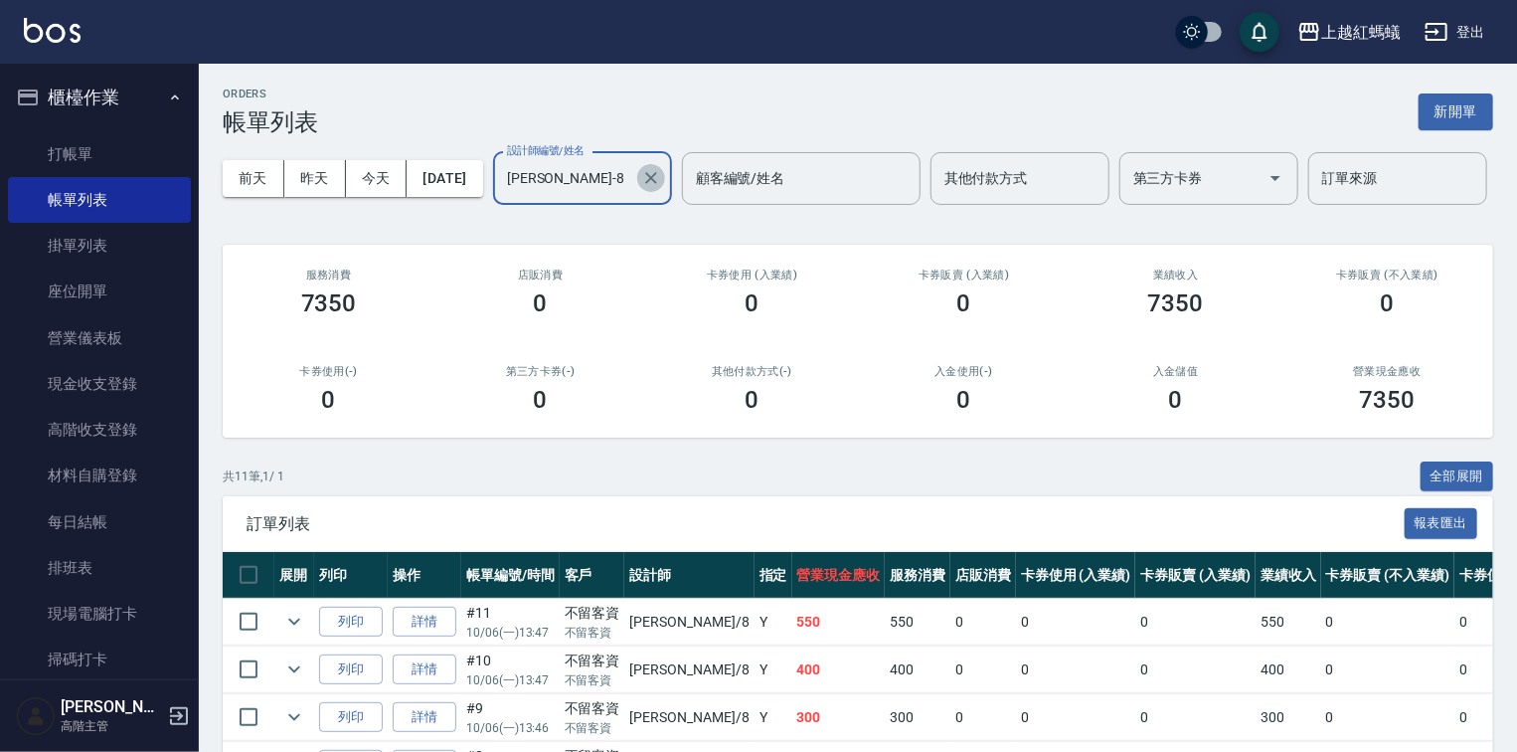
click at [641, 188] on icon "Clear" at bounding box center [651, 178] width 20 height 20
click at [502, 196] on input "設計師編號/姓名" at bounding box center [582, 178] width 161 height 35
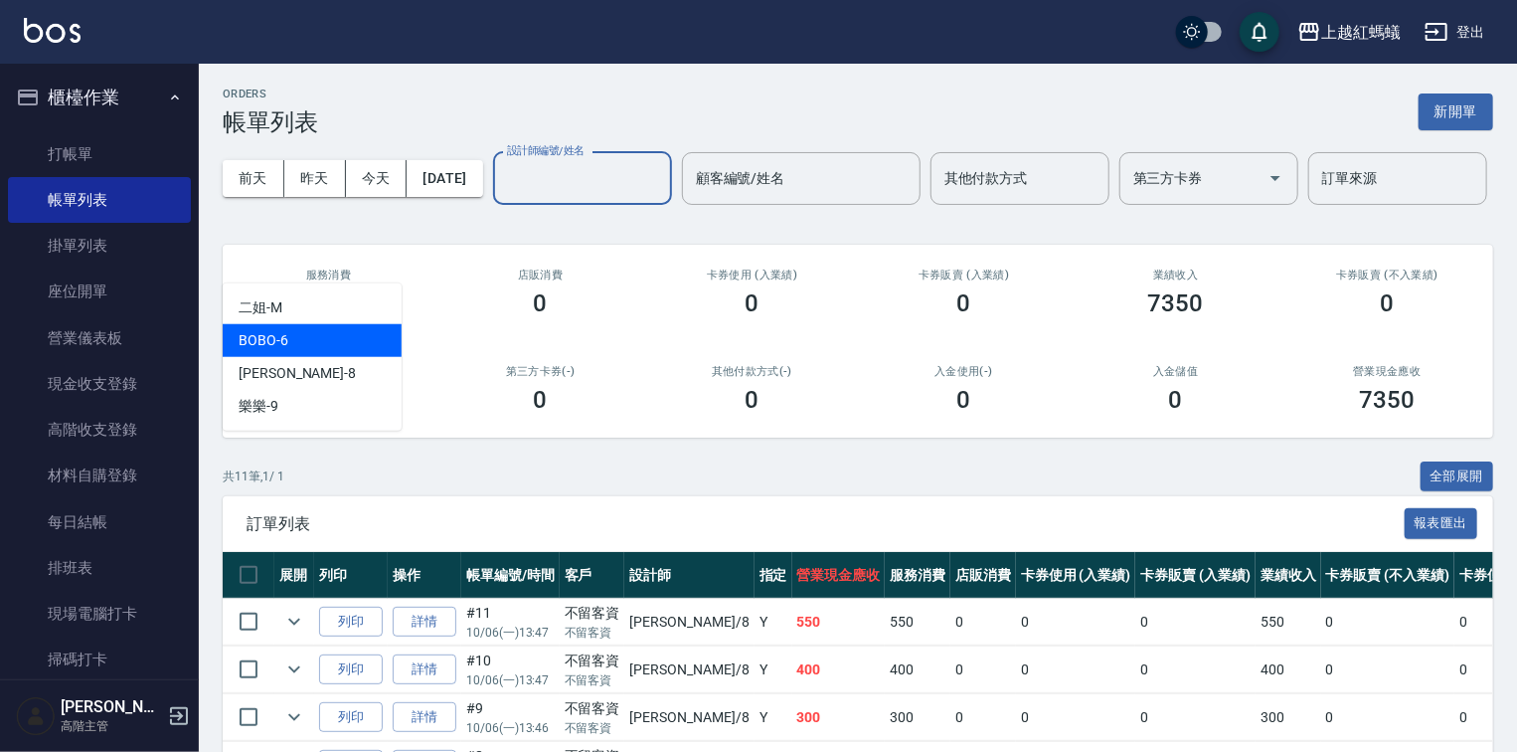
click at [308, 341] on div "BOBO -6" at bounding box center [312, 340] width 179 height 33
type input "BOBO-6"
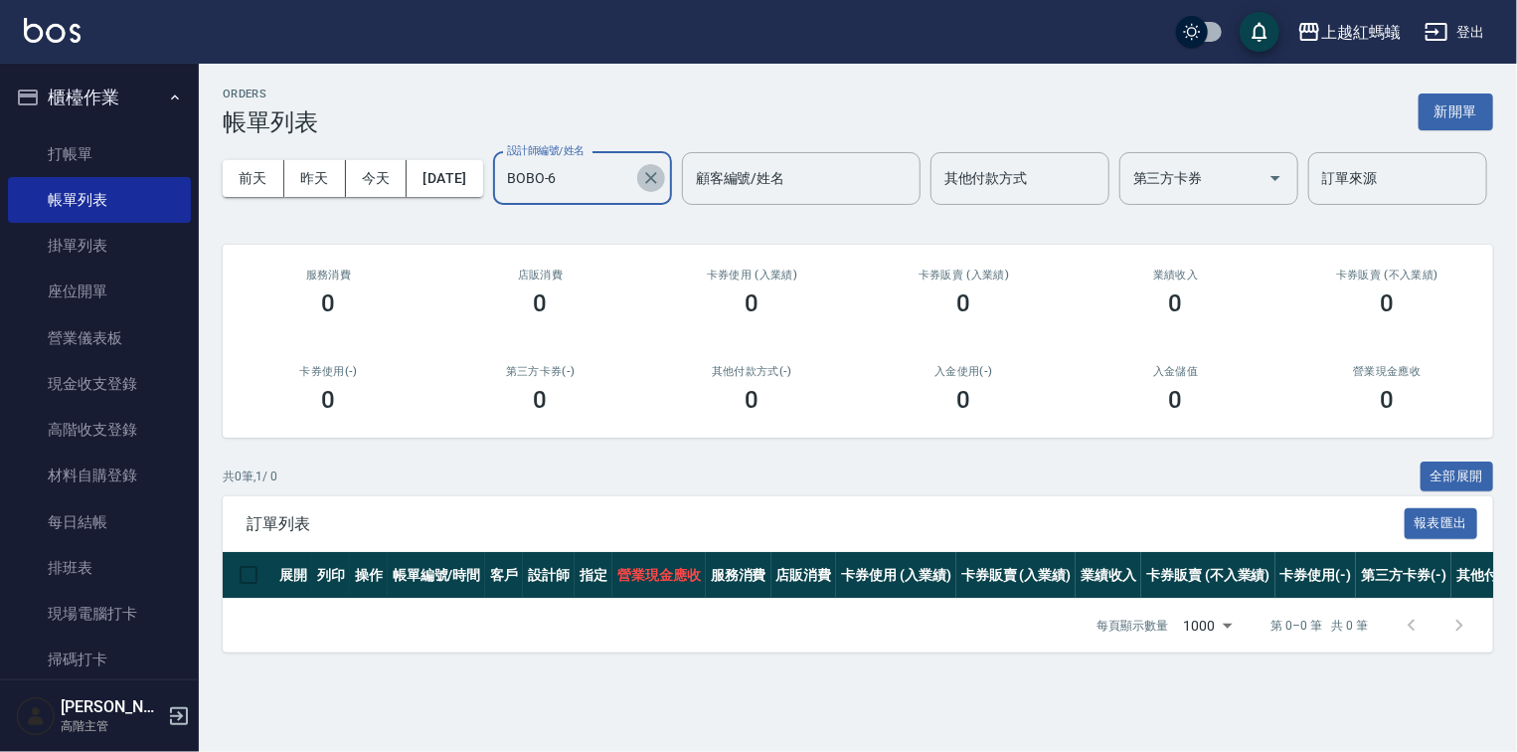
click at [641, 188] on icon "Clear" at bounding box center [651, 178] width 20 height 20
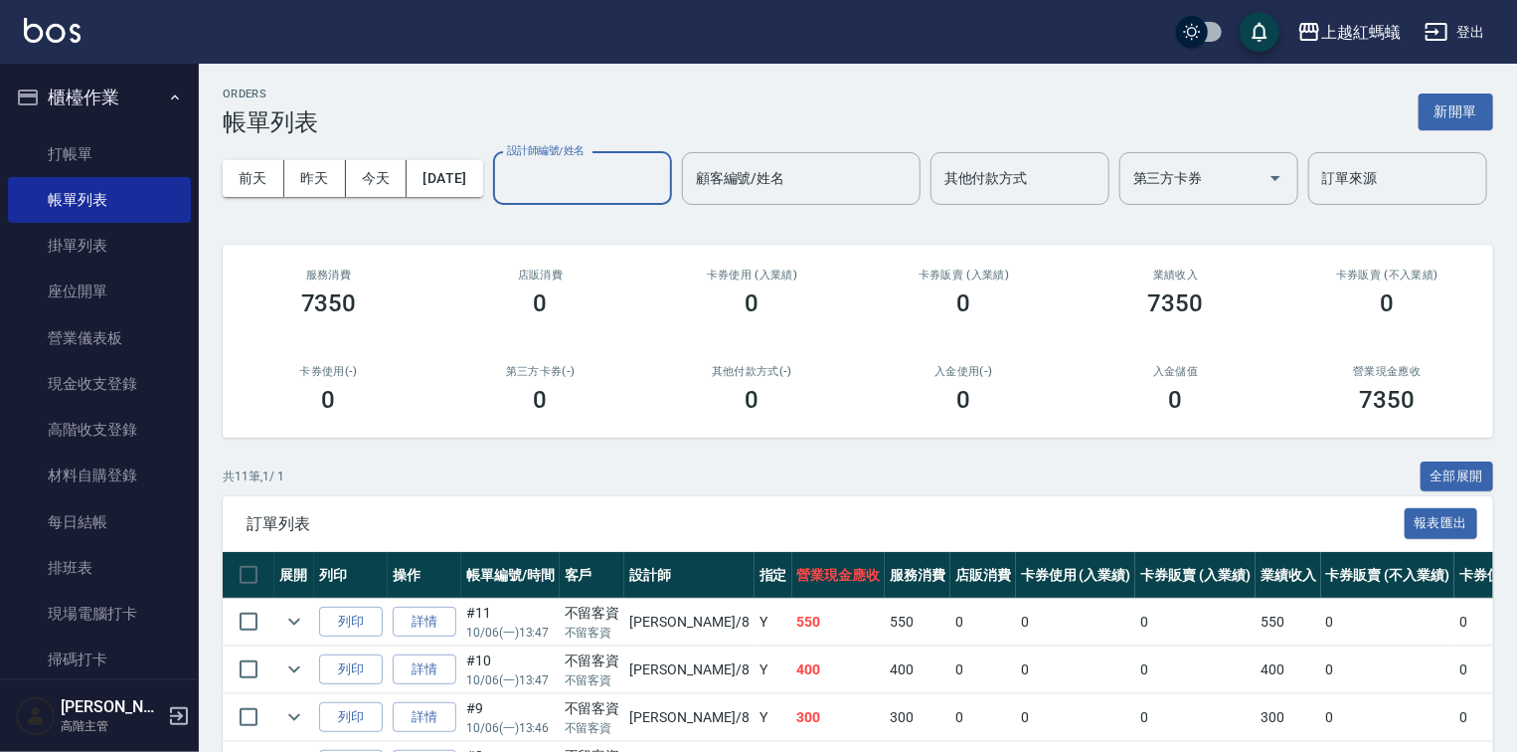
click at [502, 196] on input "設計師編號/姓名" at bounding box center [582, 178] width 161 height 35
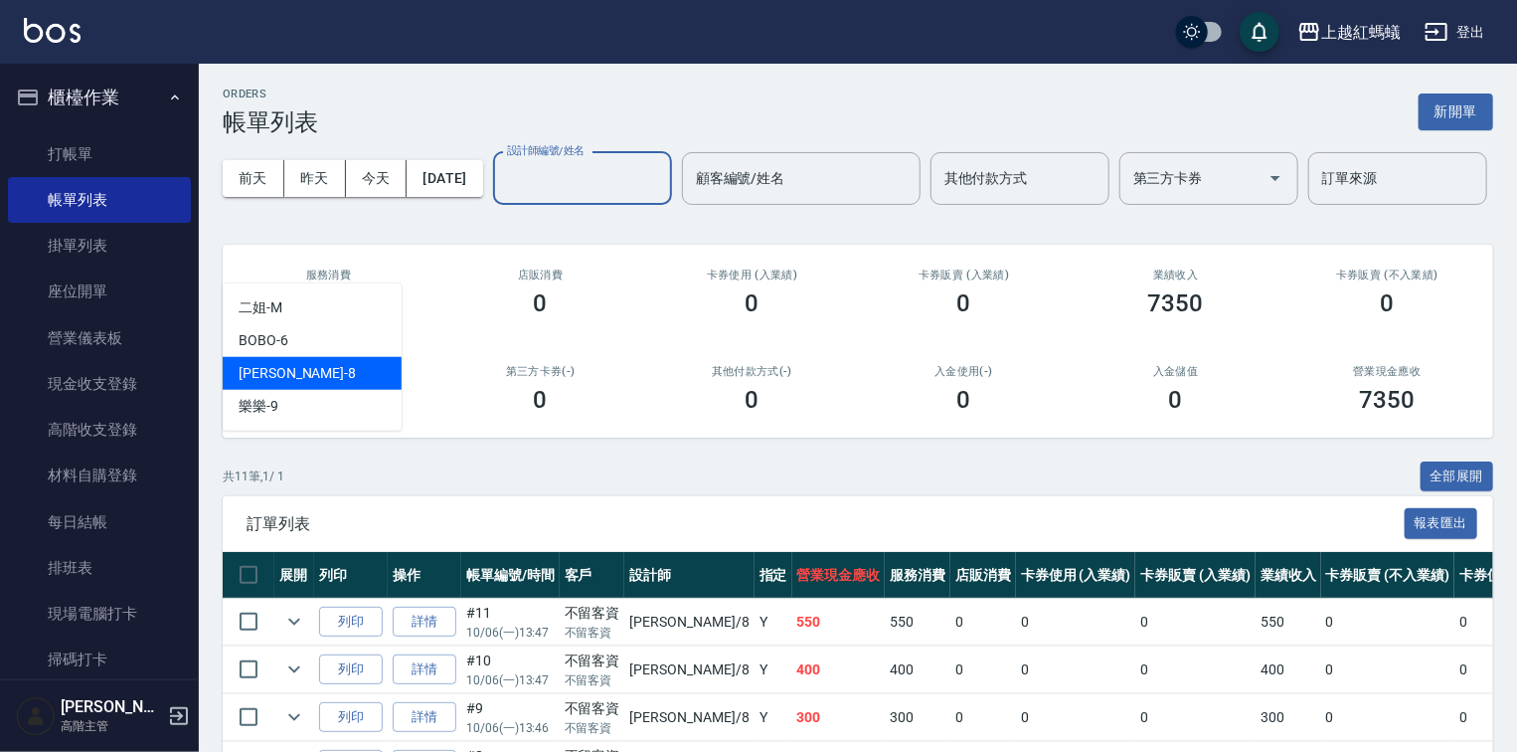
click at [258, 366] on span "[PERSON_NAME] -8" at bounding box center [297, 373] width 117 height 21
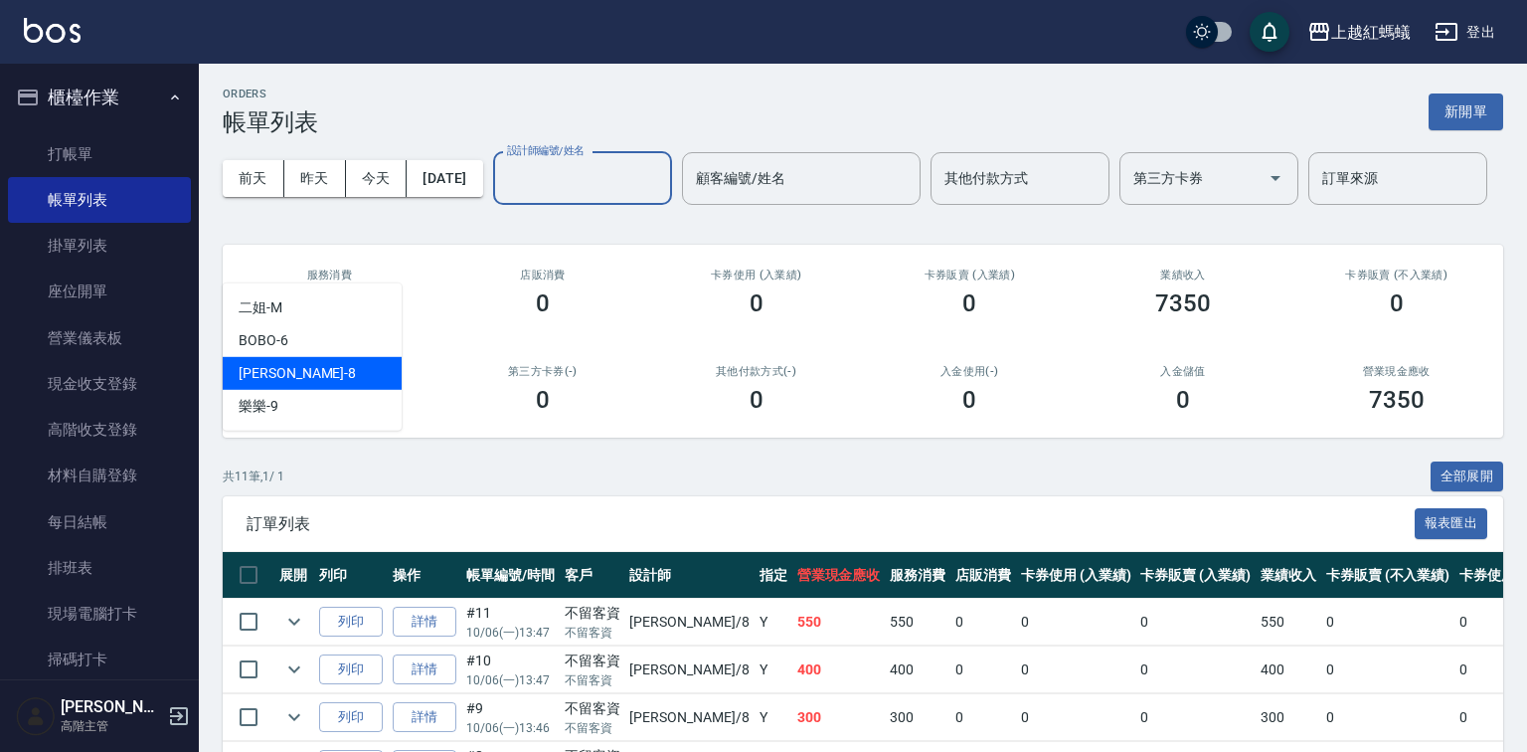
type input "[PERSON_NAME]-8"
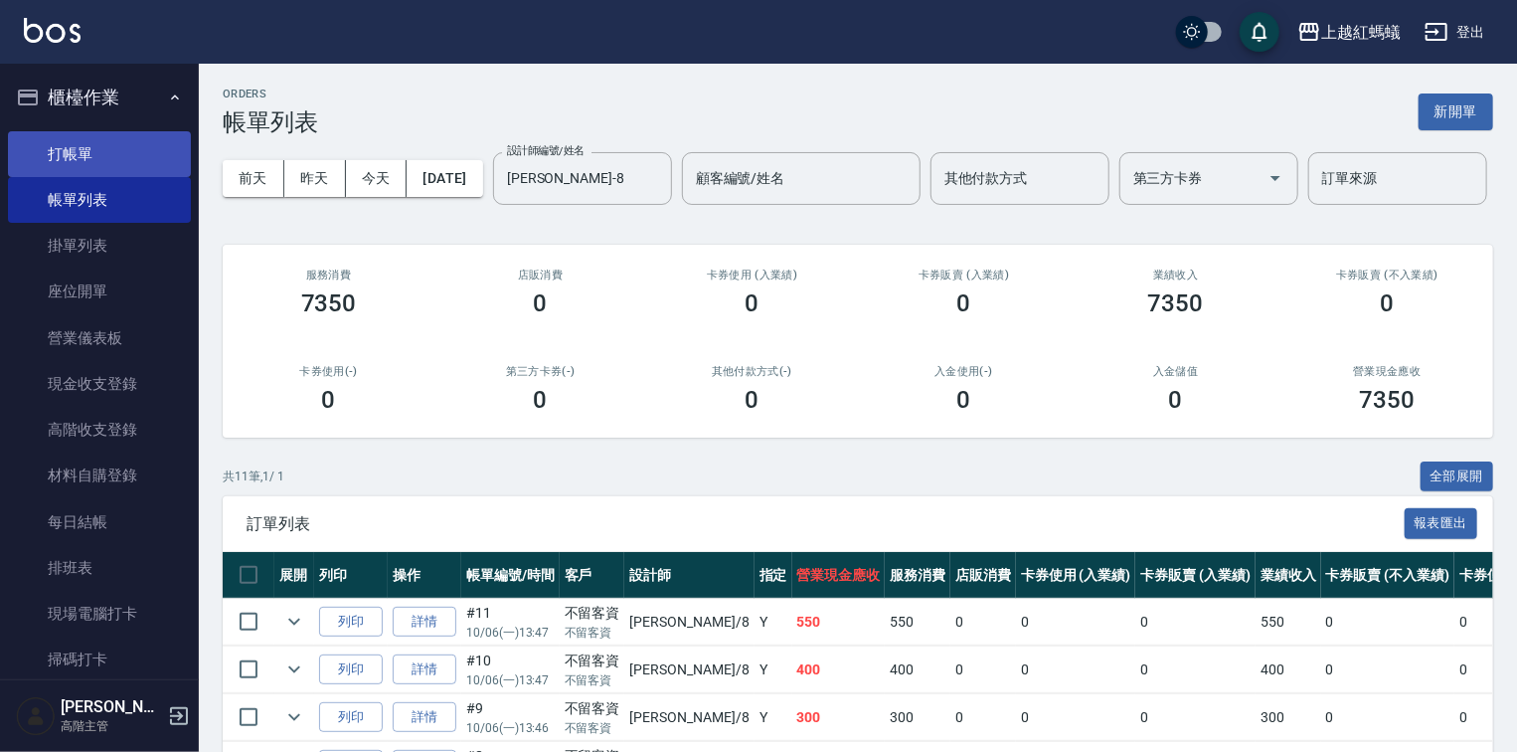
click at [96, 155] on link "打帳單" at bounding box center [99, 154] width 183 height 46
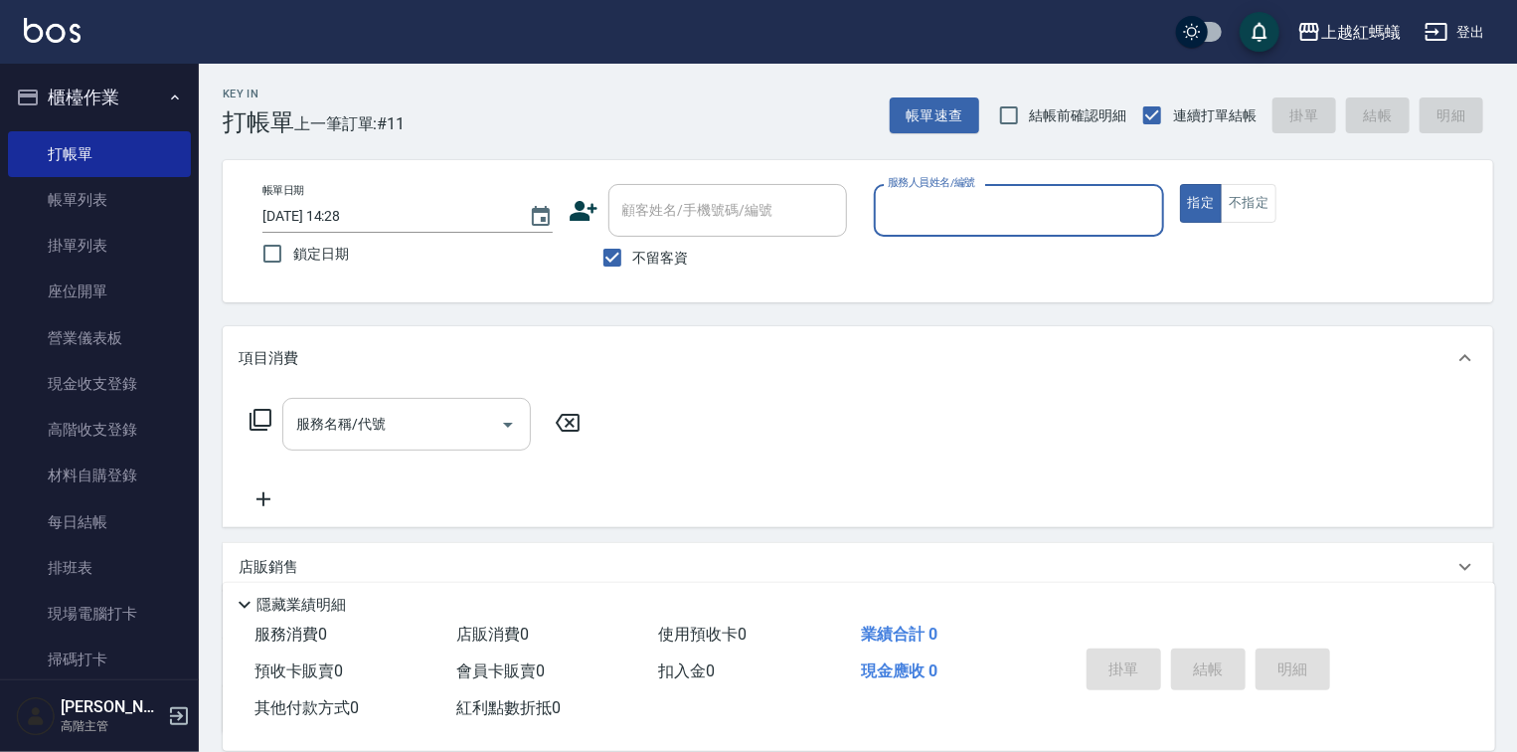
click at [454, 432] on input "服務名稱/代號" at bounding box center [391, 424] width 201 height 35
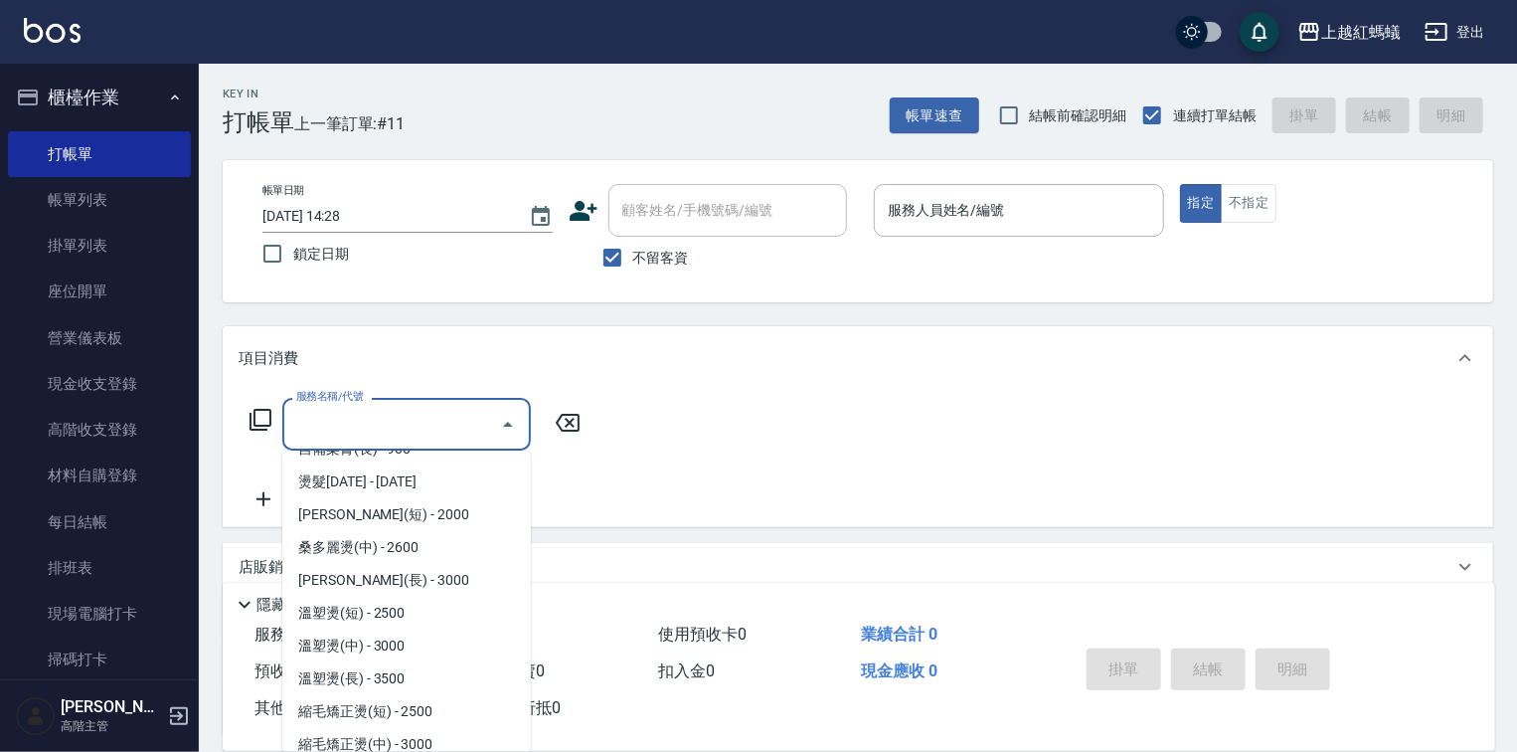
scroll to position [1225, 0]
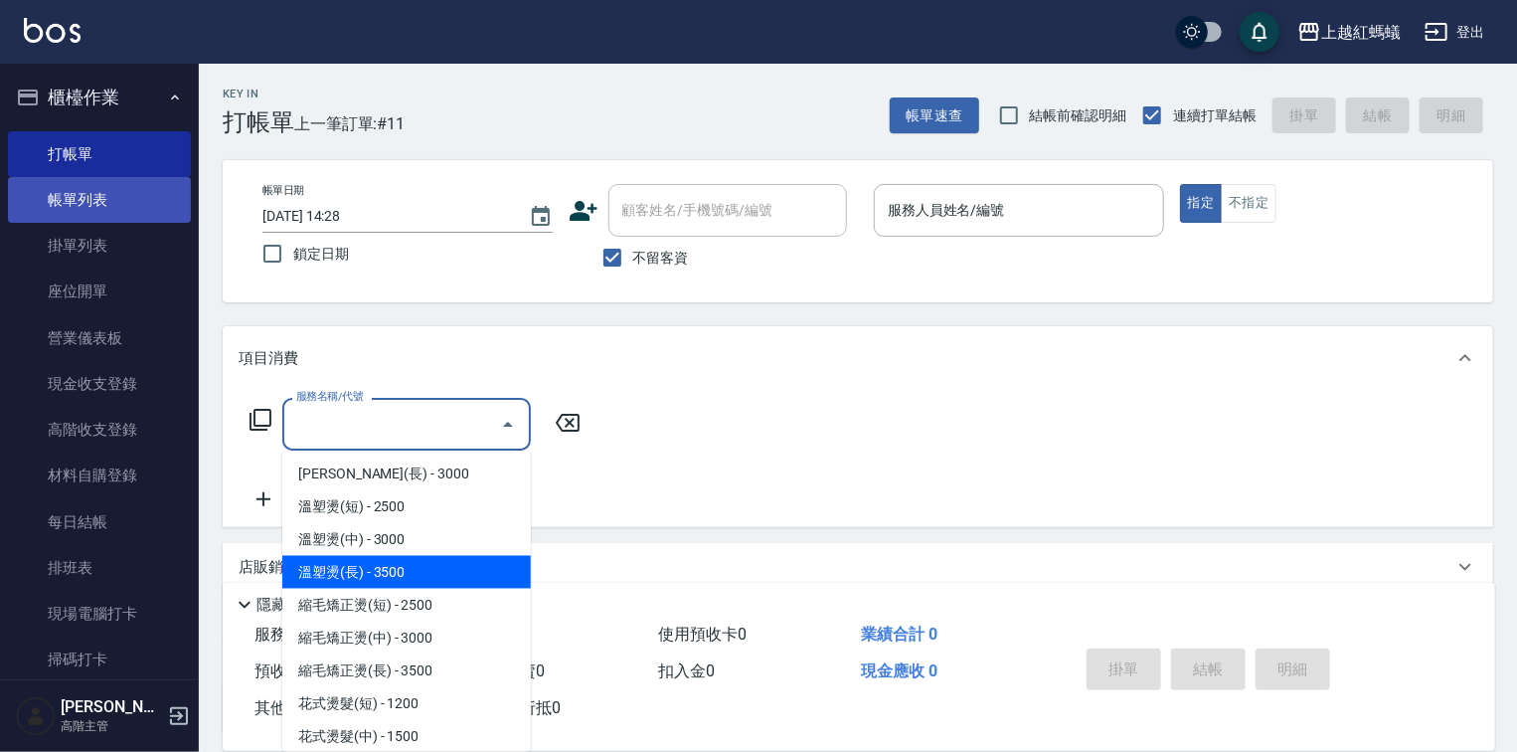
click at [119, 214] on link "帳單列表" at bounding box center [99, 200] width 183 height 46
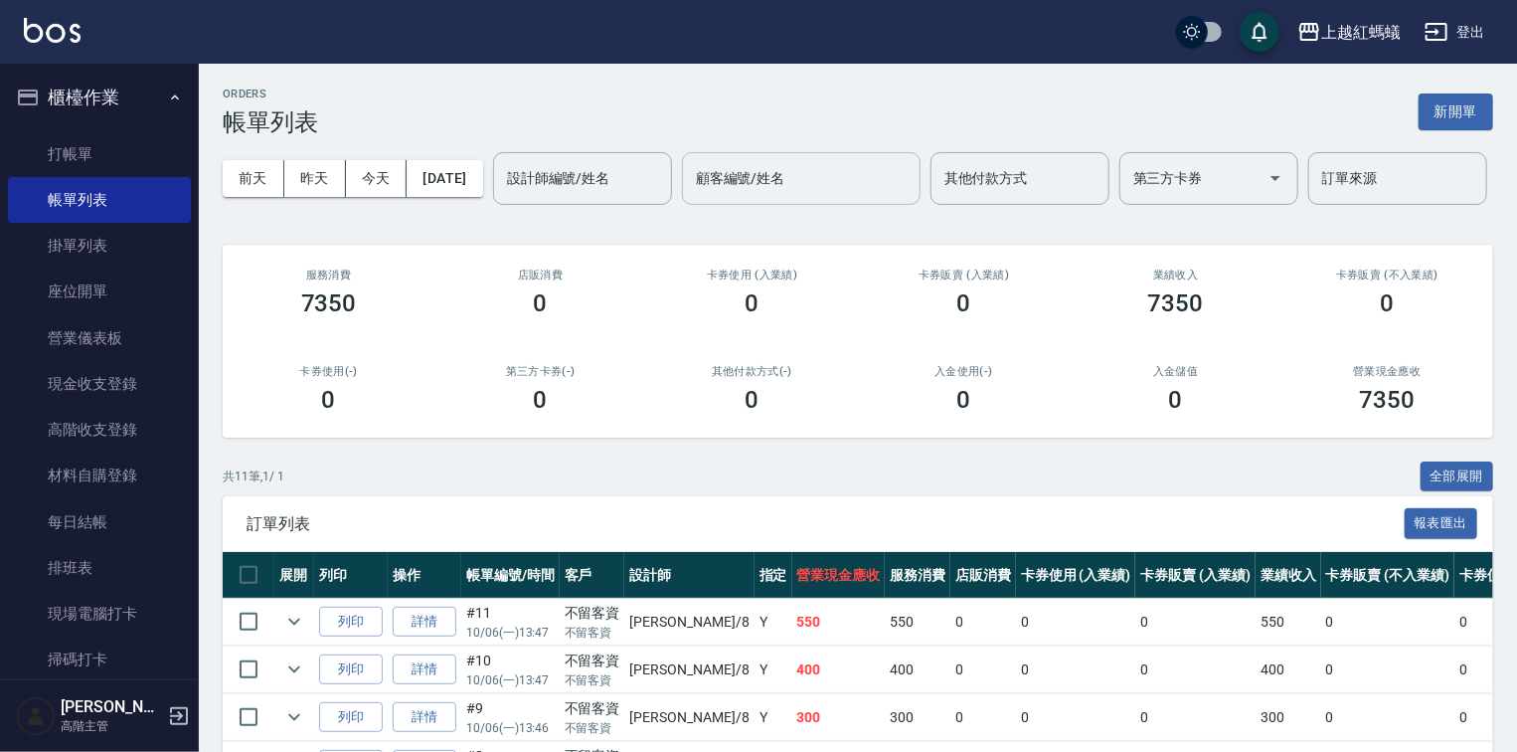
click at [691, 196] on input "顧客編號/姓名" at bounding box center [801, 178] width 221 height 35
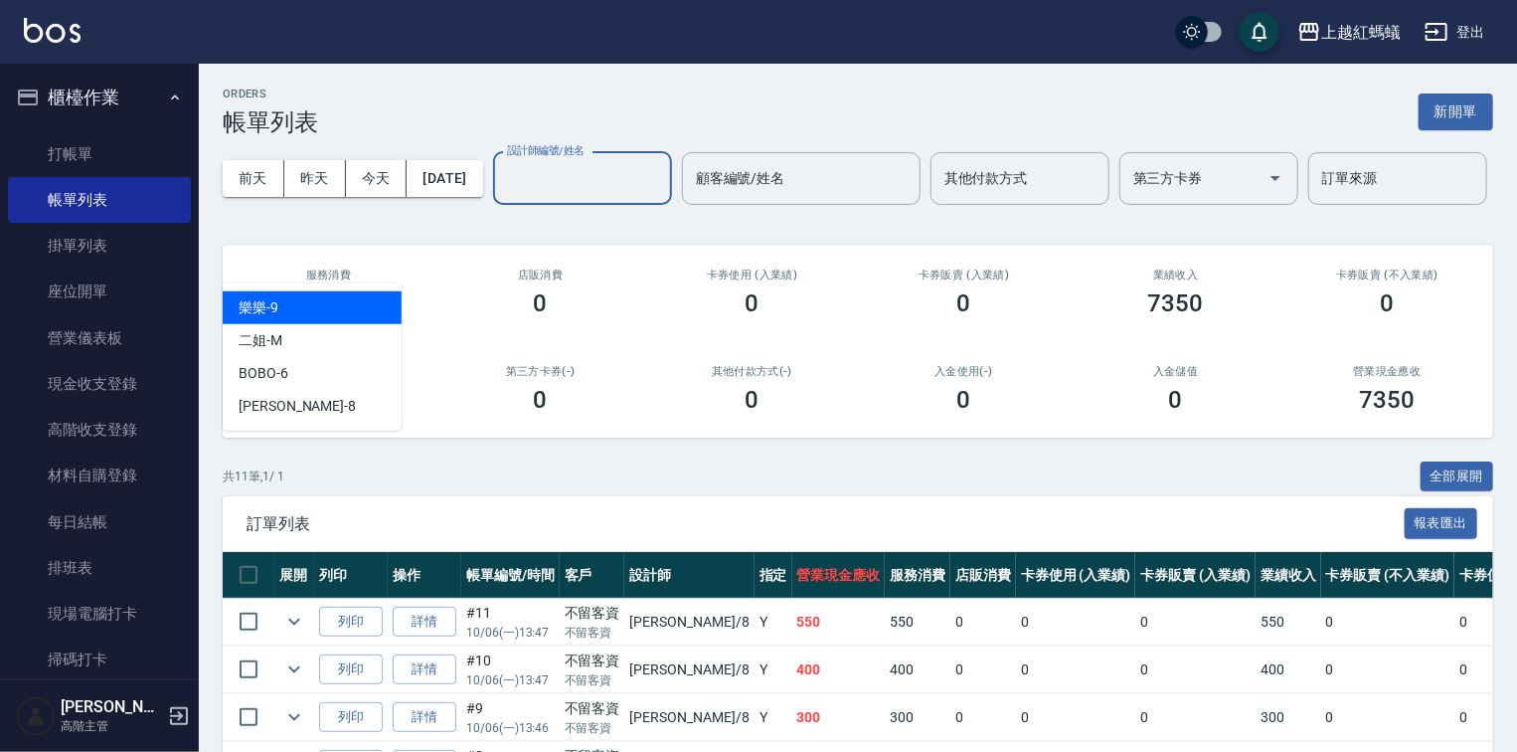
click at [502, 196] on input "設計師編號/姓名" at bounding box center [582, 178] width 161 height 35
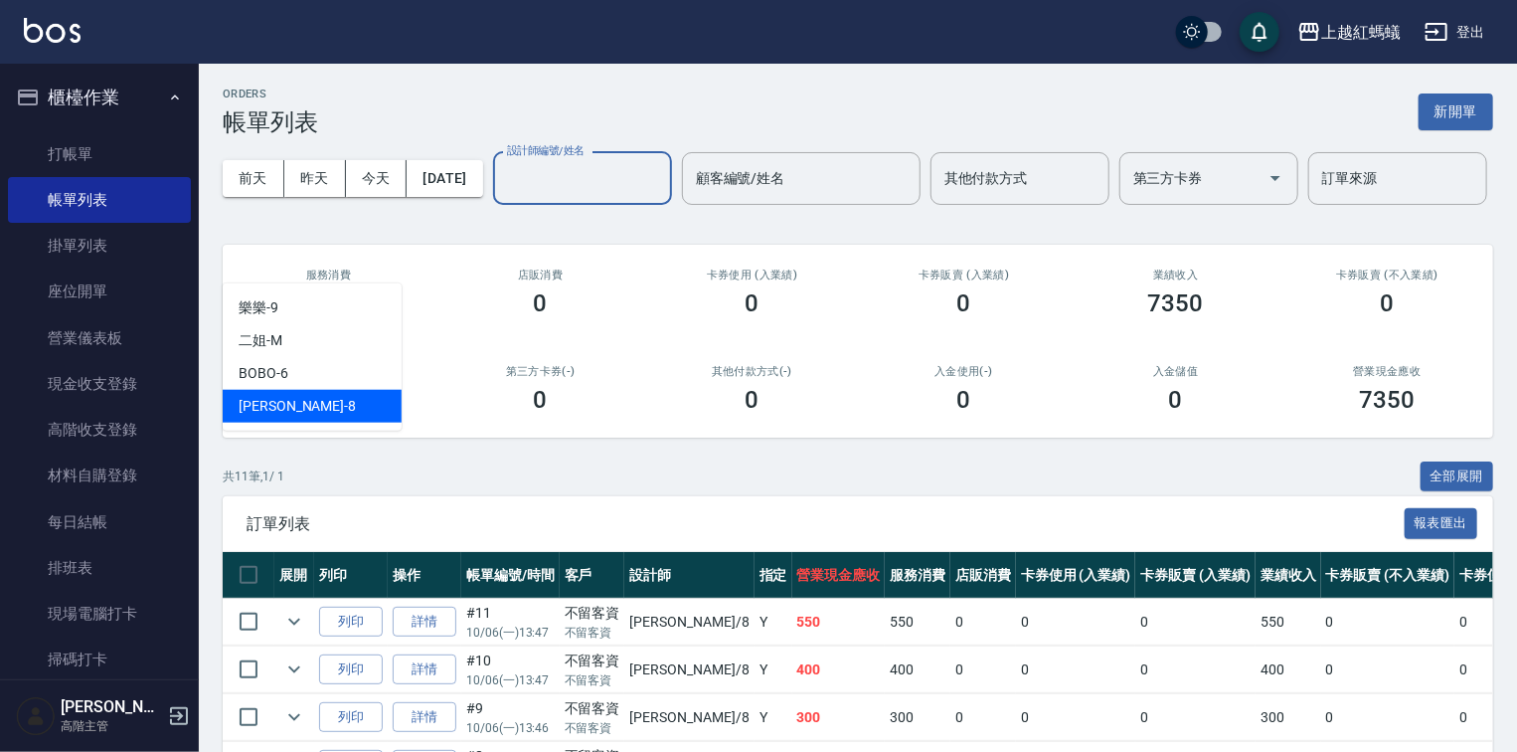
click at [302, 410] on div "[PERSON_NAME] -8" at bounding box center [312, 406] width 179 height 33
type input "[PERSON_NAME]-8"
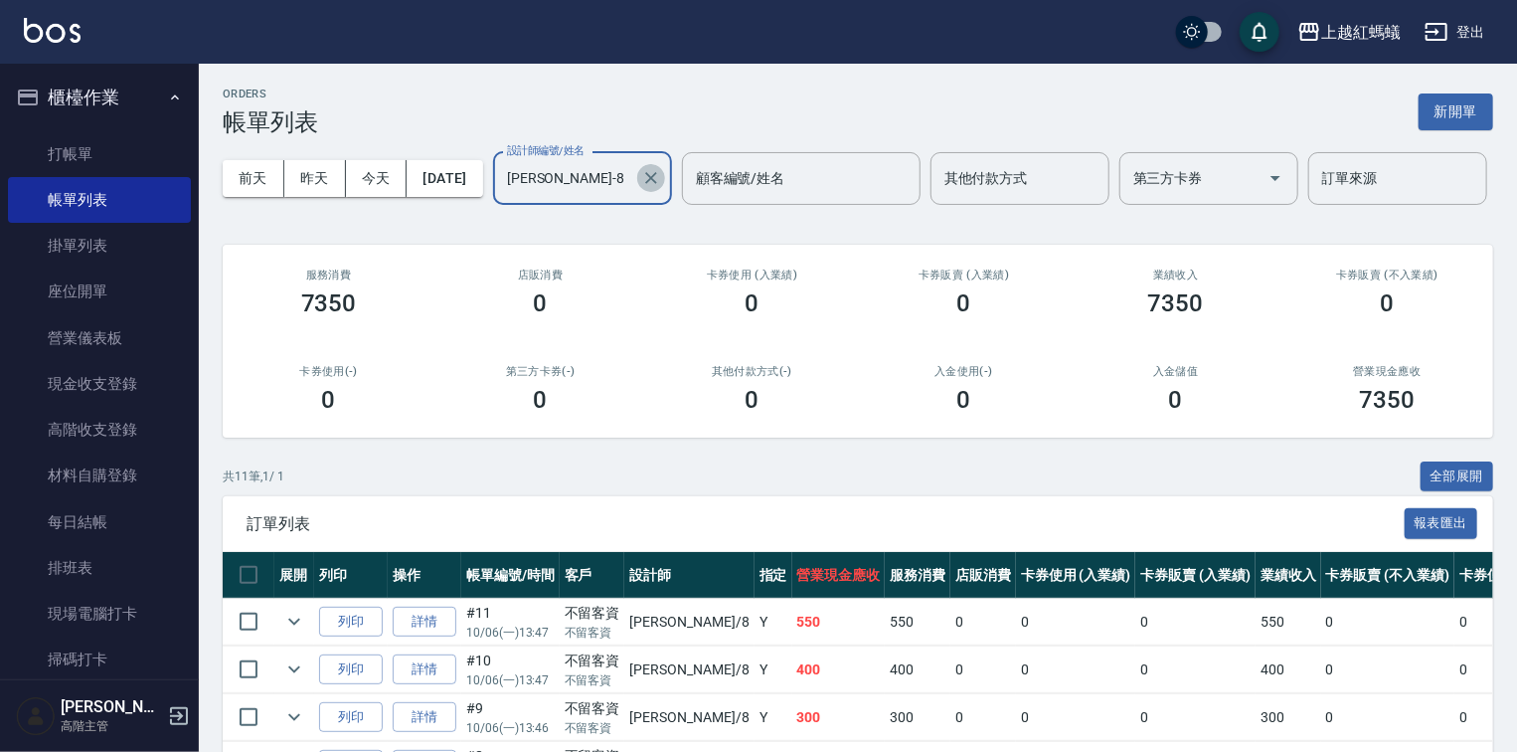
click at [641, 188] on icon "Clear" at bounding box center [651, 178] width 20 height 20
click at [502, 196] on input "設計師編號/姓名" at bounding box center [582, 178] width 161 height 35
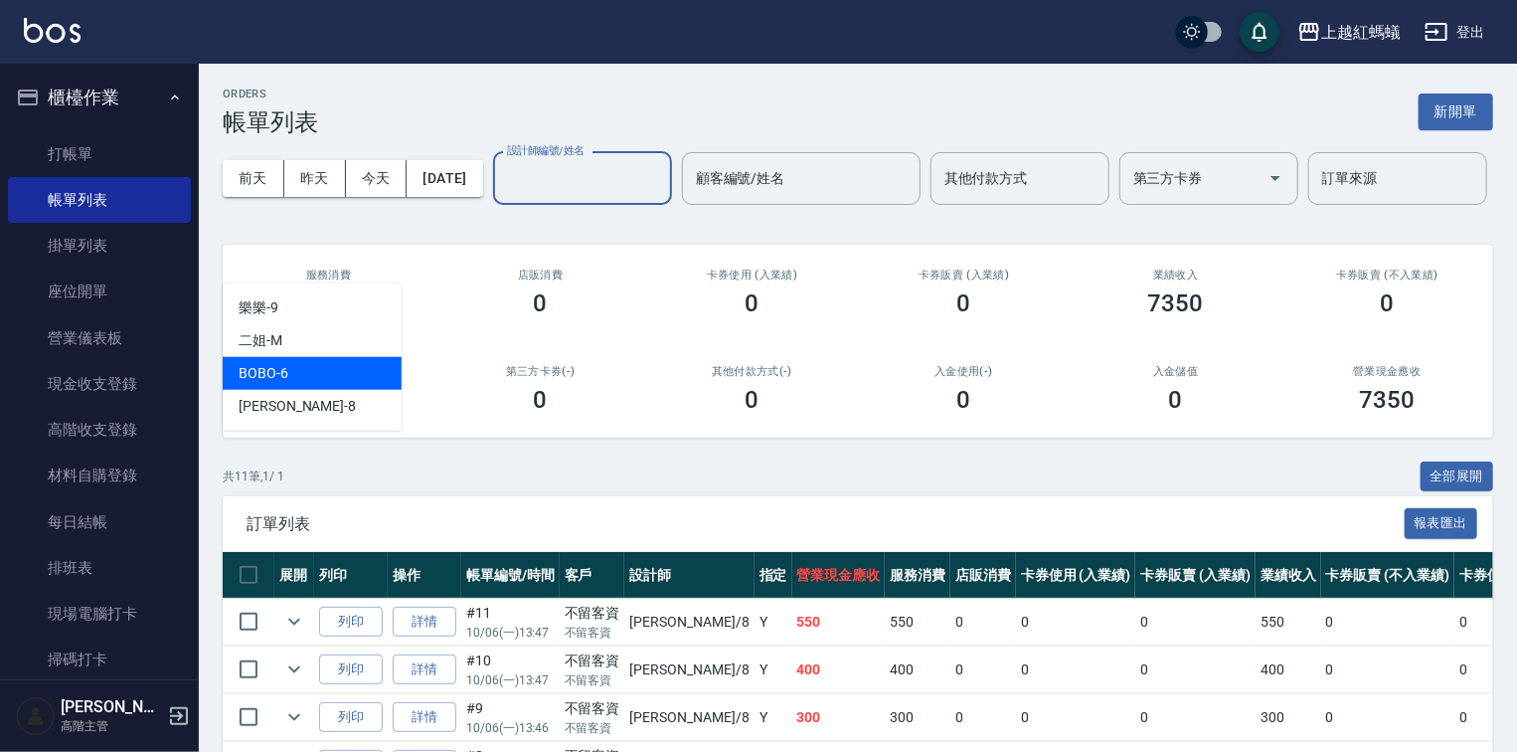
click at [243, 374] on span "BOBO -6" at bounding box center [264, 373] width 50 height 21
type input "BOBO-6"
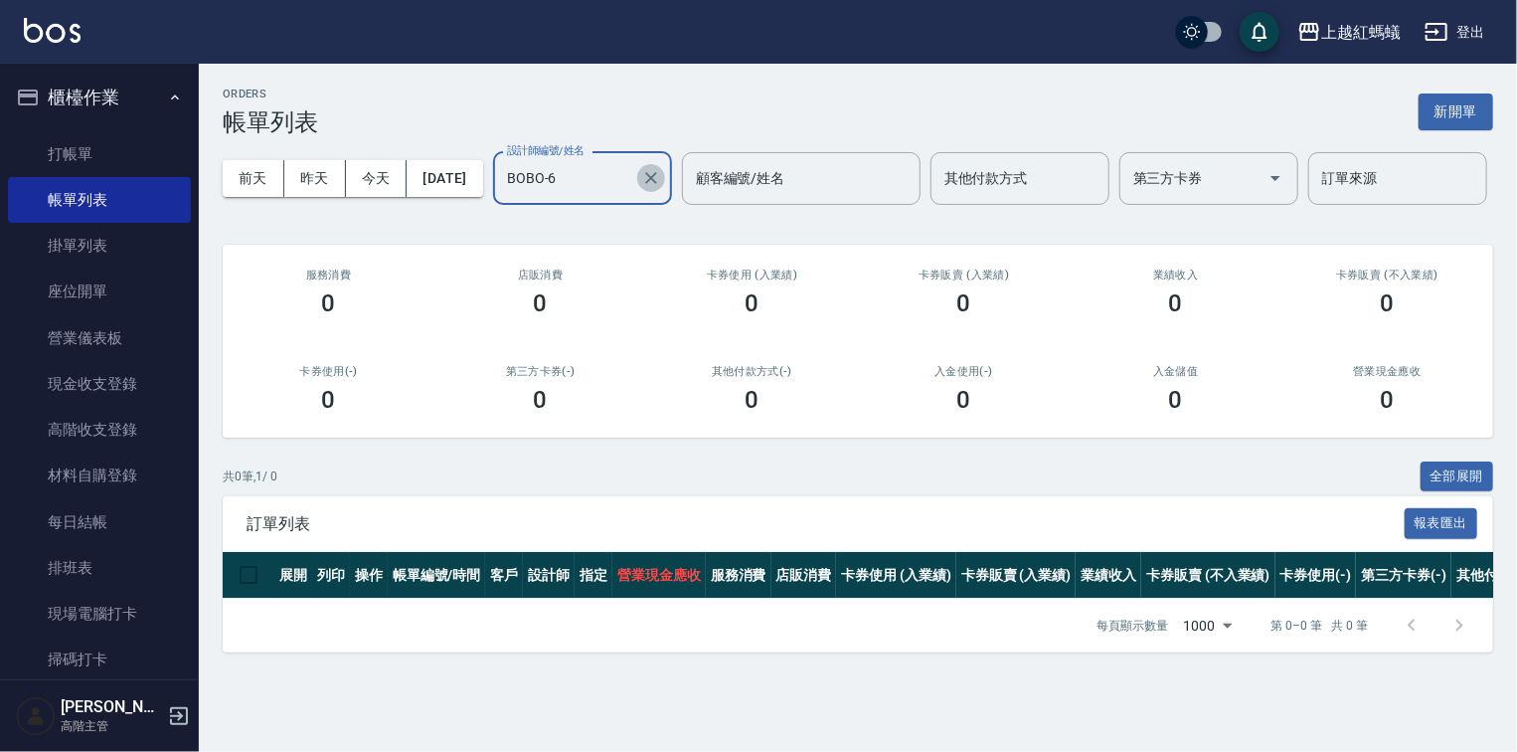
click at [641, 188] on icon "Clear" at bounding box center [651, 178] width 20 height 20
